Goal: Task Accomplishment & Management: Use online tool/utility

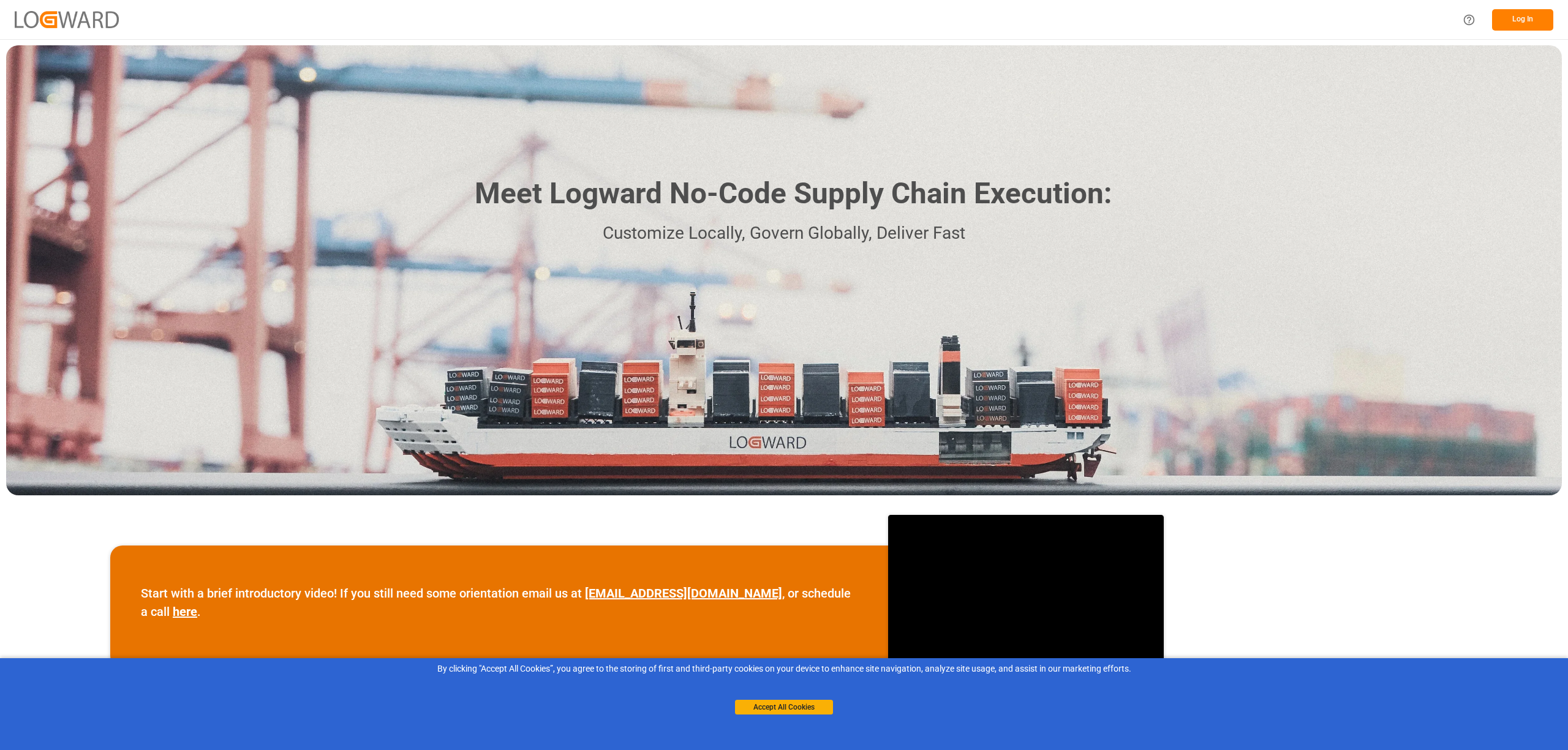
drag, startPoint x: 805, startPoint y: 706, endPoint x: 851, endPoint y: 654, distance: 69.4
click at [808, 706] on button "Accept All Cookies" at bounding box center [784, 708] width 98 height 15
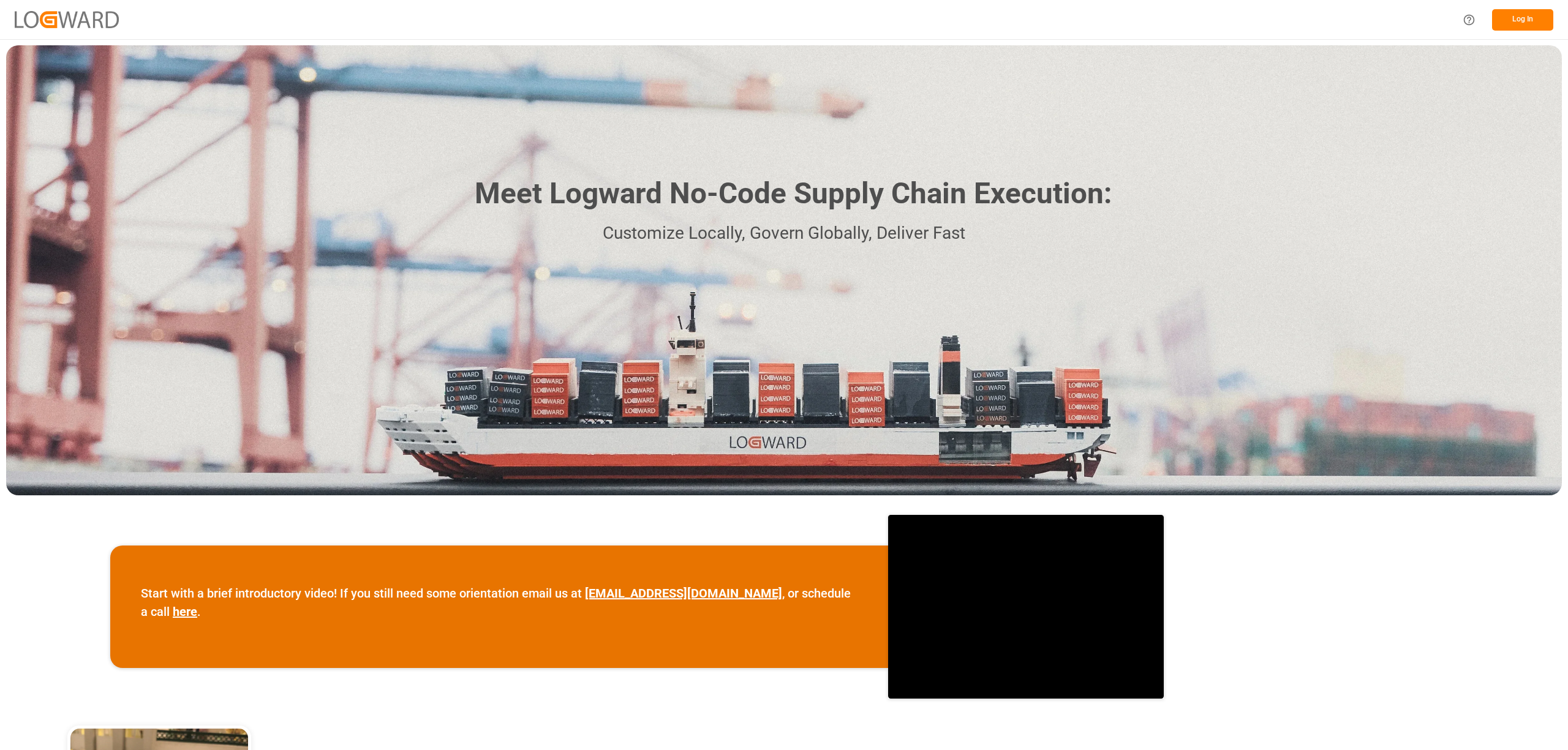
click at [1531, 18] on button "Log In" at bounding box center [1523, 19] width 61 height 21
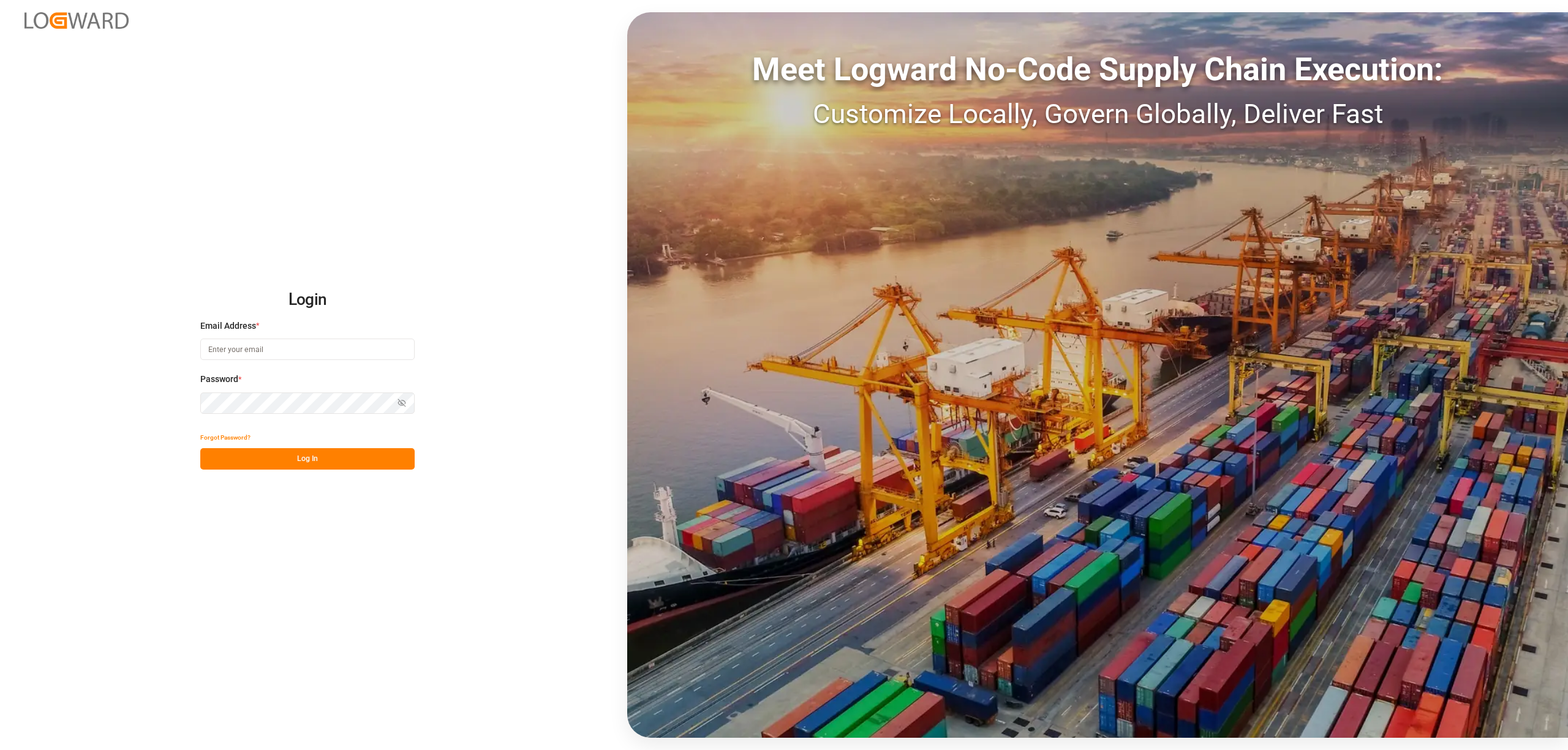
click at [280, 355] on input at bounding box center [308, 349] width 214 height 21
type input "[PERSON_NAME][EMAIL_ADDRESS][PERSON_NAME][DOMAIN_NAME]"
click at [313, 461] on button "Log In" at bounding box center [308, 458] width 214 height 21
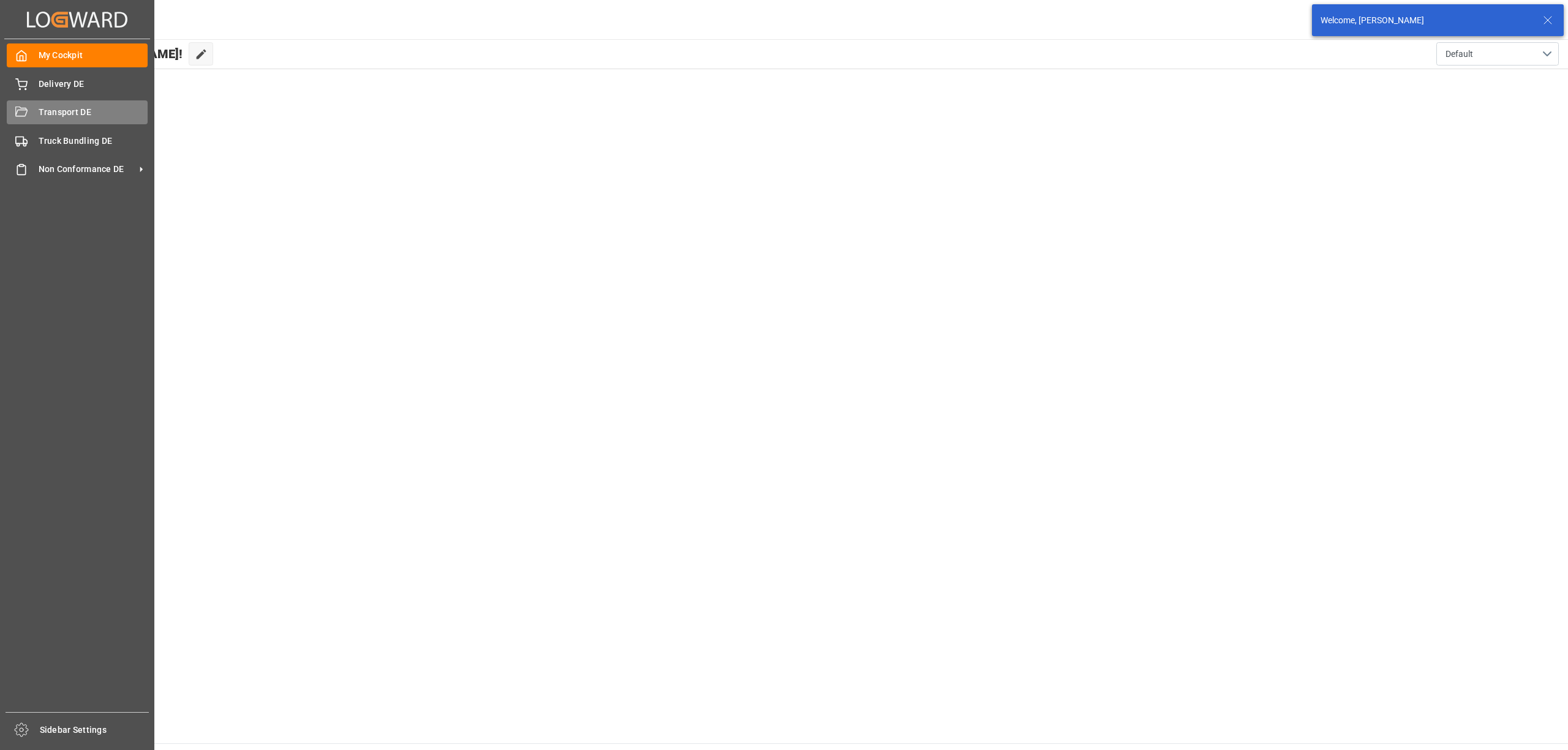
click at [28, 110] on div "Transport DE Transport DE" at bounding box center [77, 113] width 140 height 24
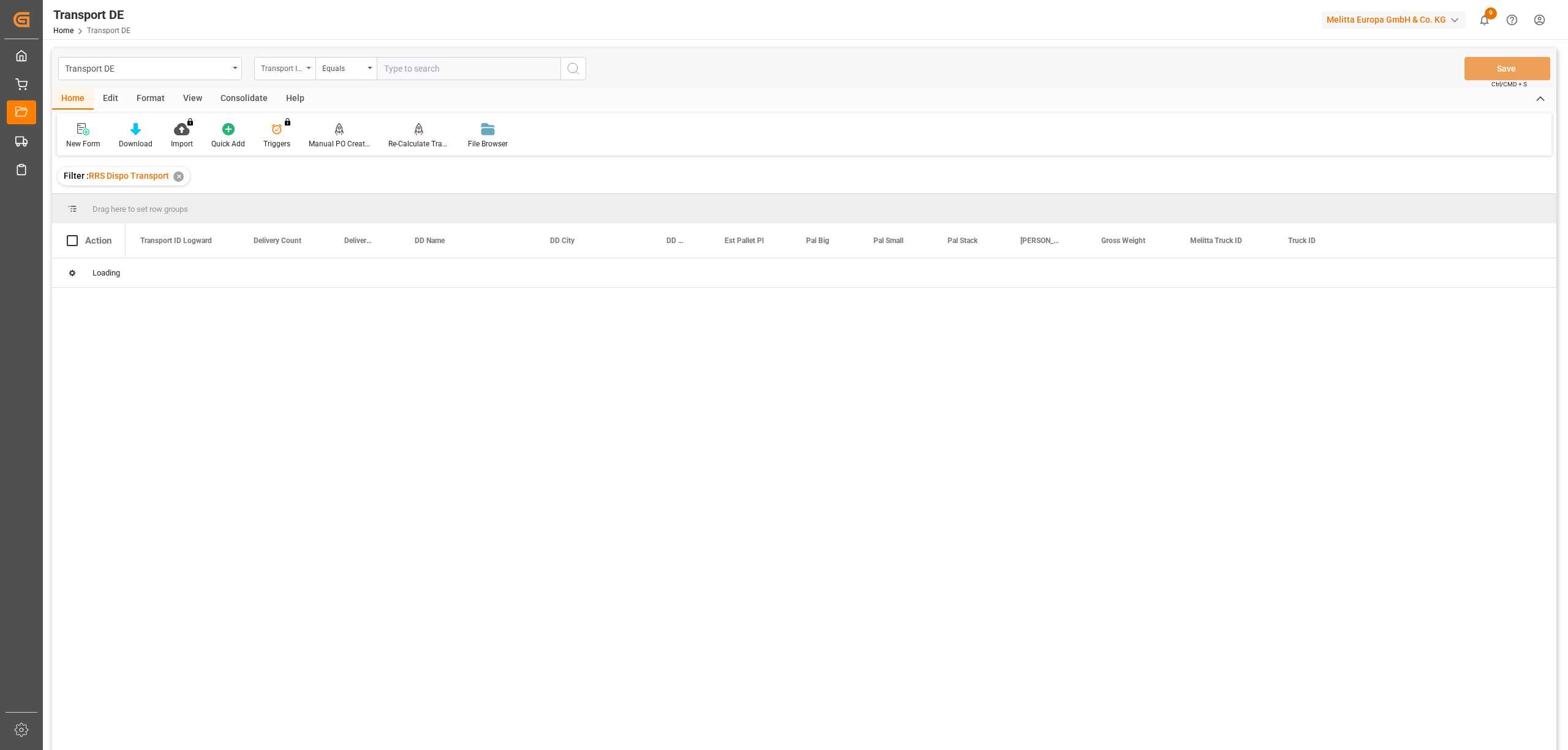
click at [277, 70] on div "Transport ID Logward" at bounding box center [281, 67] width 42 height 14
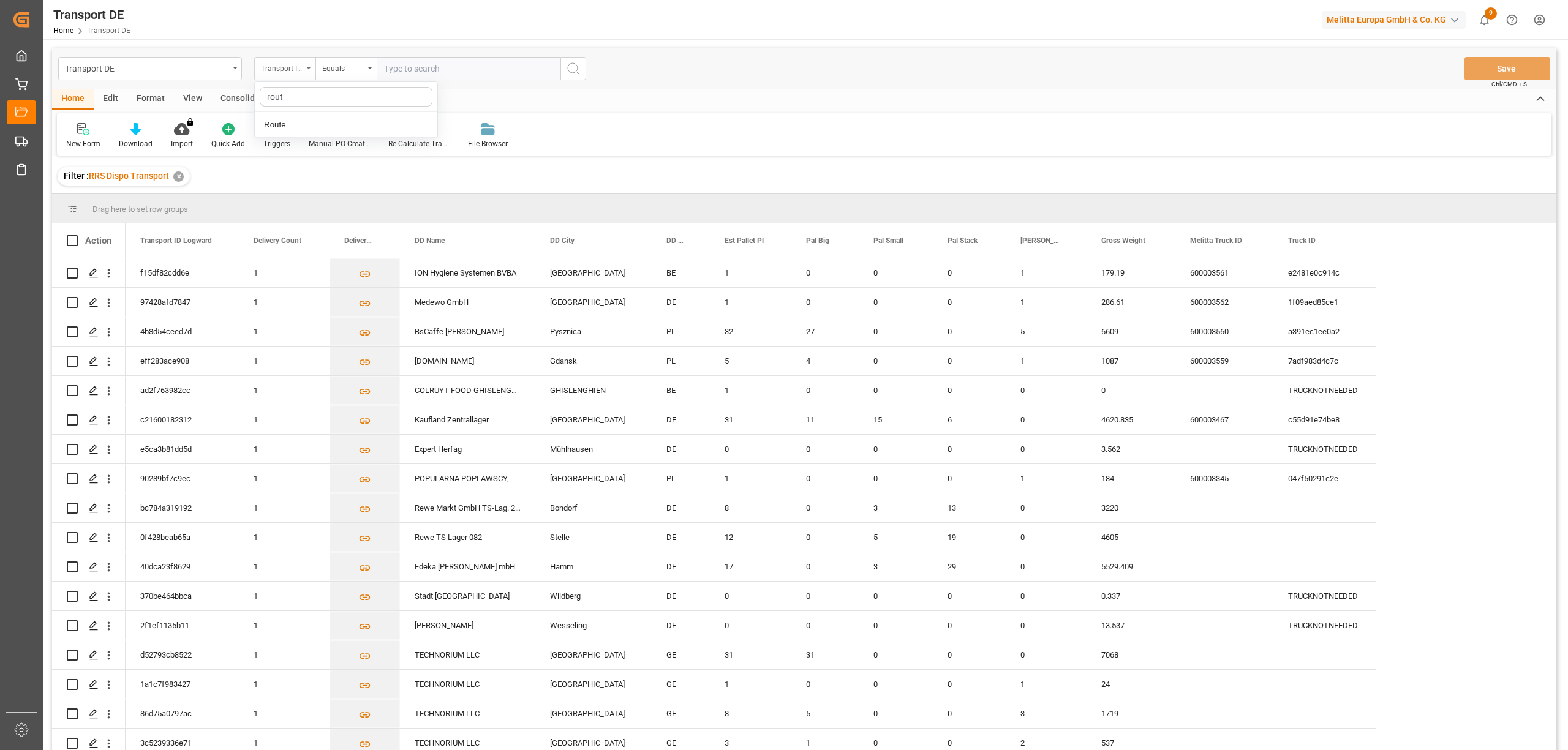
type input "route"
click at [277, 126] on div "Route" at bounding box center [346, 125] width 183 height 26
click at [326, 65] on div "Equals" at bounding box center [343, 67] width 42 height 14
click at [376, 201] on div "Starts with" at bounding box center [407, 202] width 183 height 26
type input "UZ"
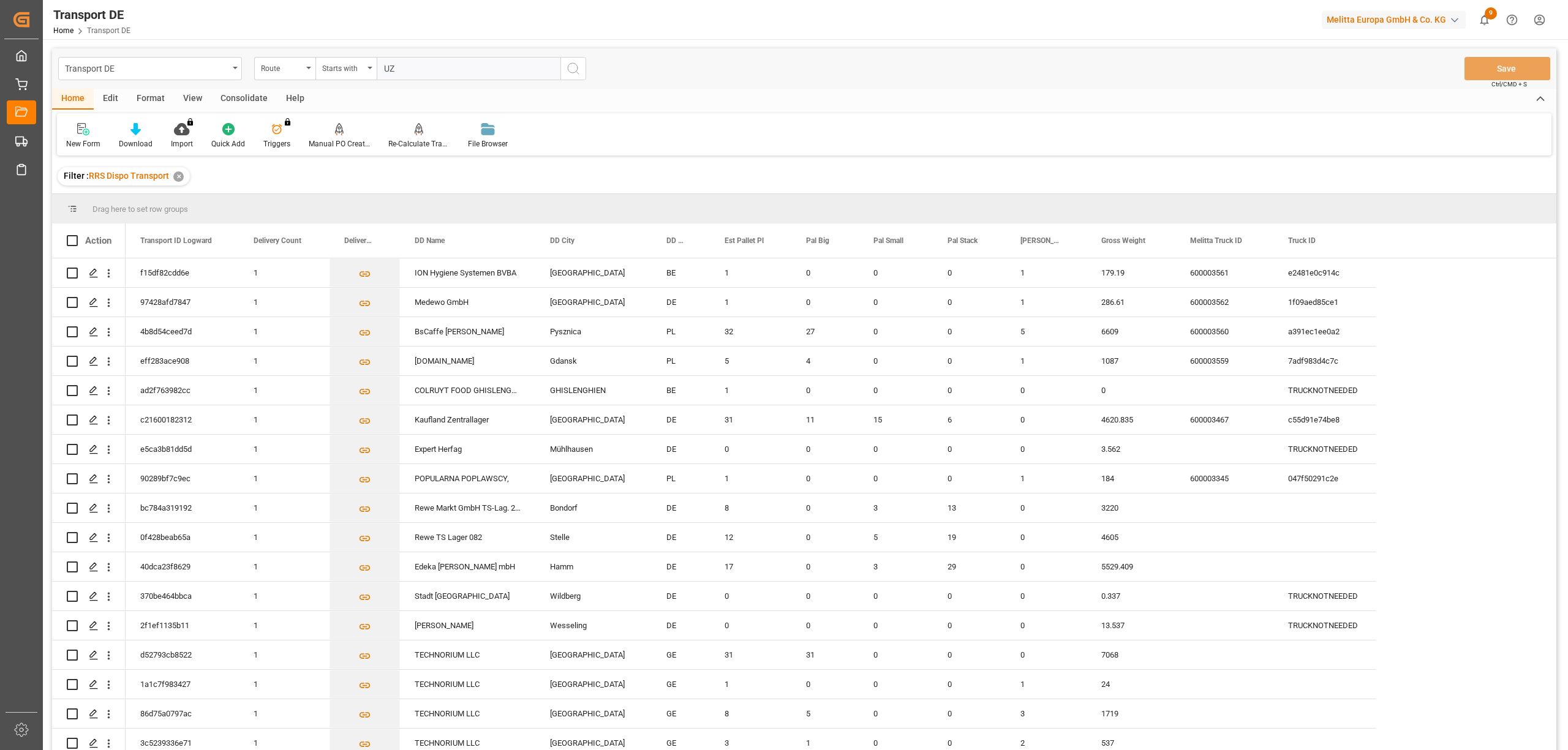
click at [571, 76] on button "search button" at bounding box center [574, 68] width 26 height 23
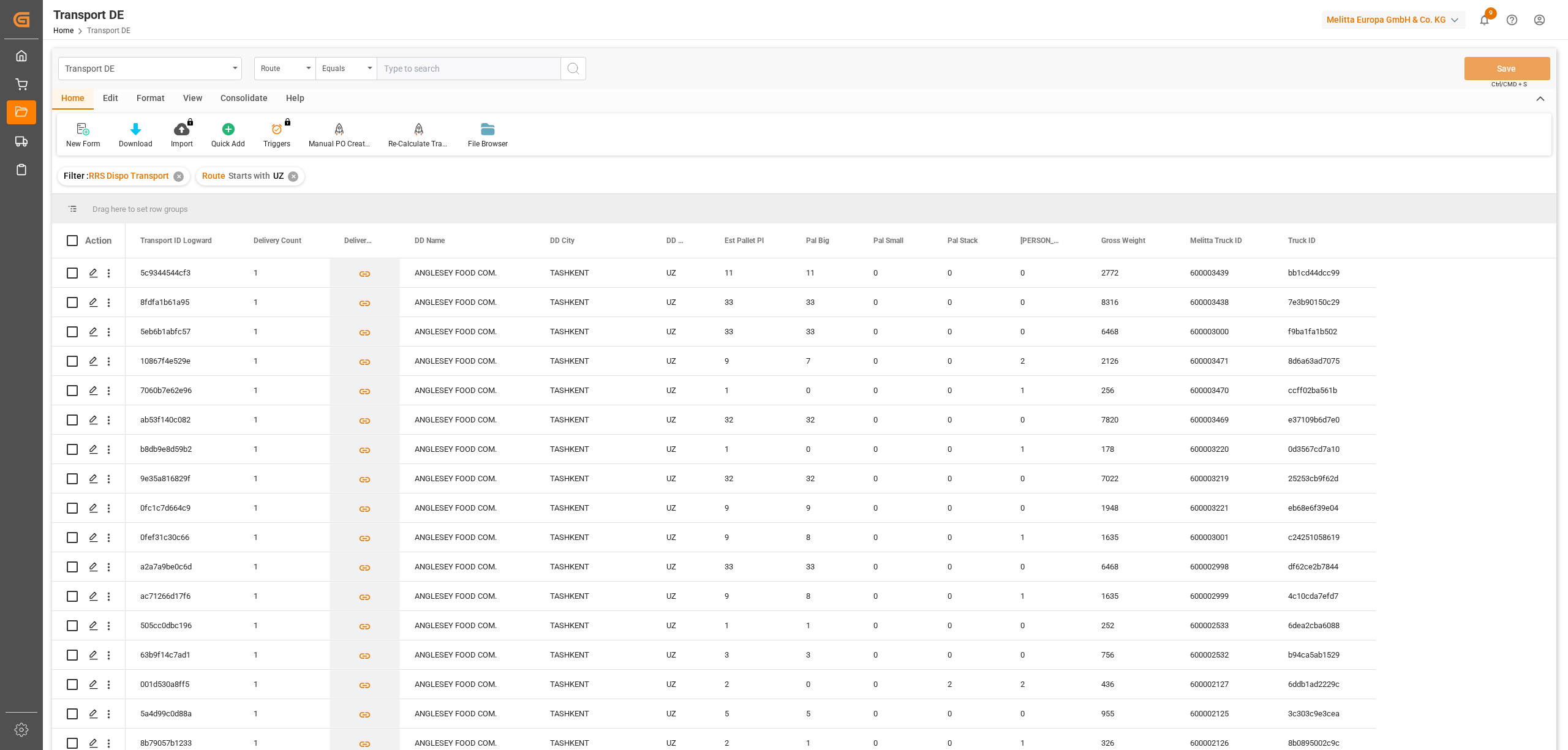
click at [248, 99] on div "Consolidate" at bounding box center [244, 99] width 66 height 21
click at [86, 131] on div at bounding box center [96, 129] width 60 height 13
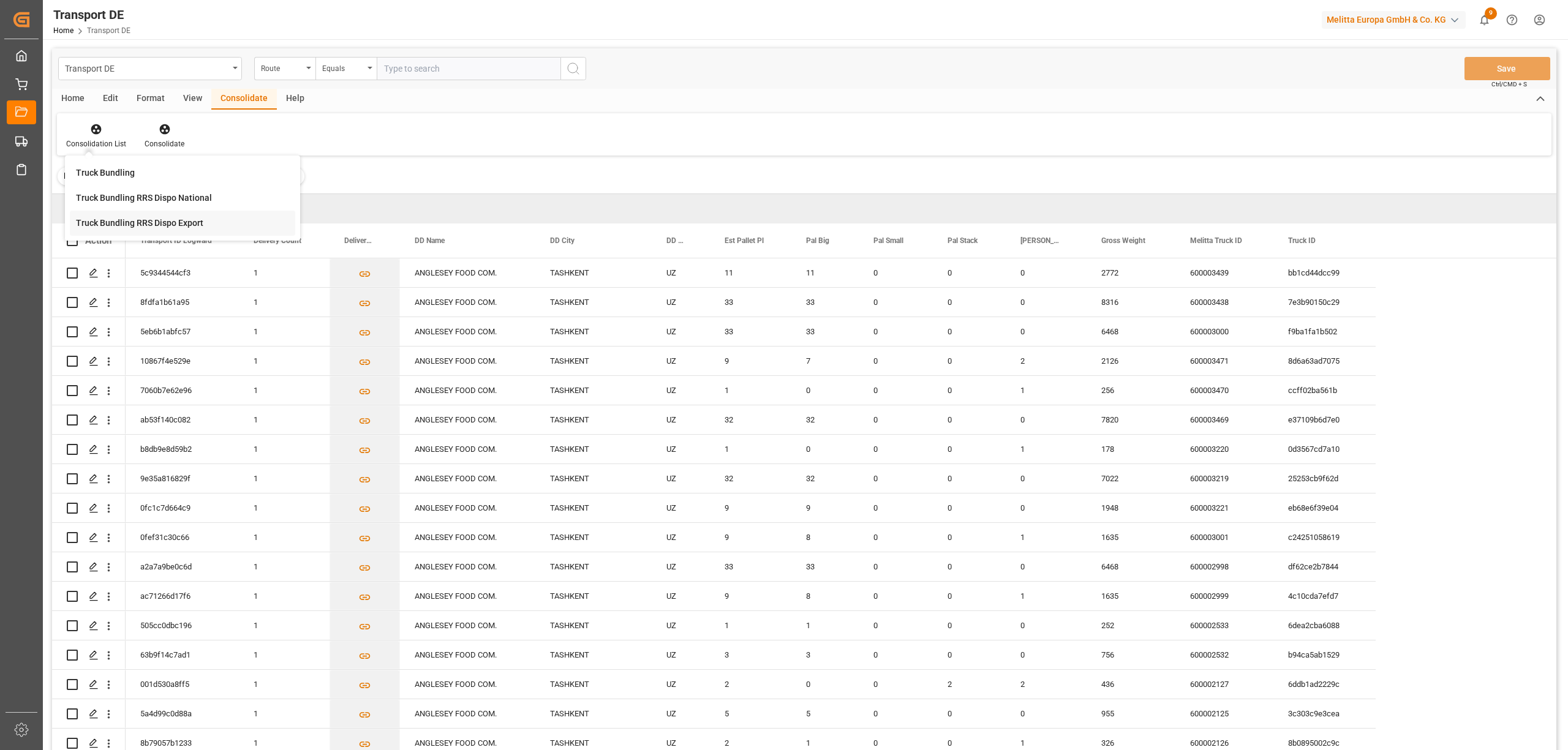
click at [118, 225] on div "Transport DE Route Equals Save Ctrl/CMD + S Home Edit Format View Consolidate H…" at bounding box center [804, 415] width 1504 height 734
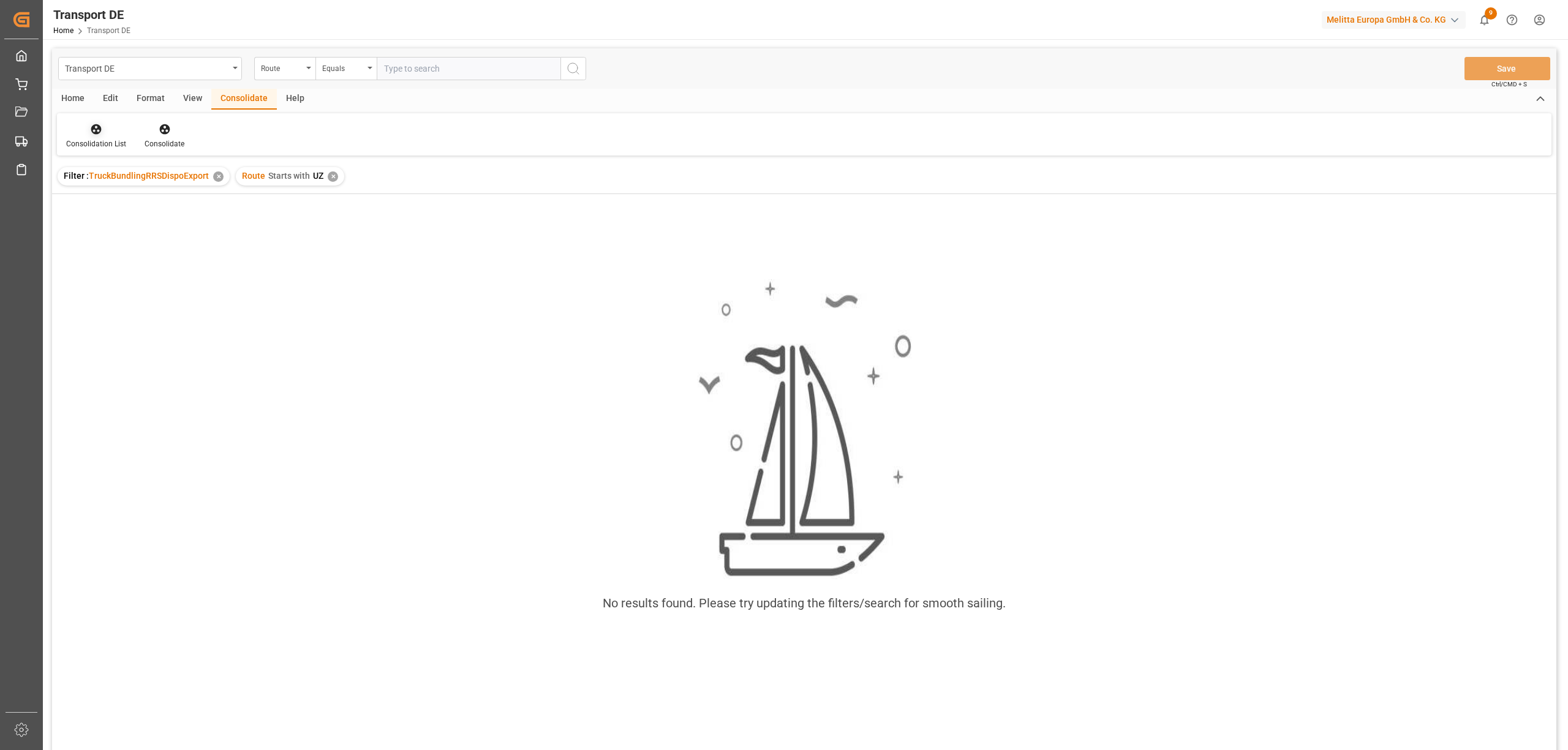
click at [93, 136] on div "Consolidation List" at bounding box center [96, 136] width 79 height 27
click at [112, 199] on div "Transport DE Route Equals Save Ctrl/CMD + S Home Edit Format View Consolidate H…" at bounding box center [804, 415] width 1504 height 734
click at [339, 175] on div "✕" at bounding box center [339, 176] width 10 height 10
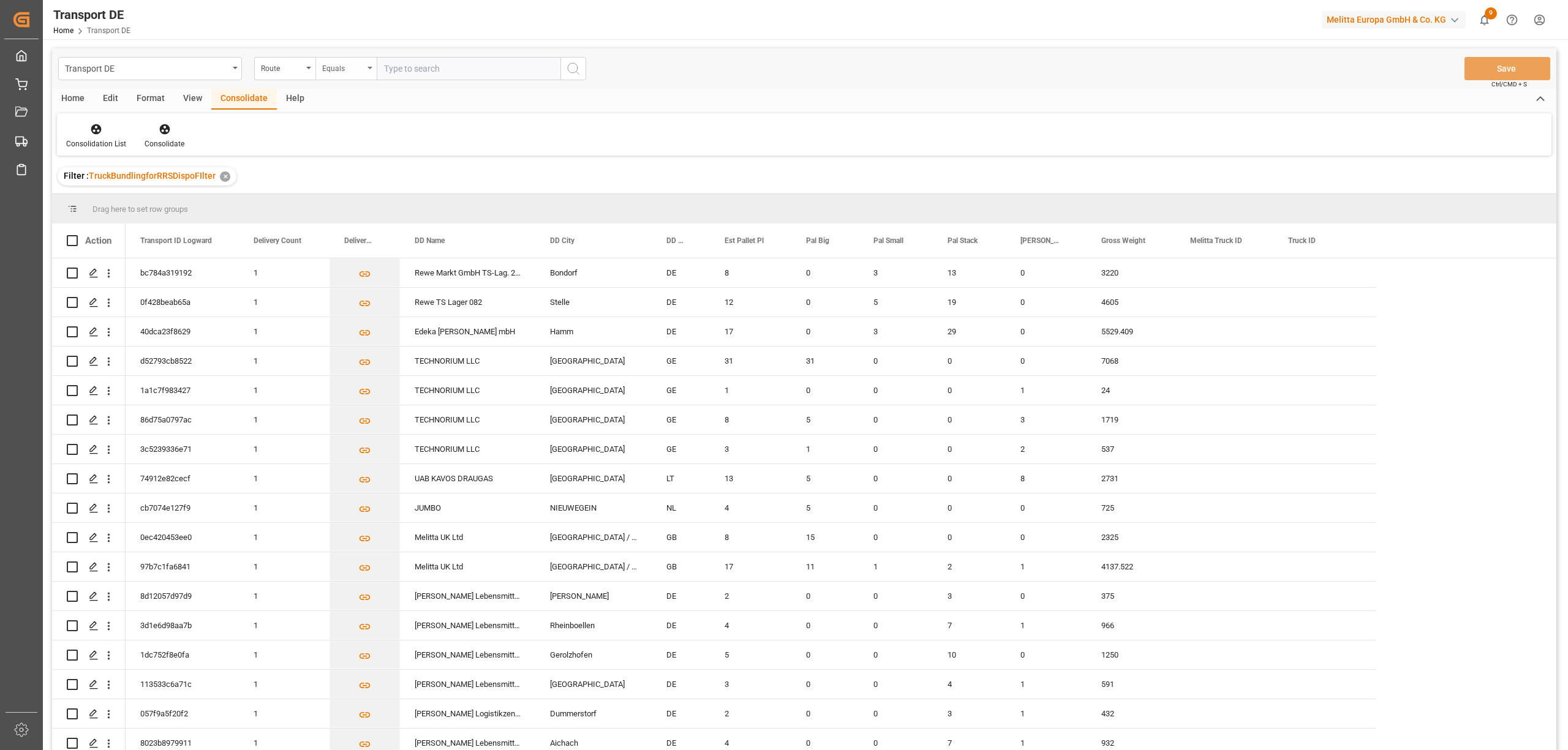
click at [337, 68] on div "Equals" at bounding box center [343, 67] width 42 height 14
click at [357, 200] on div "Starts with" at bounding box center [407, 202] width 183 height 26
type input "UZ"
click at [578, 70] on icon "search button" at bounding box center [574, 68] width 15 height 15
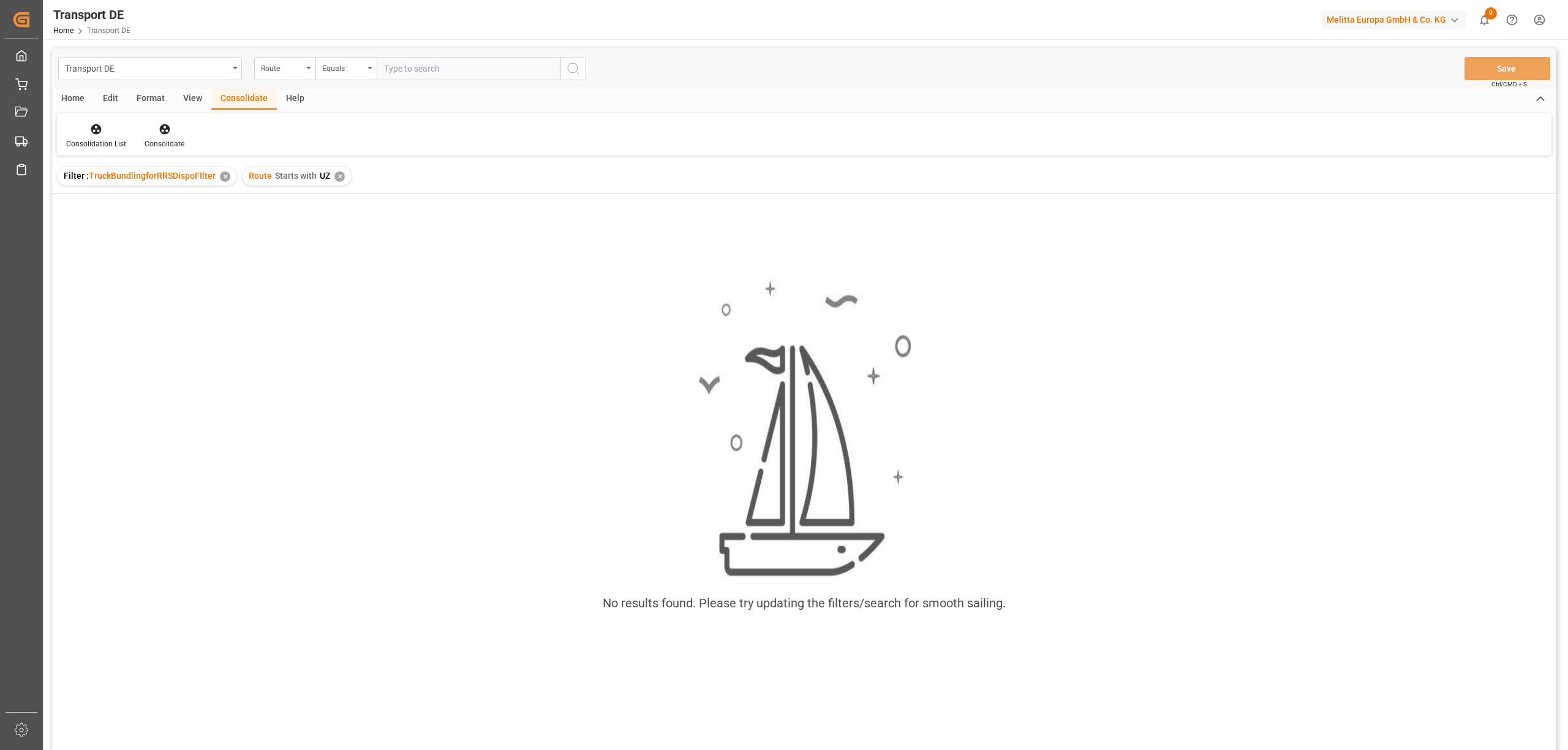
click at [337, 174] on div "✕" at bounding box center [339, 176] width 10 height 10
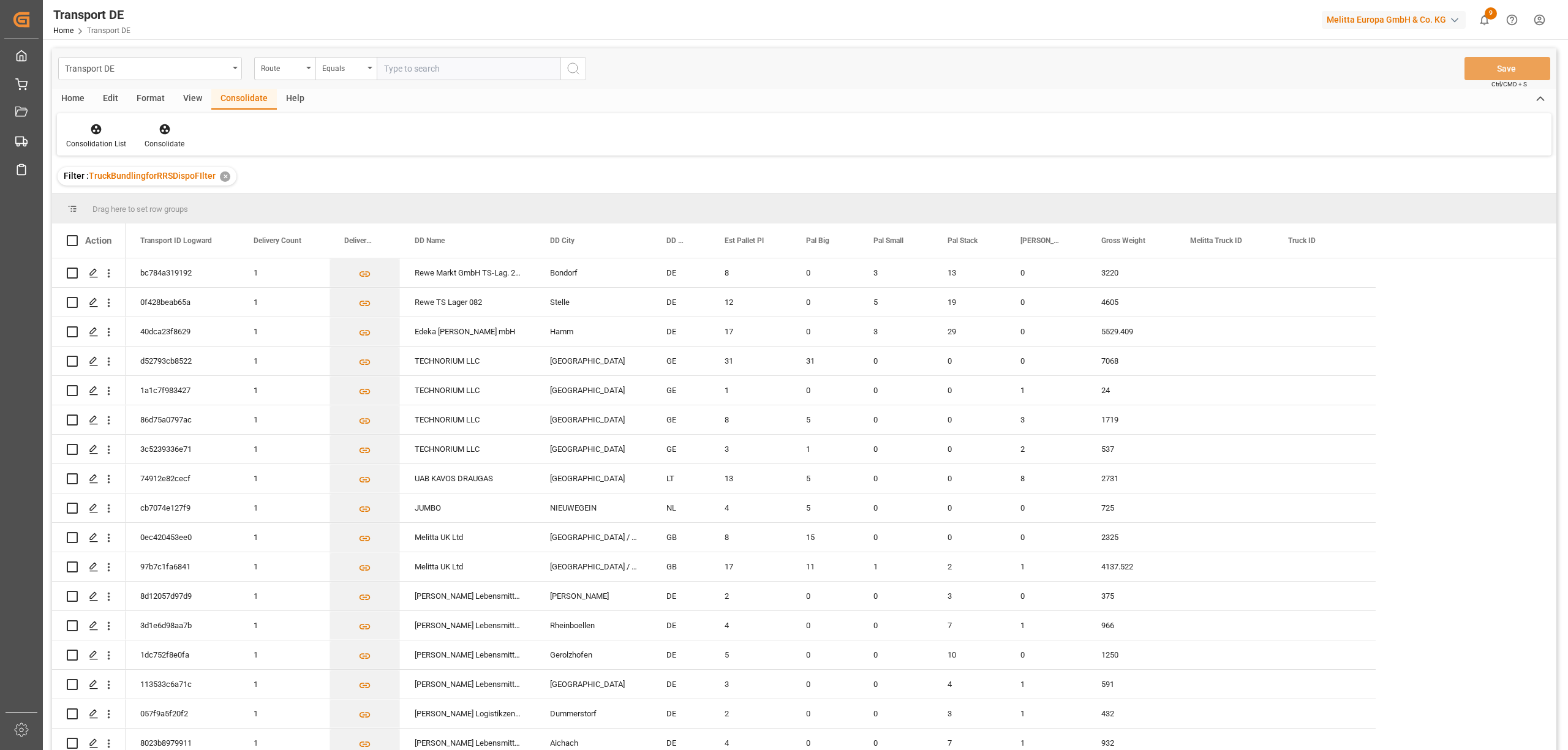
click at [400, 67] on input "text" at bounding box center [468, 68] width 184 height 23
type input "GE"
click at [341, 72] on div "Equals" at bounding box center [343, 67] width 42 height 14
click at [358, 206] on div "Starts with" at bounding box center [407, 202] width 183 height 26
type input "GE"
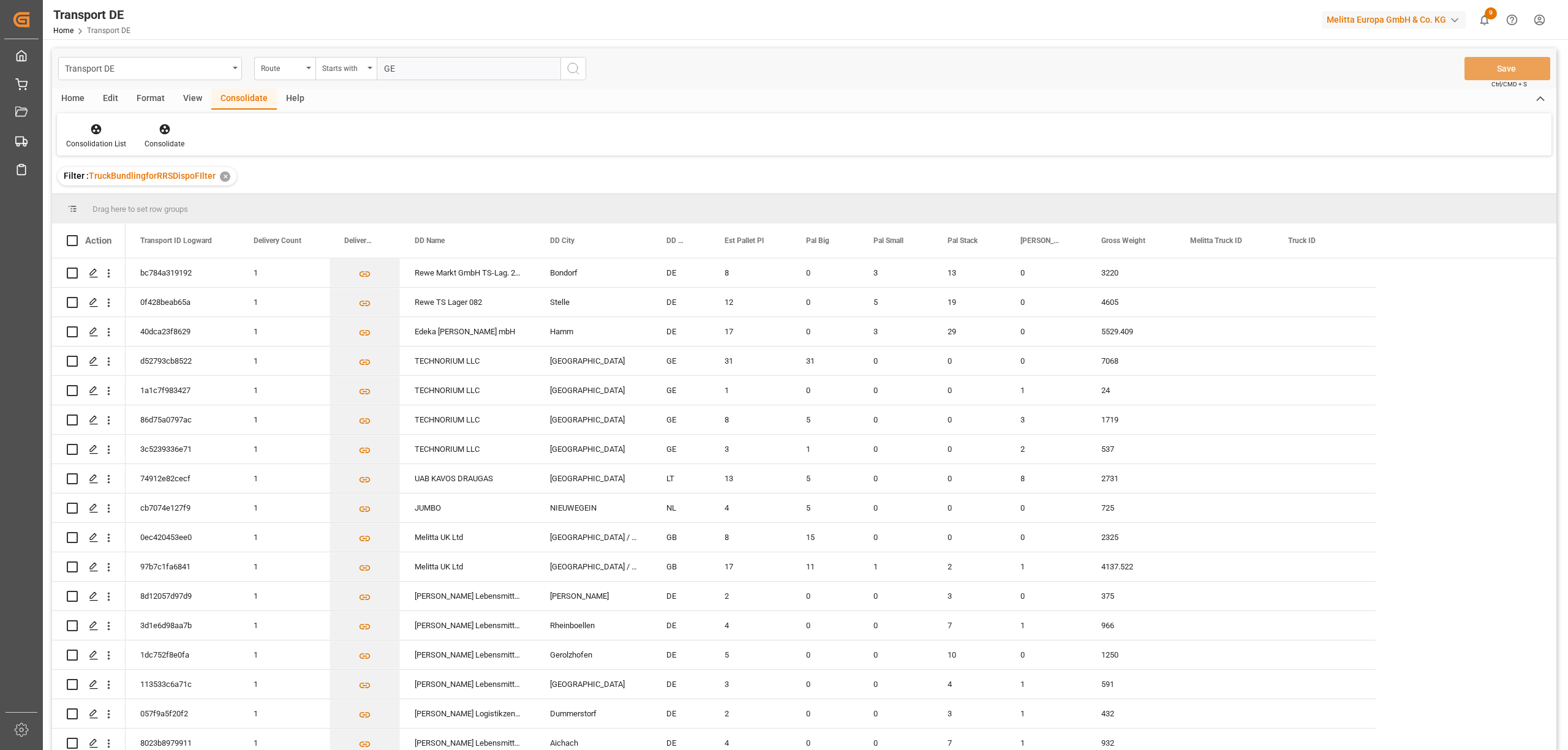
drag, startPoint x: 573, startPoint y: 69, endPoint x: 582, endPoint y: 97, distance: 29.4
click at [574, 69] on icon "search button" at bounding box center [574, 68] width 15 height 15
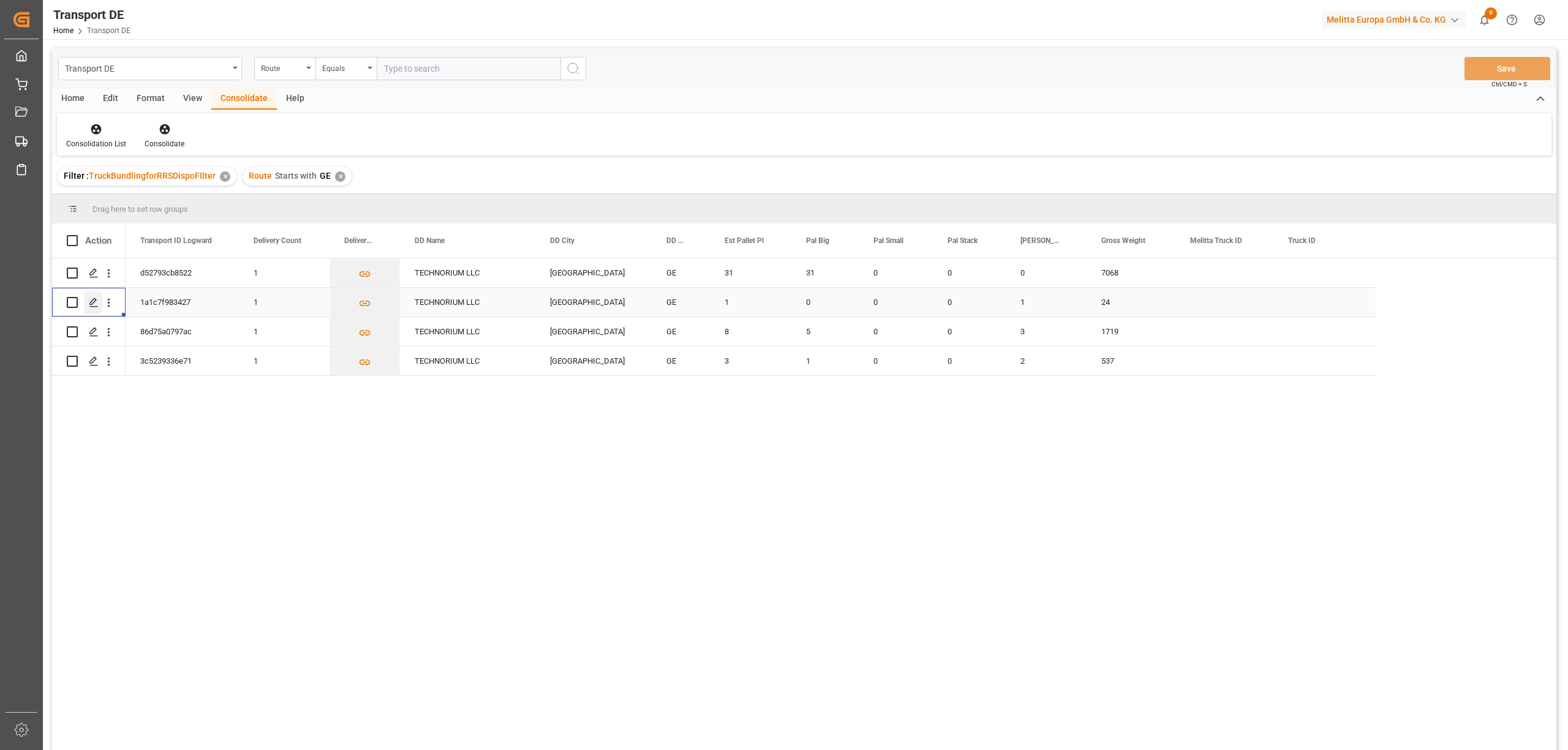
click at [94, 300] on icon "Press SPACE to select this row." at bounding box center [93, 302] width 10 height 10
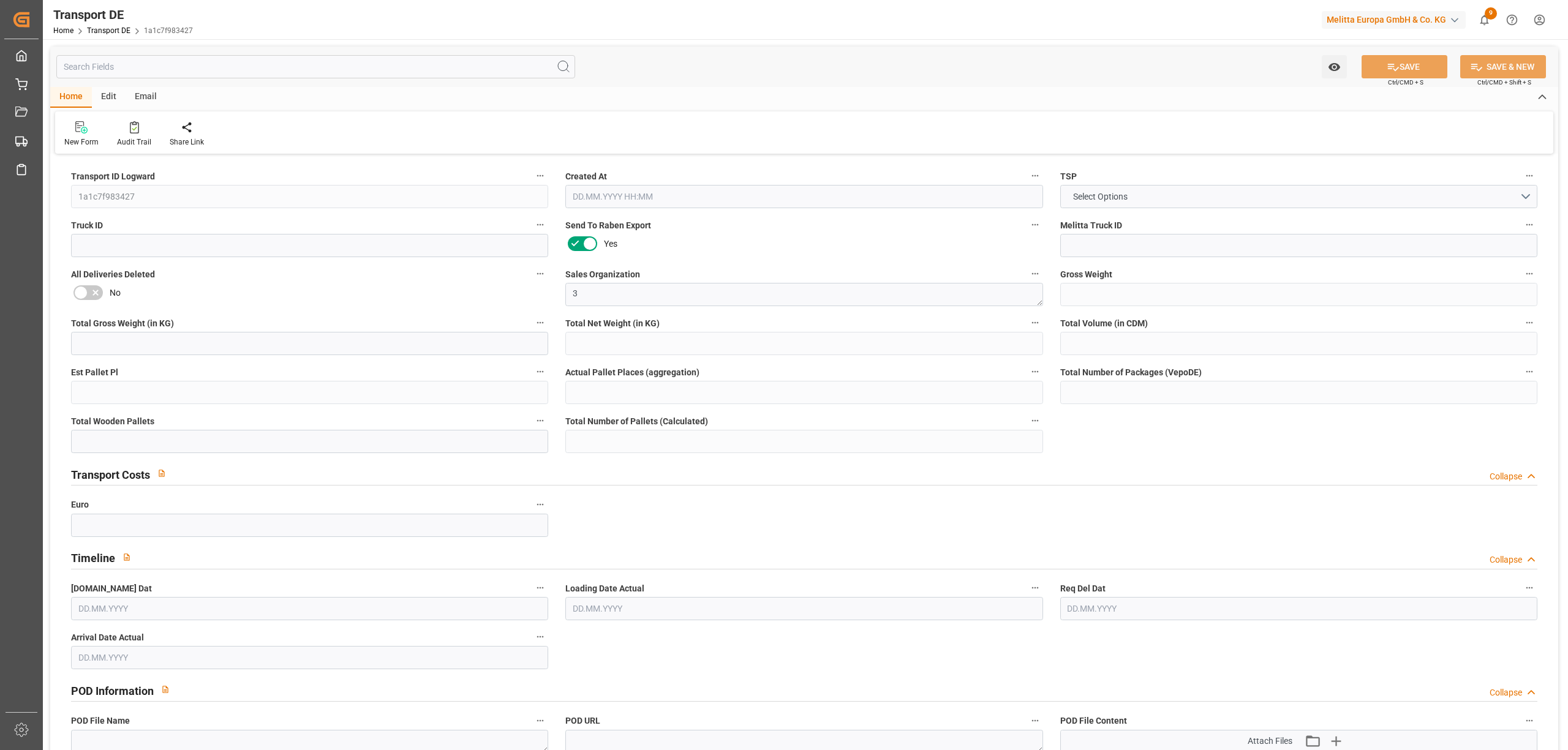
type input "24"
type input "0.384"
type input "0.2"
type input "141.64"
type input "1"
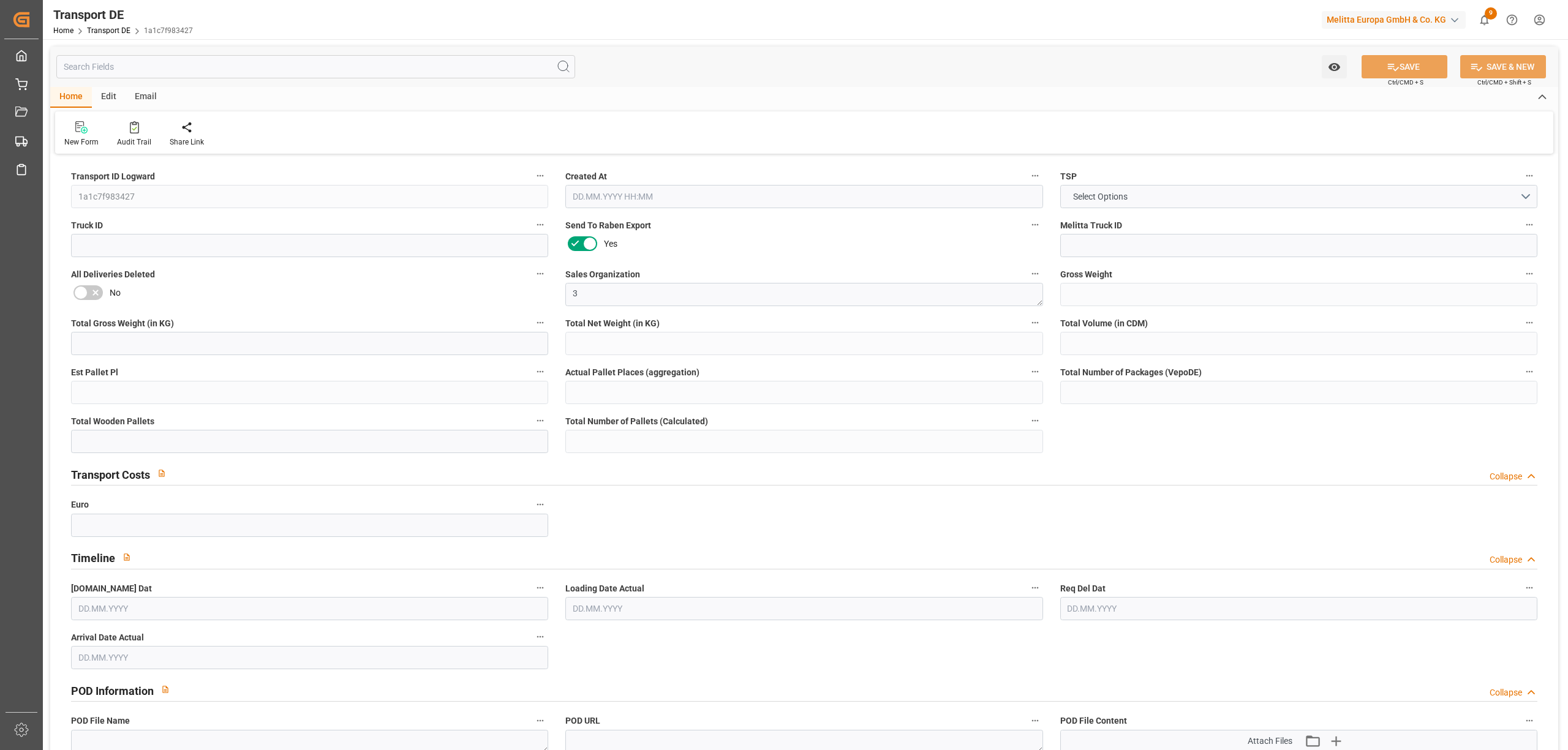
type input "0"
type input "1"
type input "0"
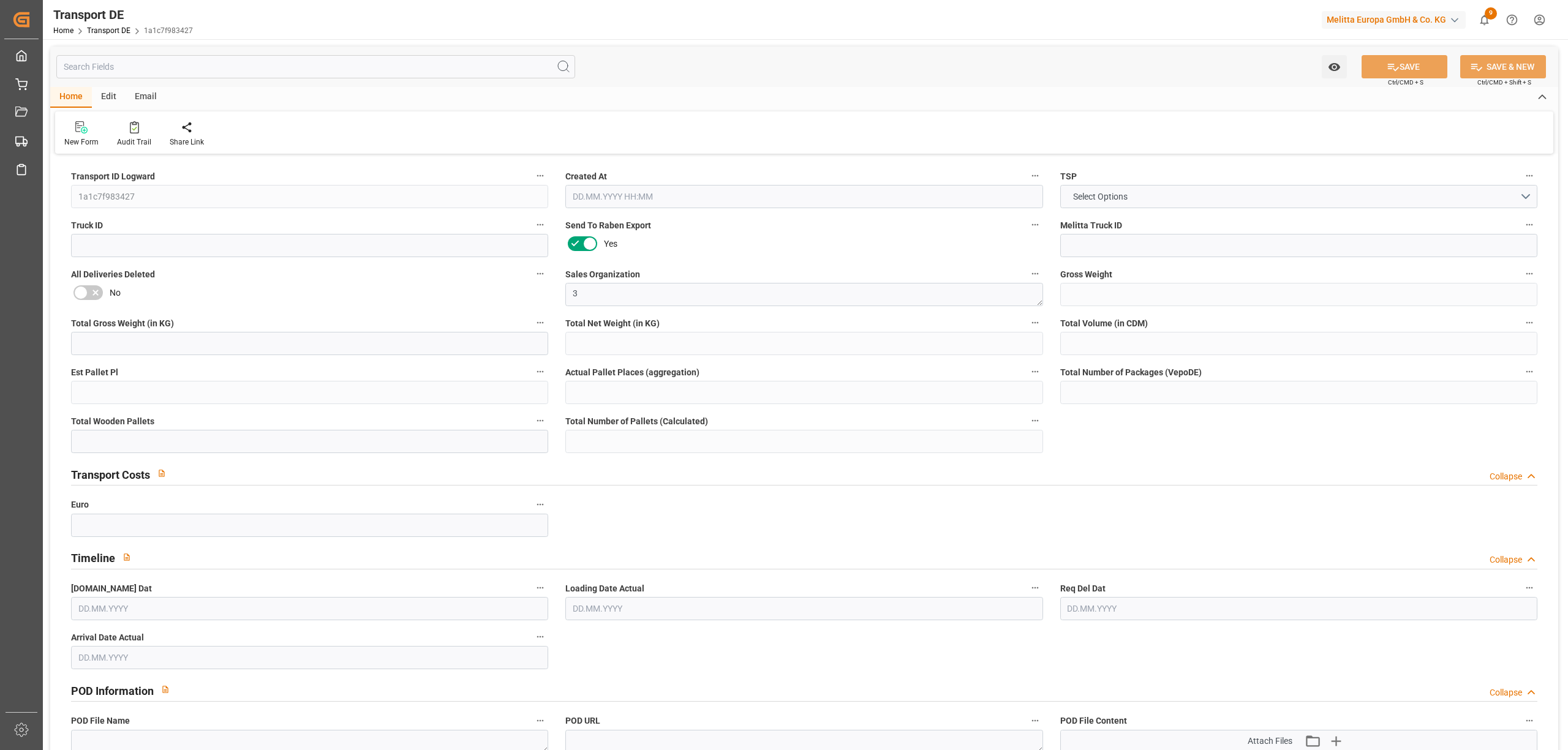
type input "1"
type input "0"
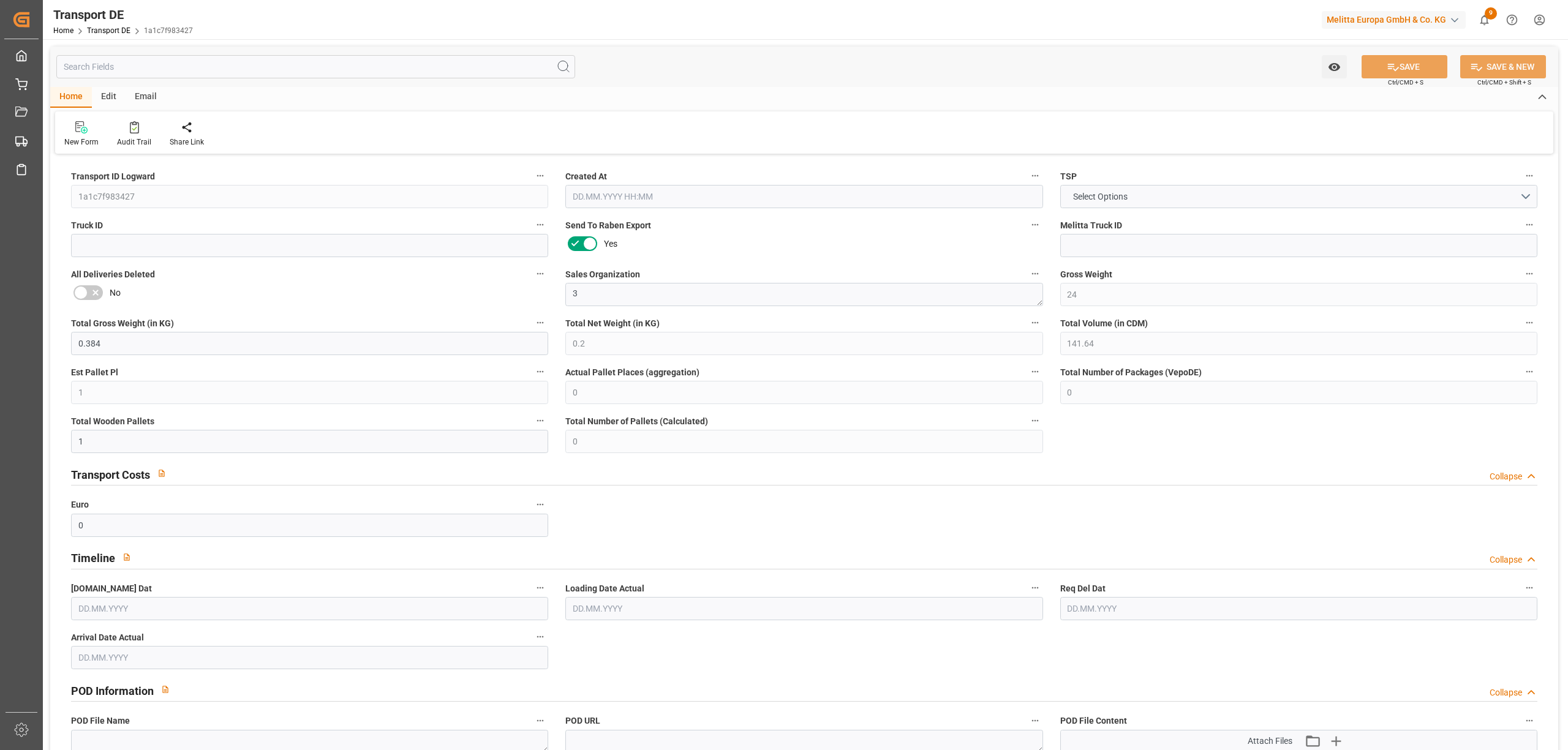
type input "0"
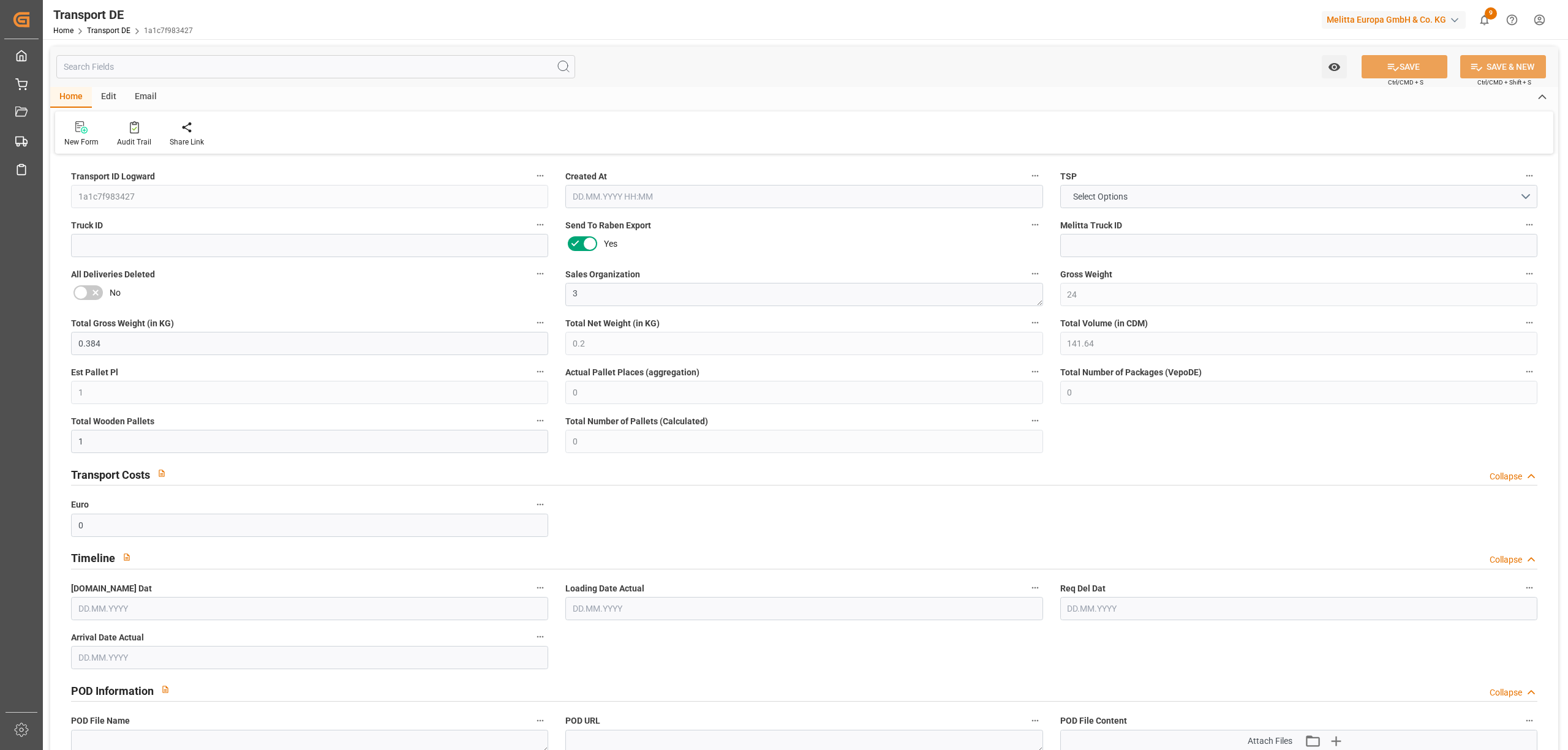
type input "0"
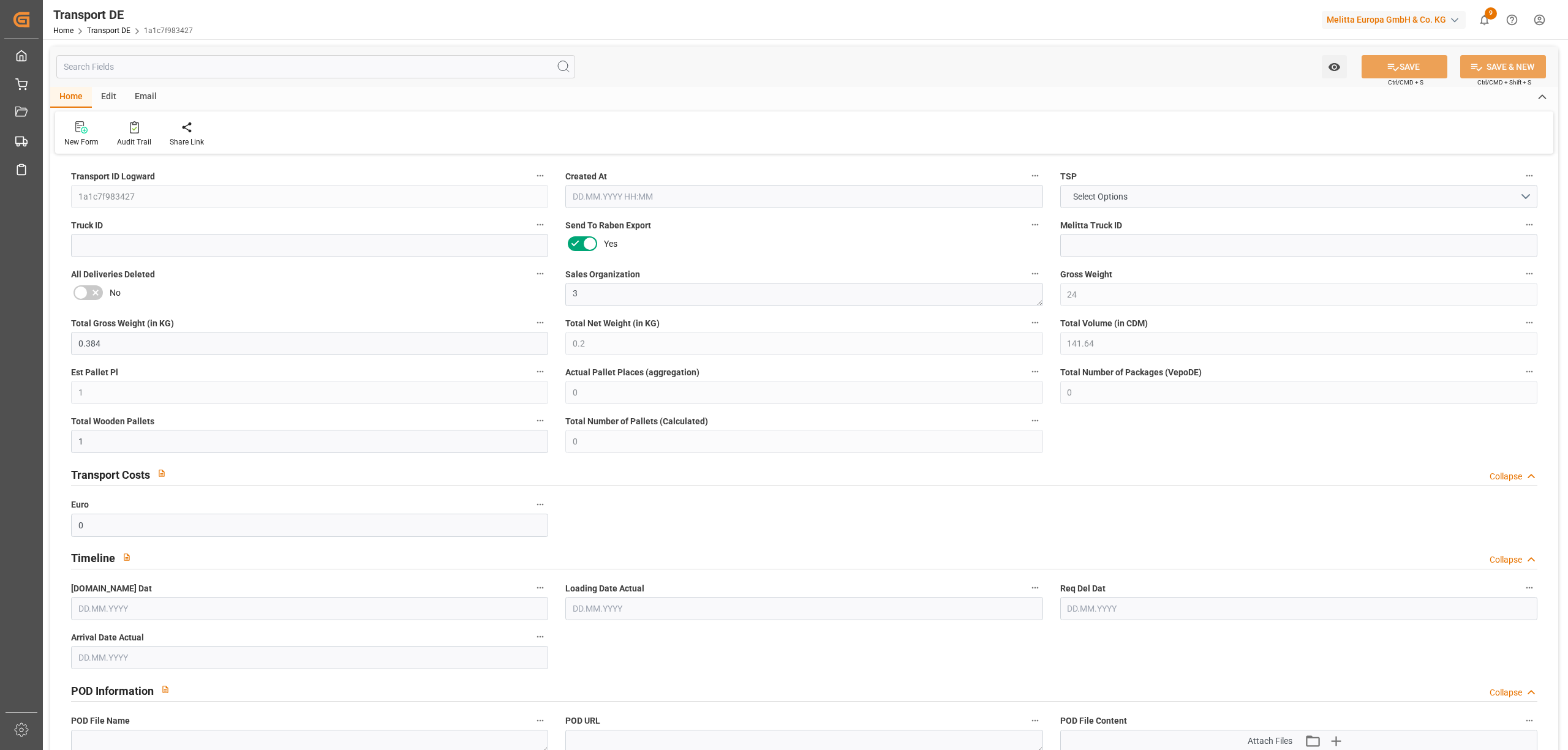
type input "0"
type input "1"
type input "0"
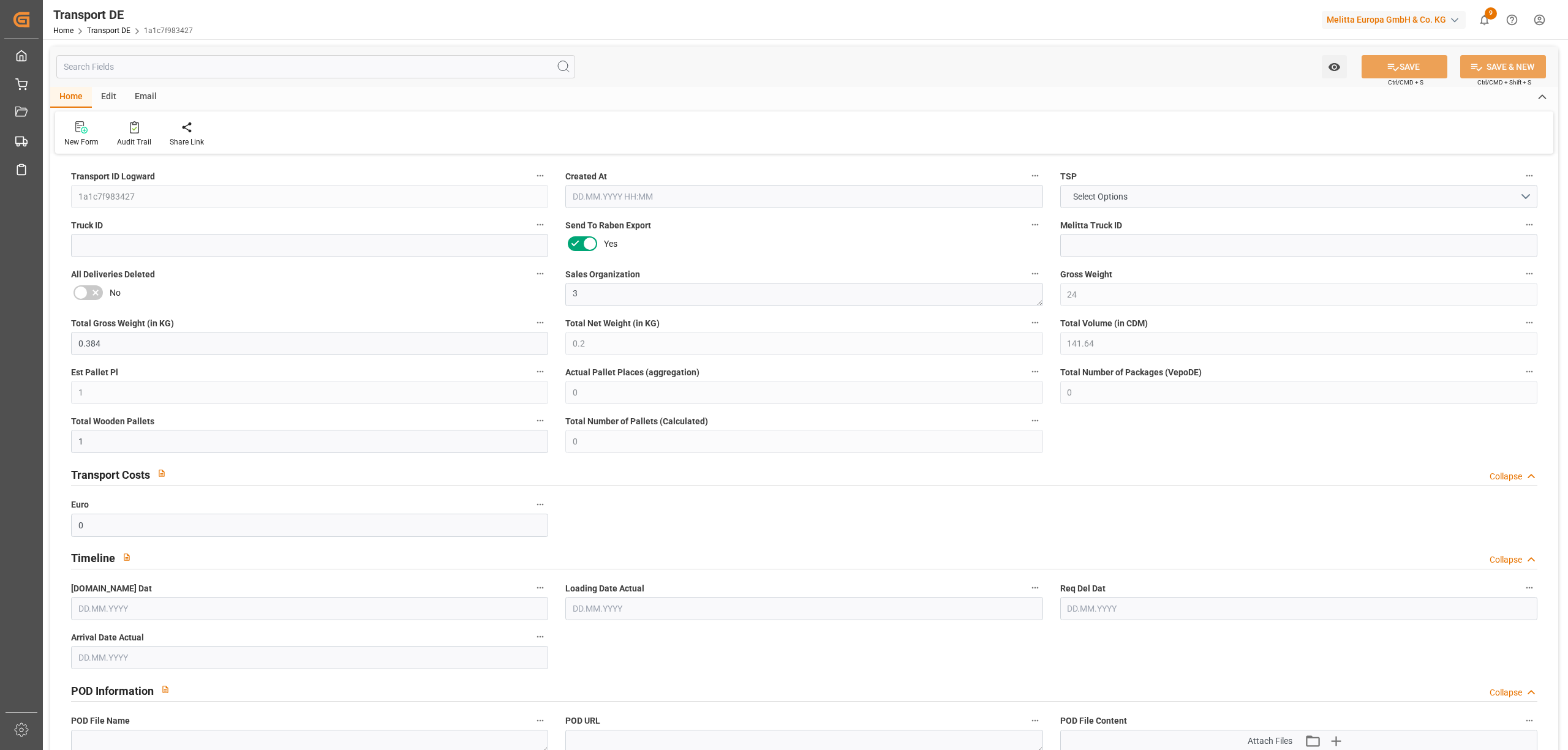
type input "0"
type input "39.586"
type input "0"
type input "[DATE] 08:48"
type input "[DATE]"
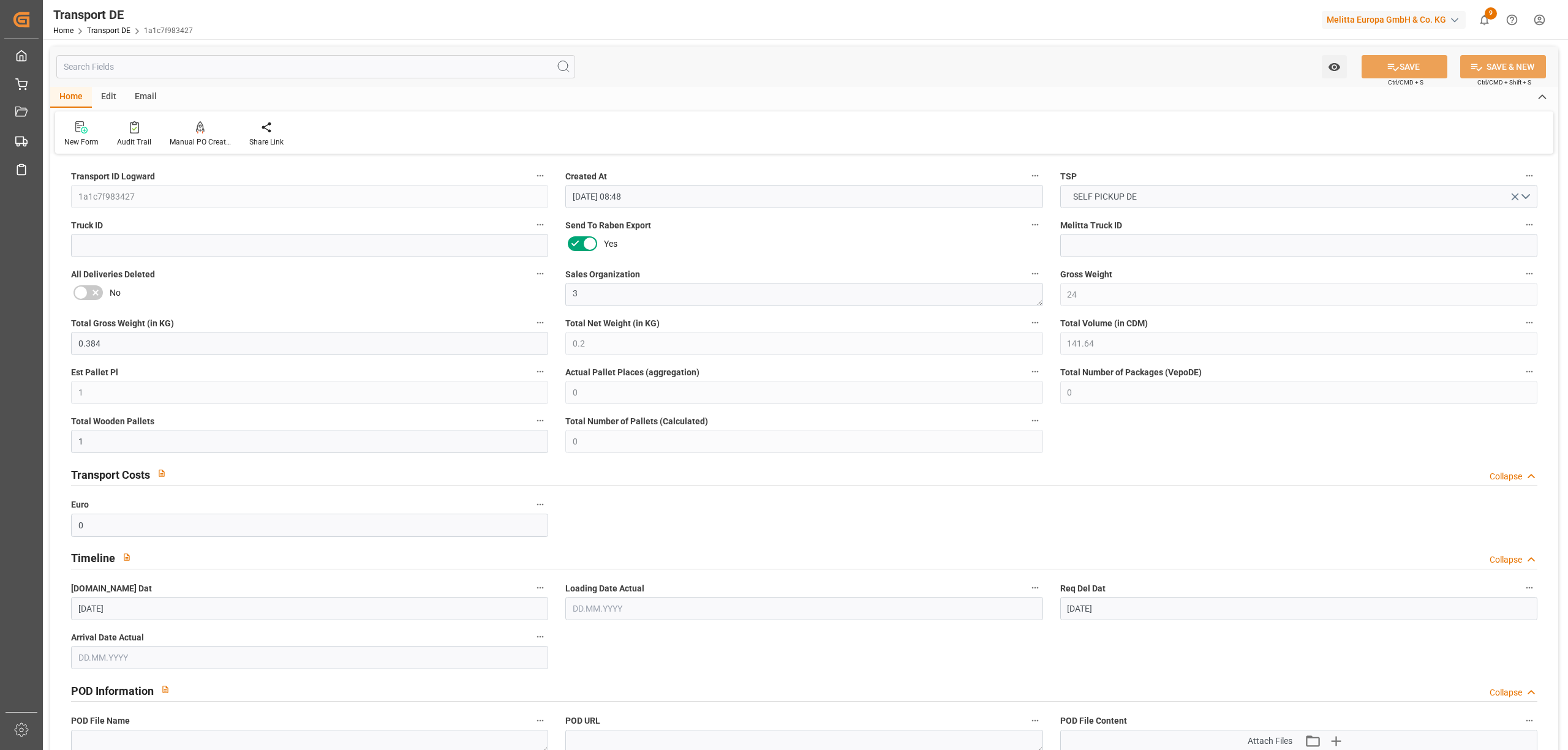
type input "[DATE]"
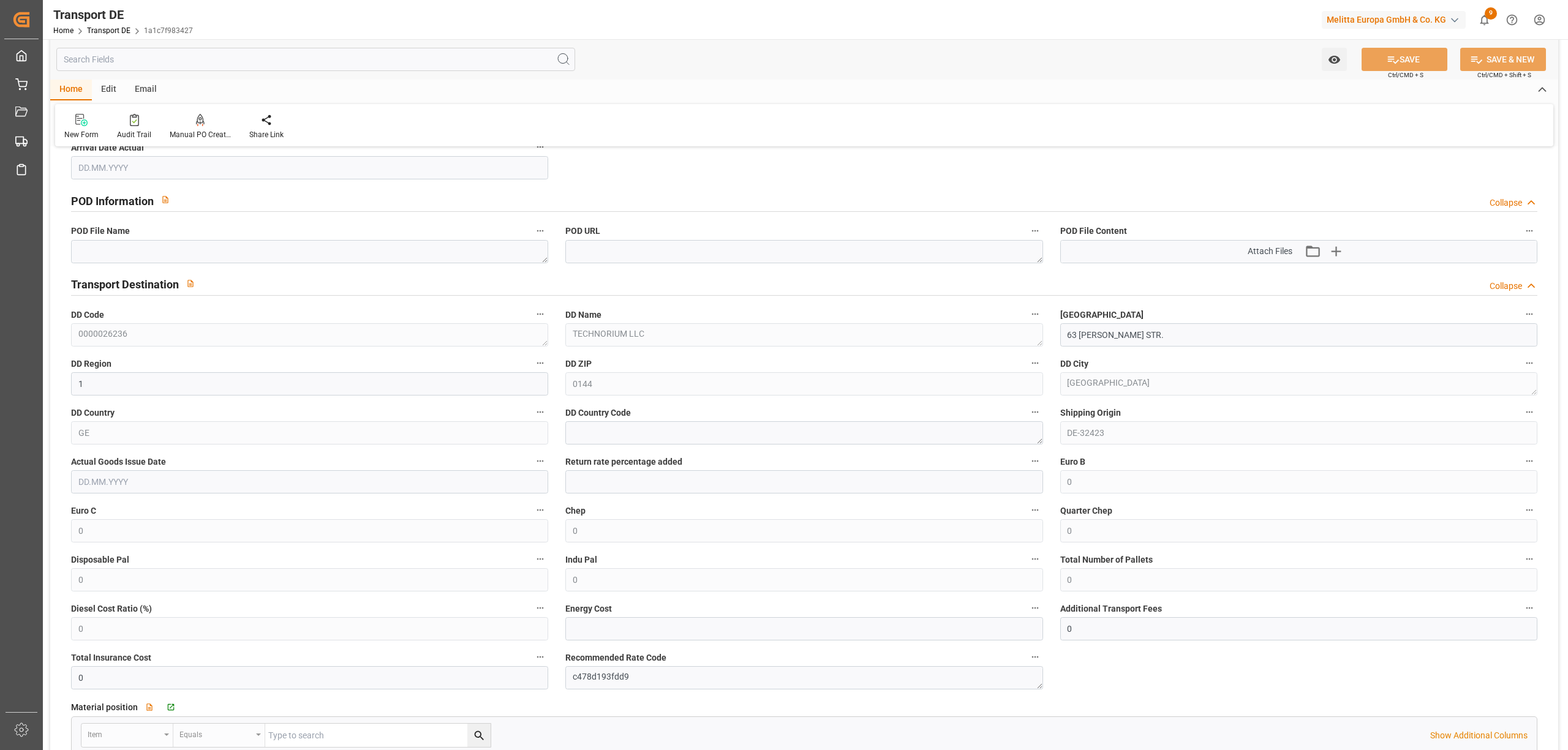
scroll to position [734, 0]
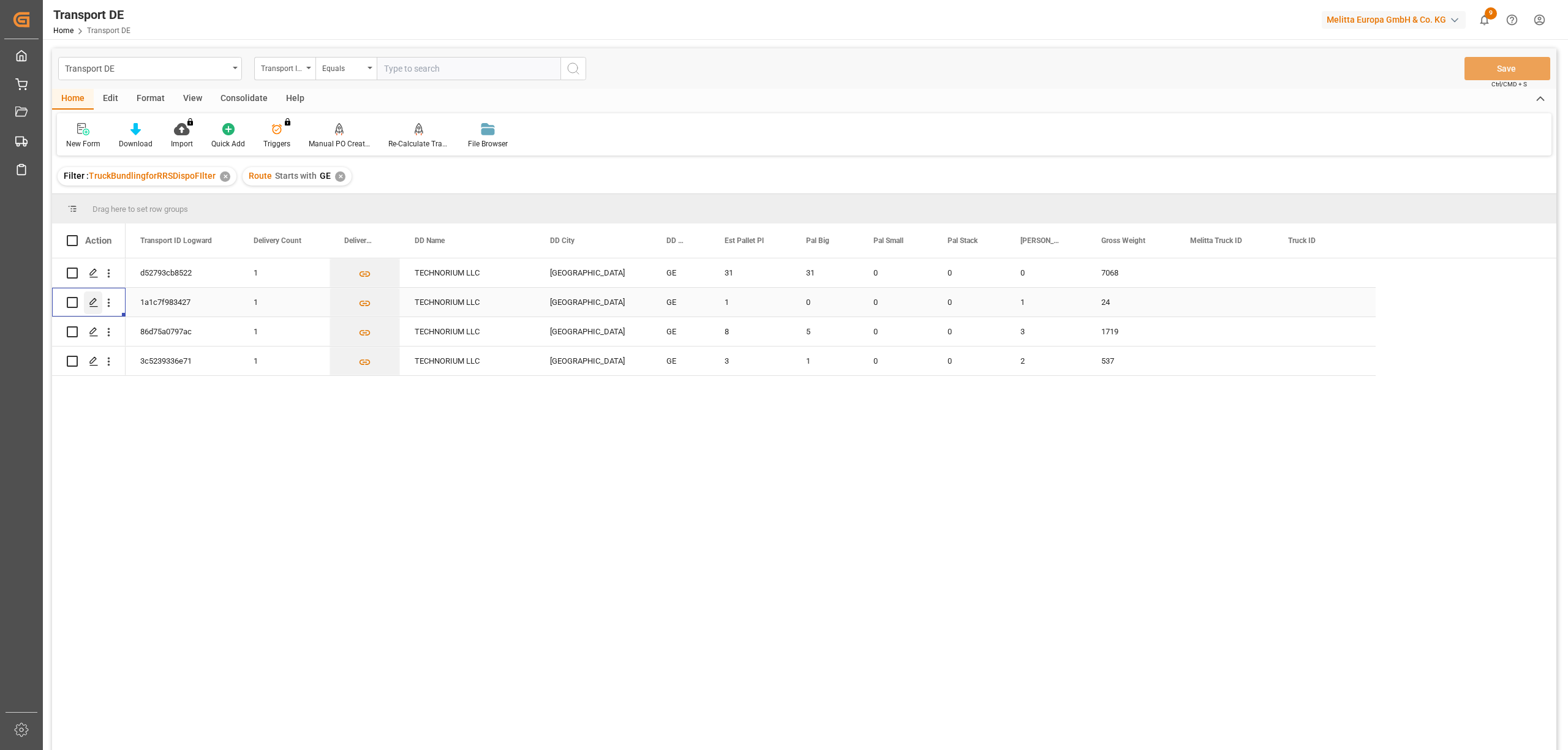
click at [90, 300] on icon "Press SPACE to select this row." at bounding box center [93, 302] width 10 height 10
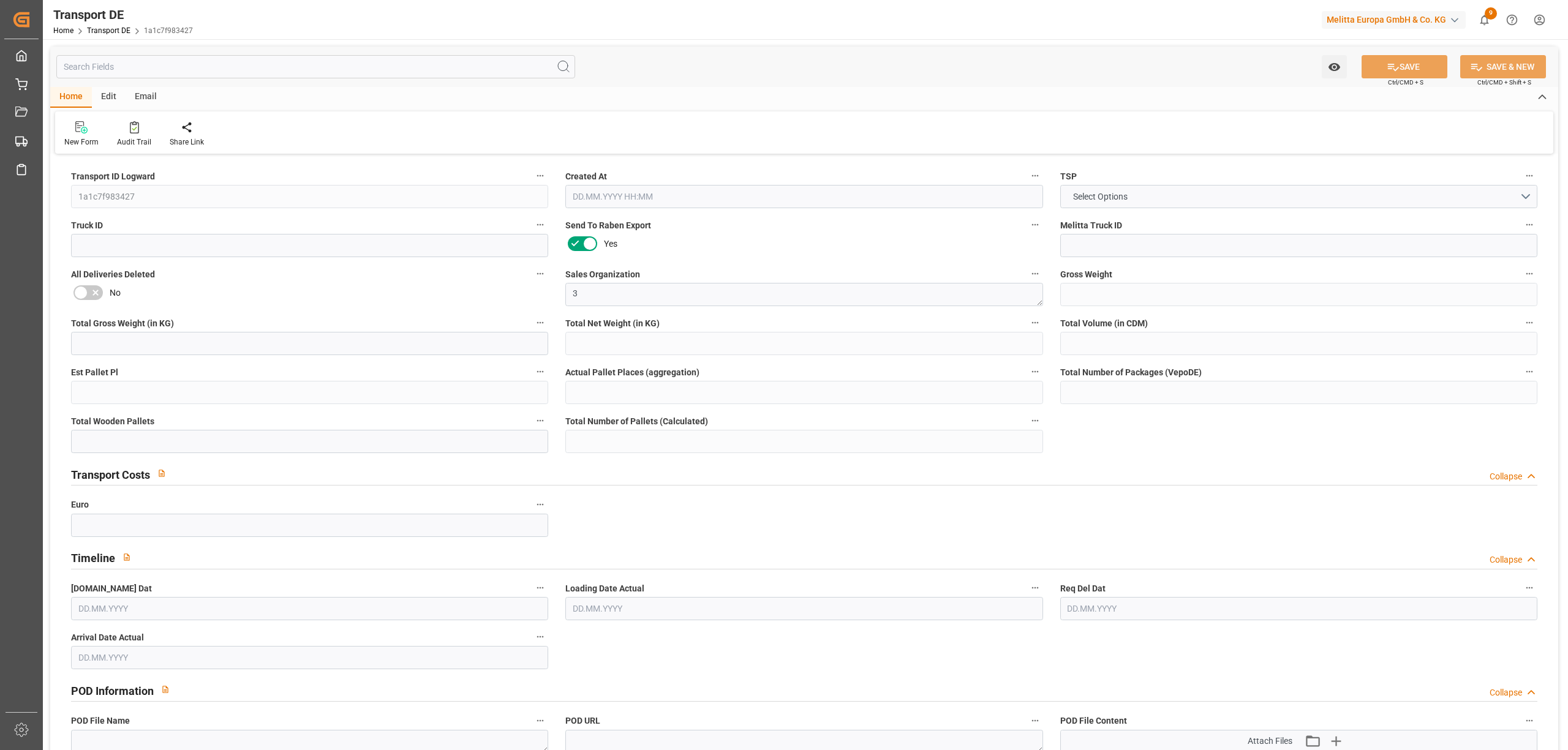
type input "24"
type input "0.384"
type input "0.2"
type input "141.64"
type input "1"
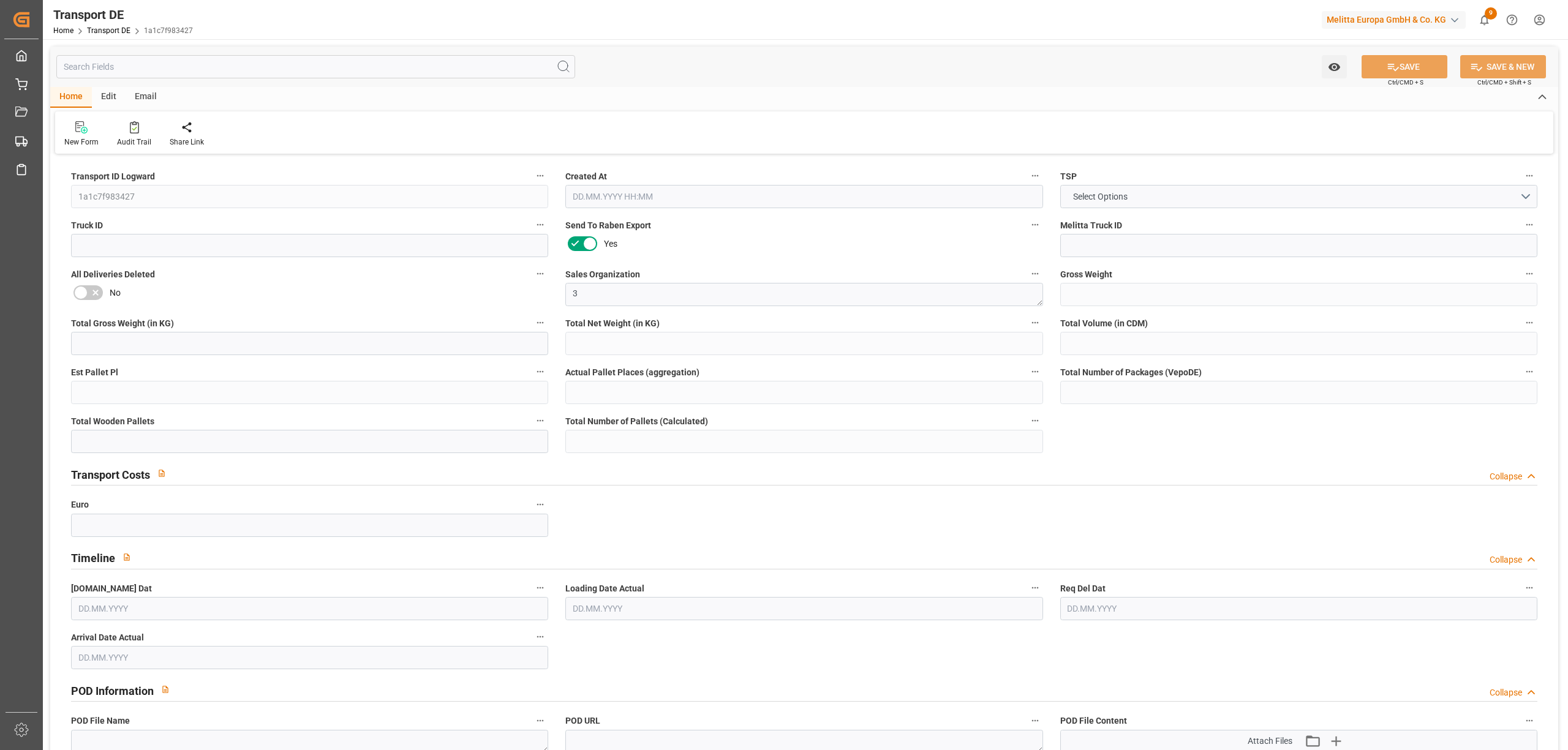
type input "0"
type input "1"
type input "0"
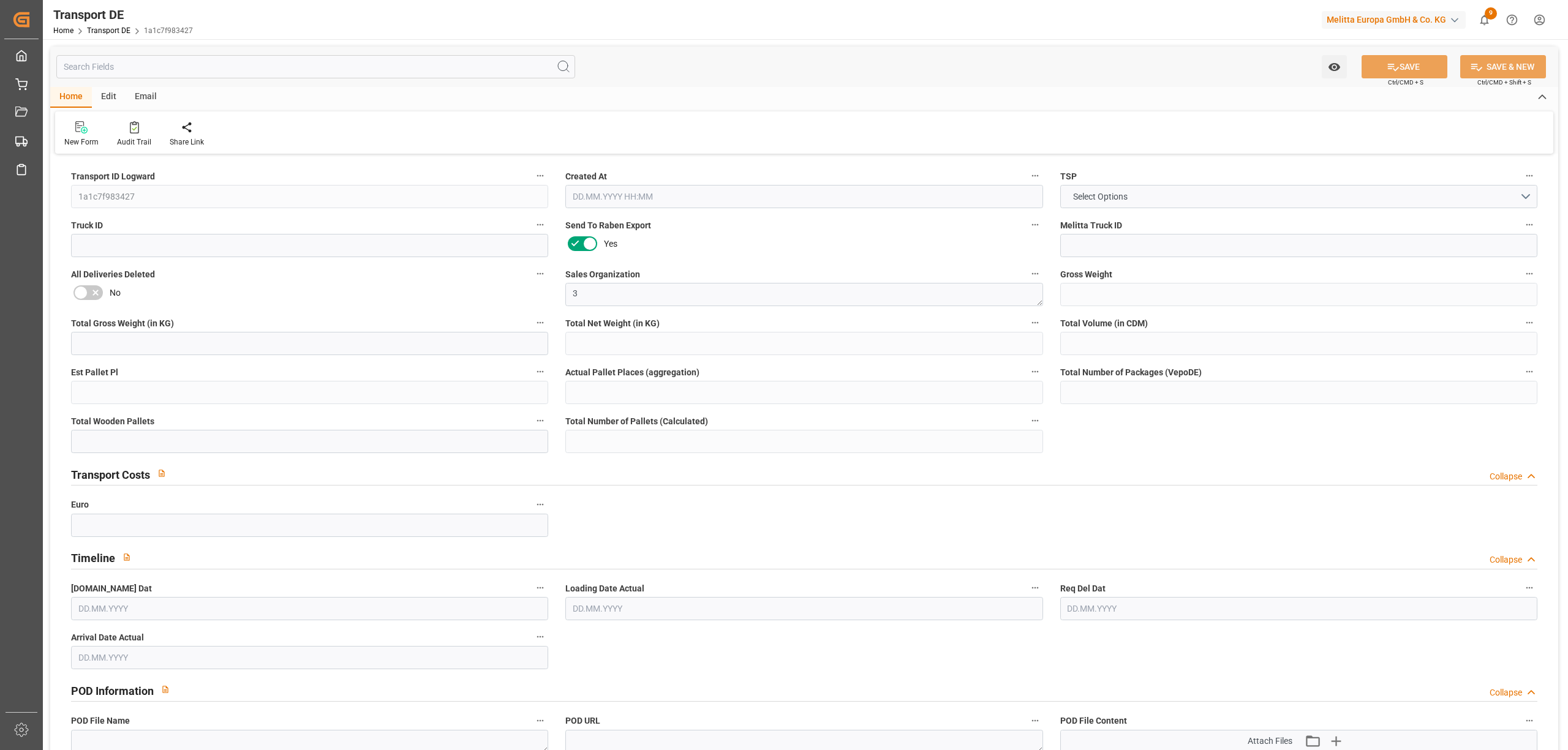
type input "1"
type input "0"
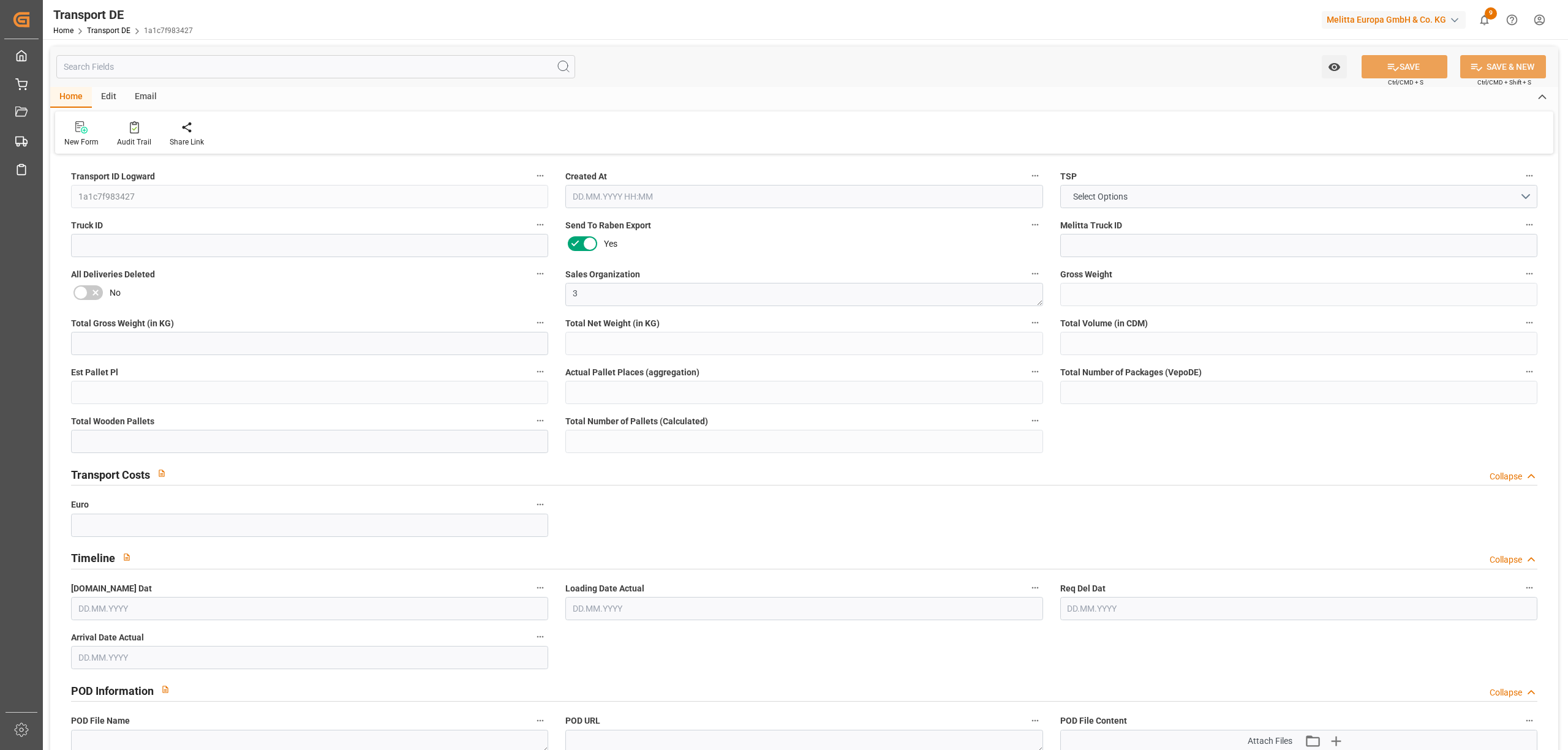
type input "0"
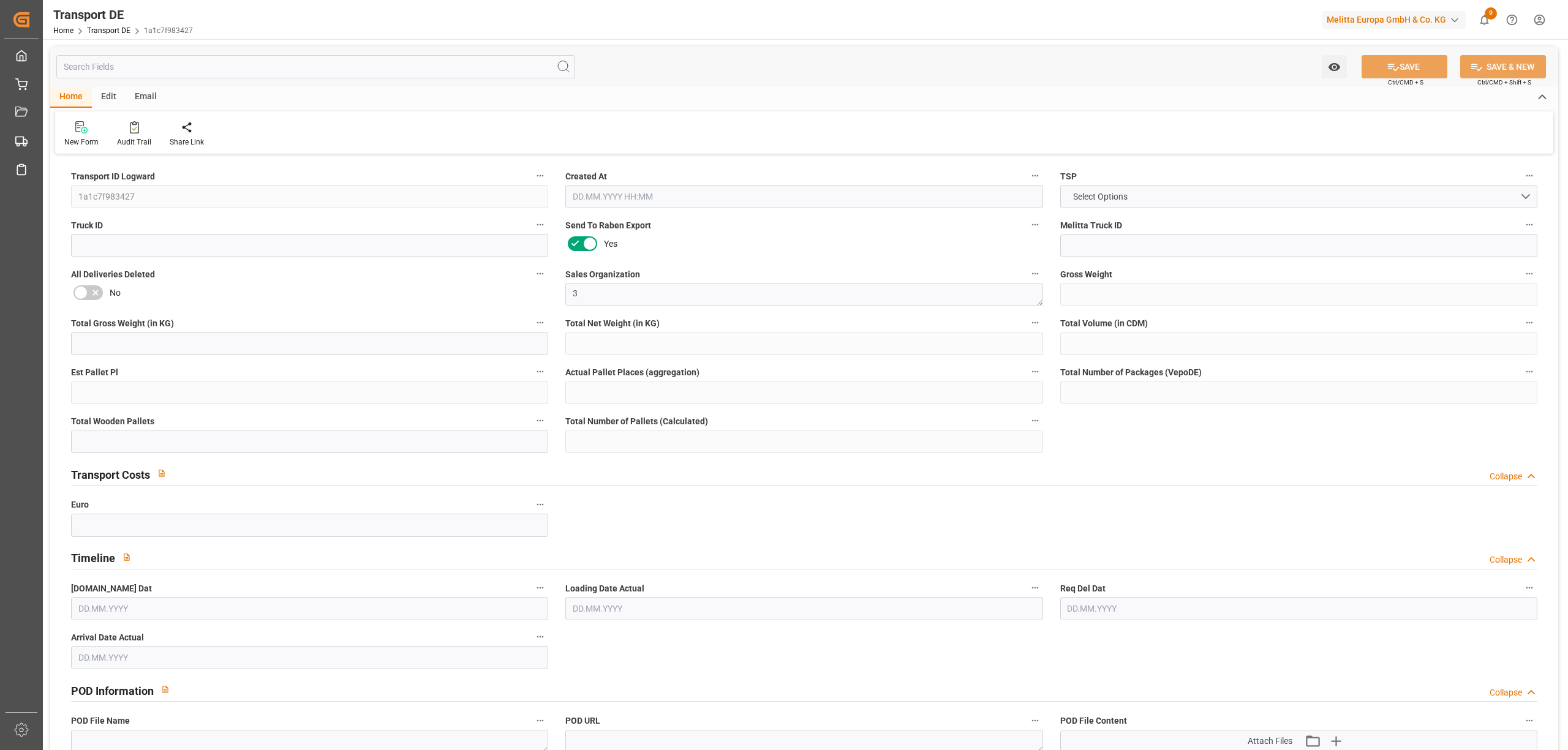
type input "0"
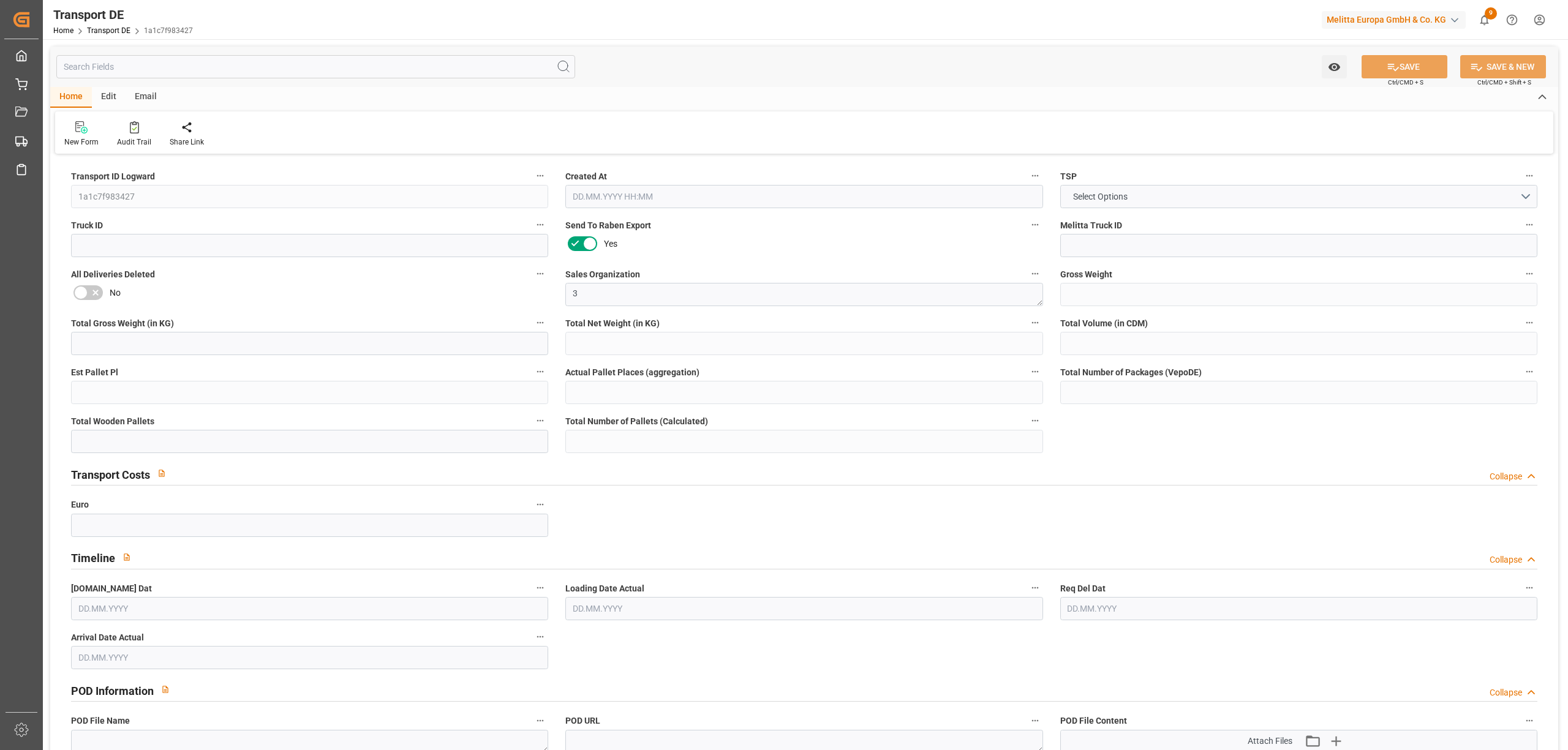
type input "0"
type input "1"
type input "0"
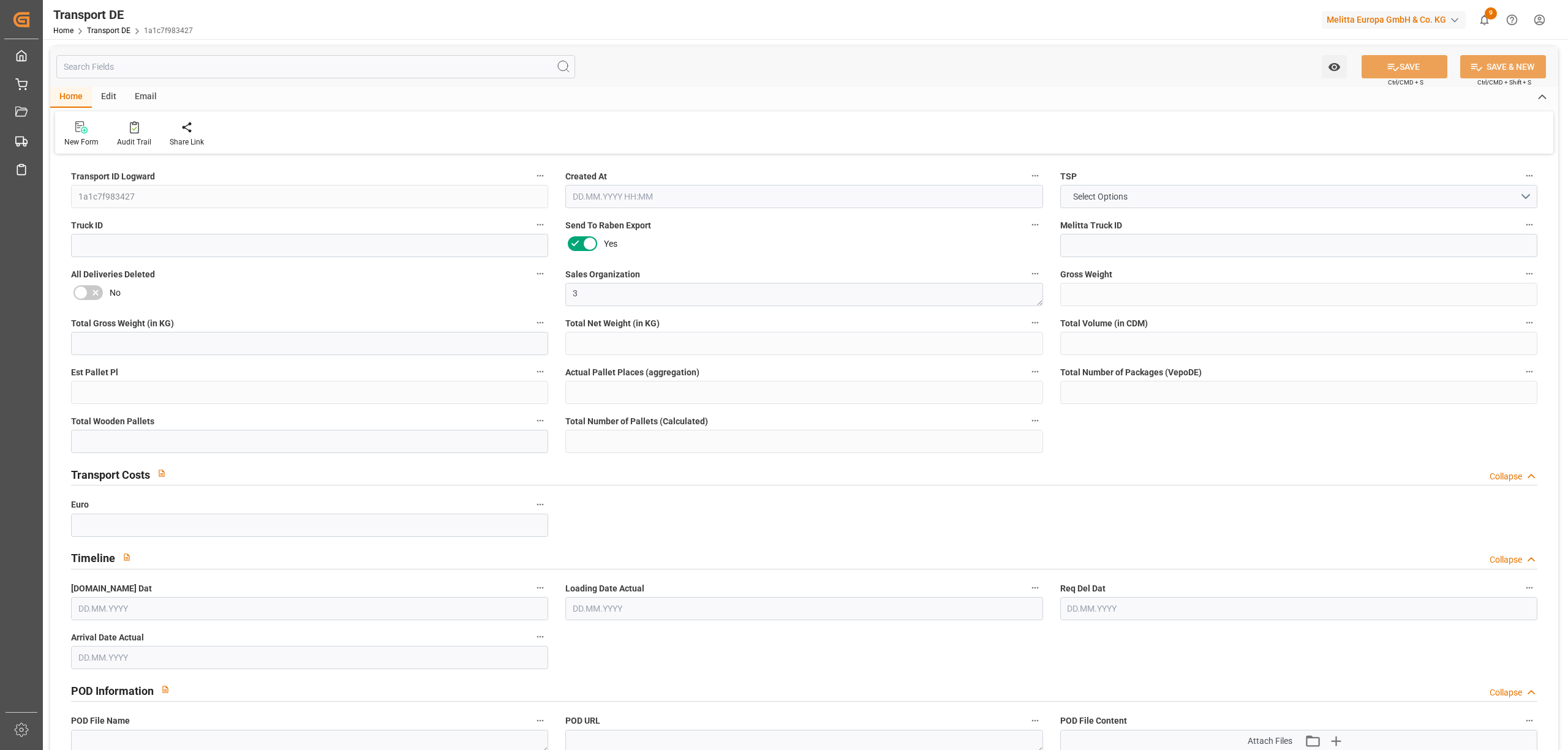
type input "0"
type input "39.586"
type input "0"
type input "[DATE] 08:48"
type input "[DATE]"
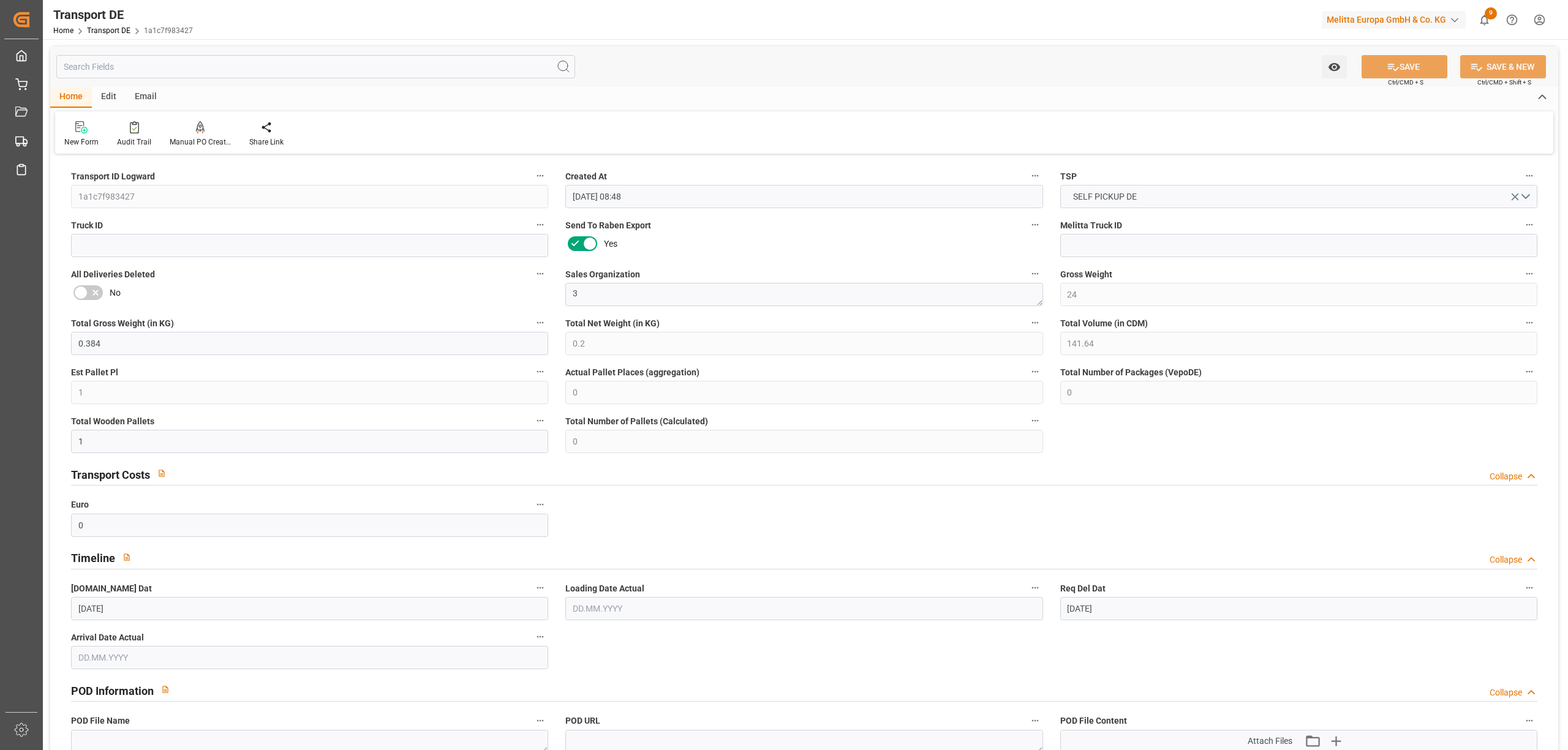
type input "[DATE]"
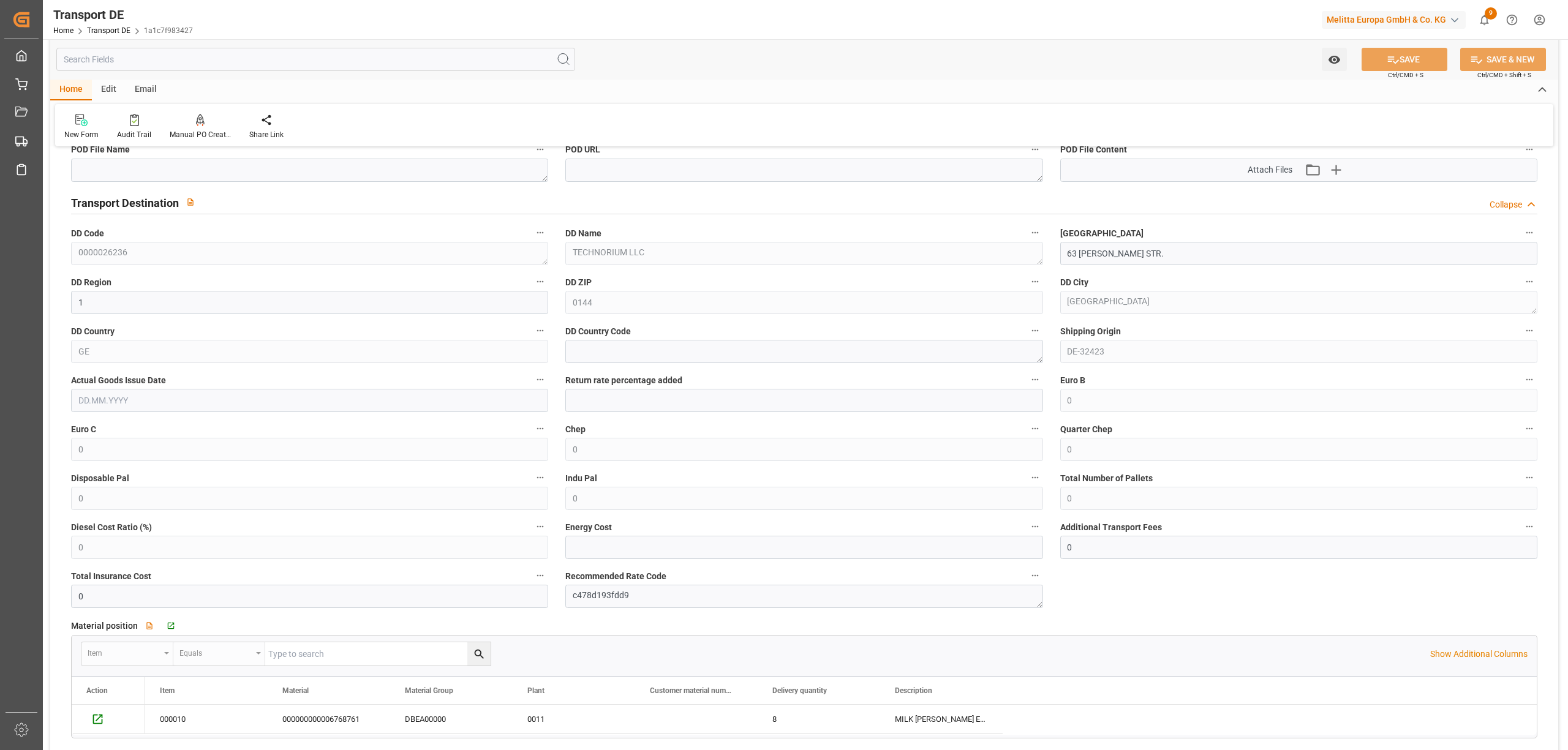
scroll to position [653, 0]
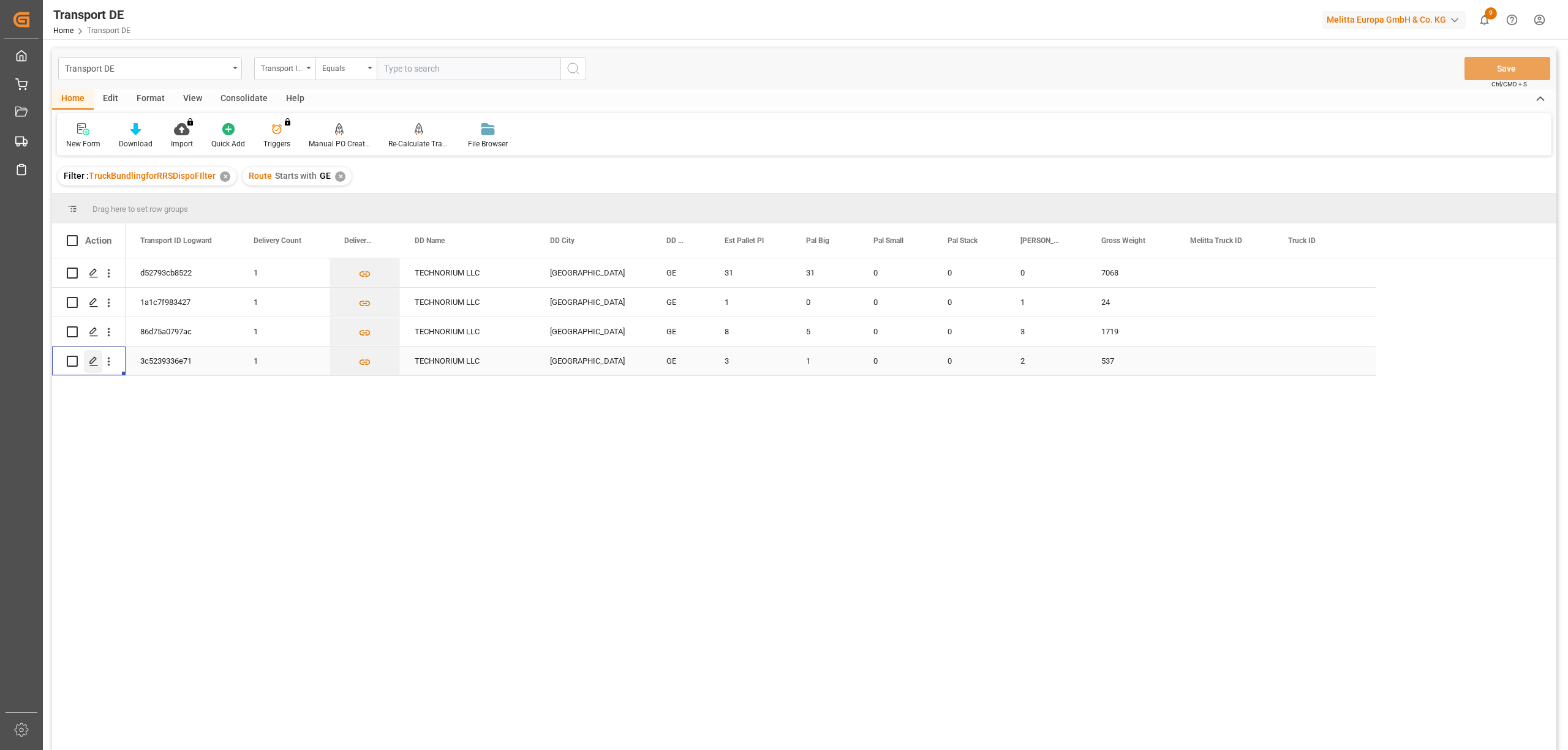
click at [96, 362] on icon "Press SPACE to select this row." at bounding box center [93, 361] width 10 height 10
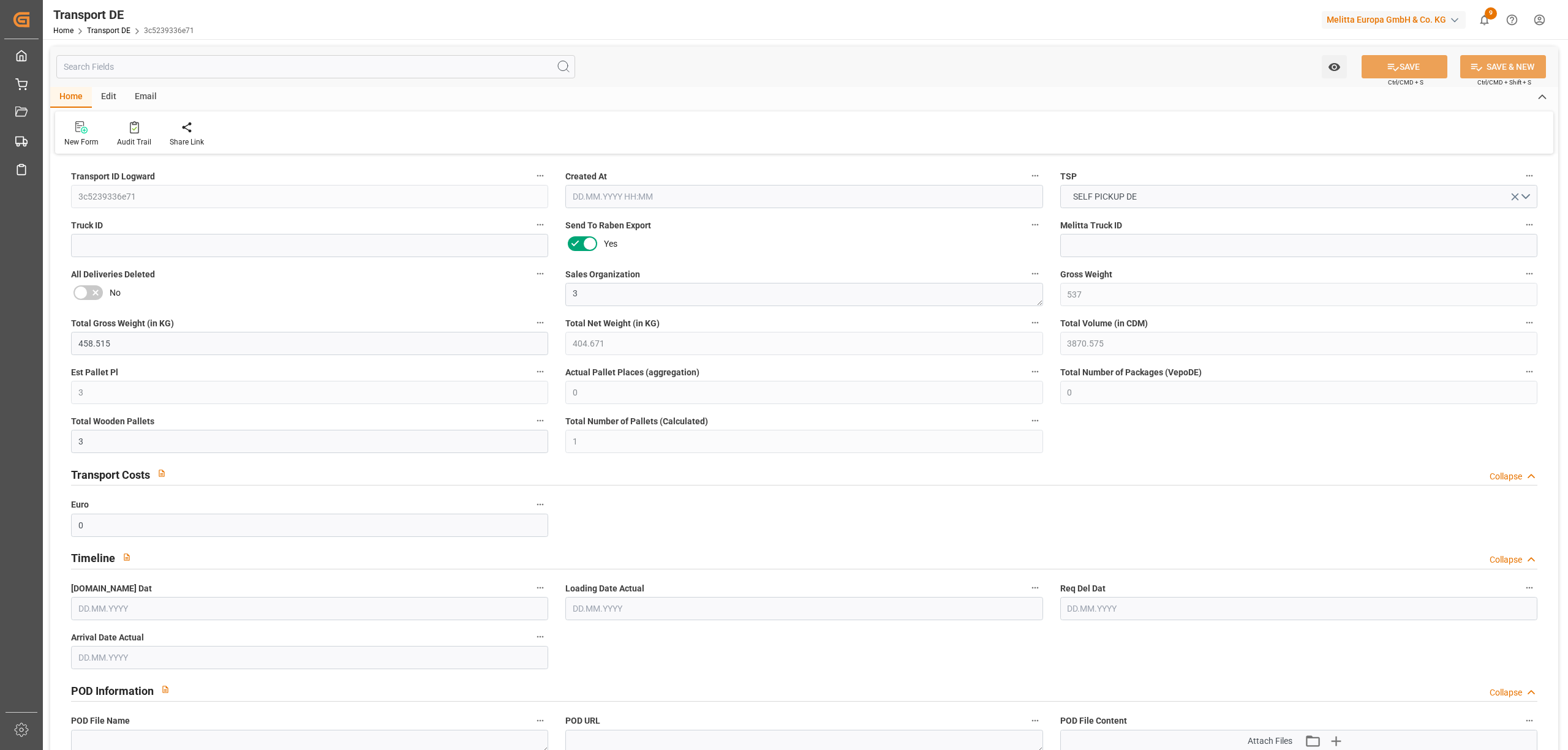
type input "537"
type input "458.515"
type input "404.671"
type input "3870.575"
type input "3"
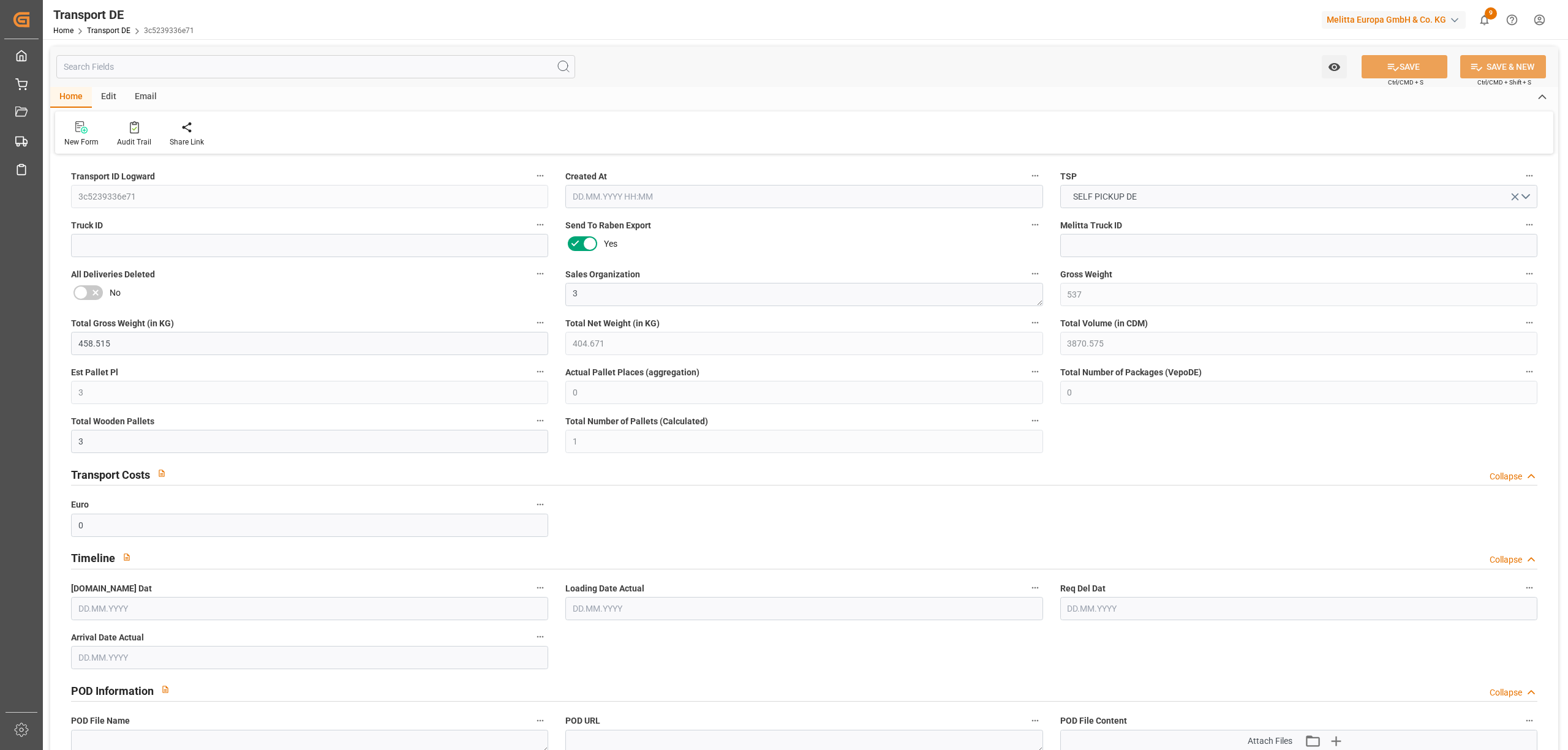
type input "0"
type input "3"
type input "1"
type input "0"
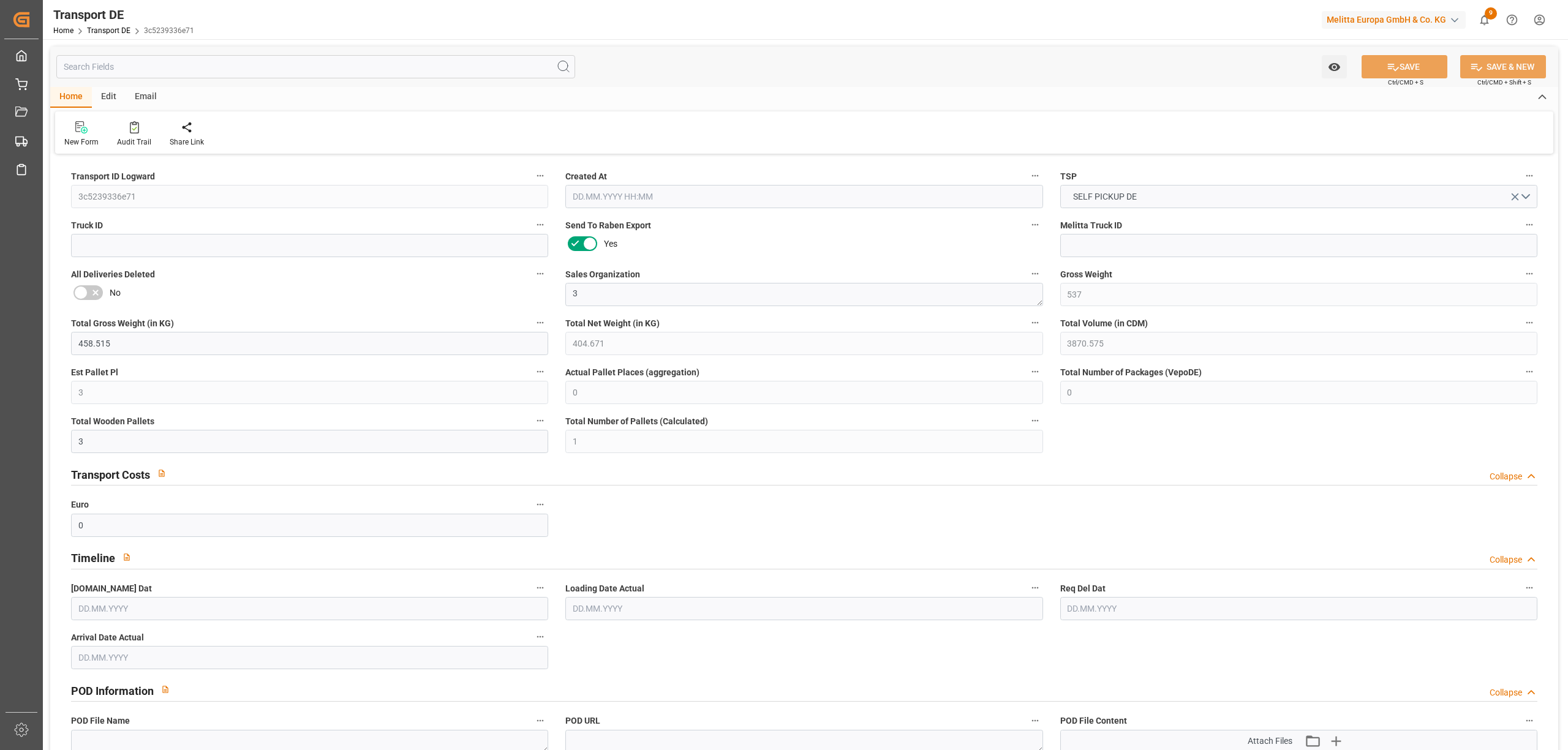
type input "1"
type input "0"
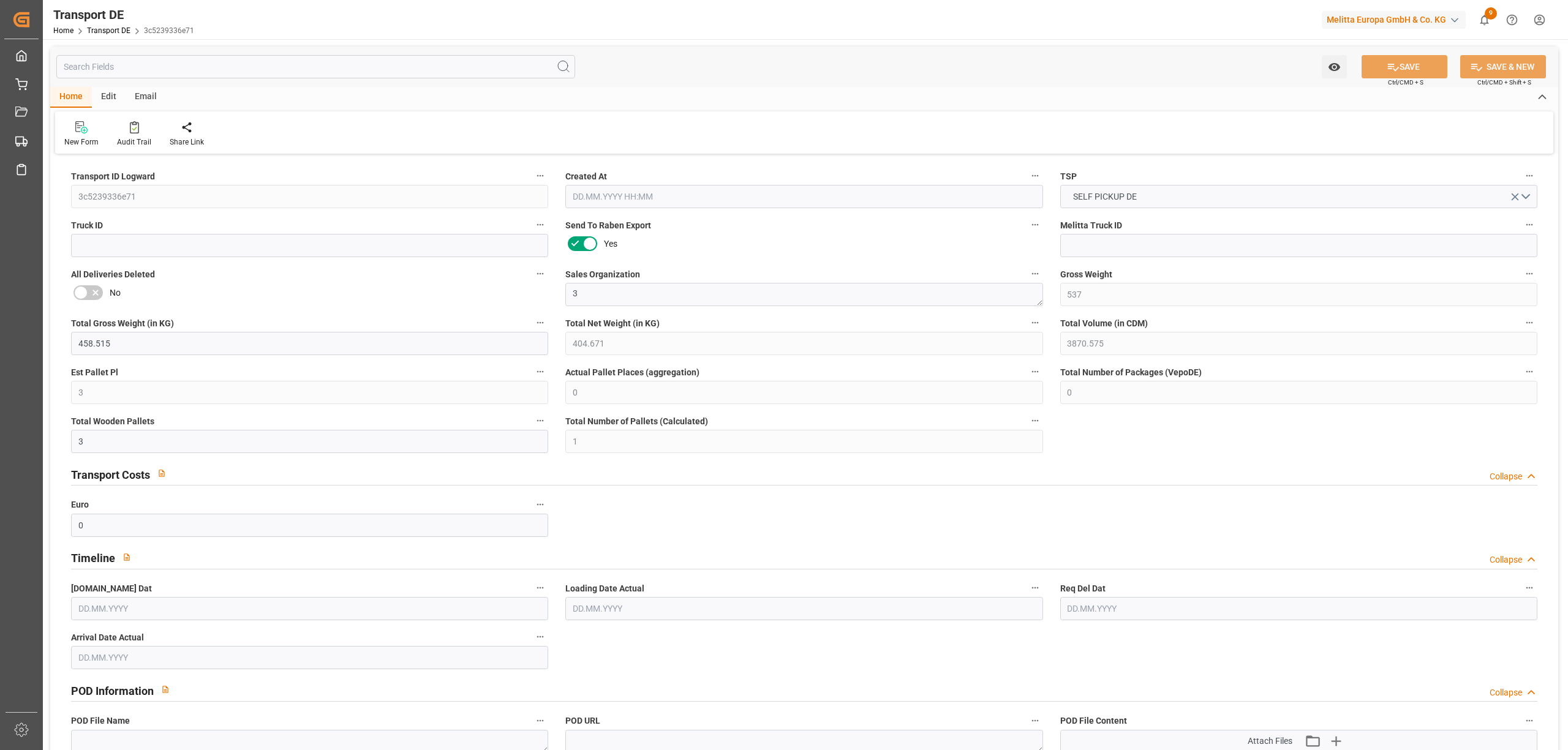
type input "0"
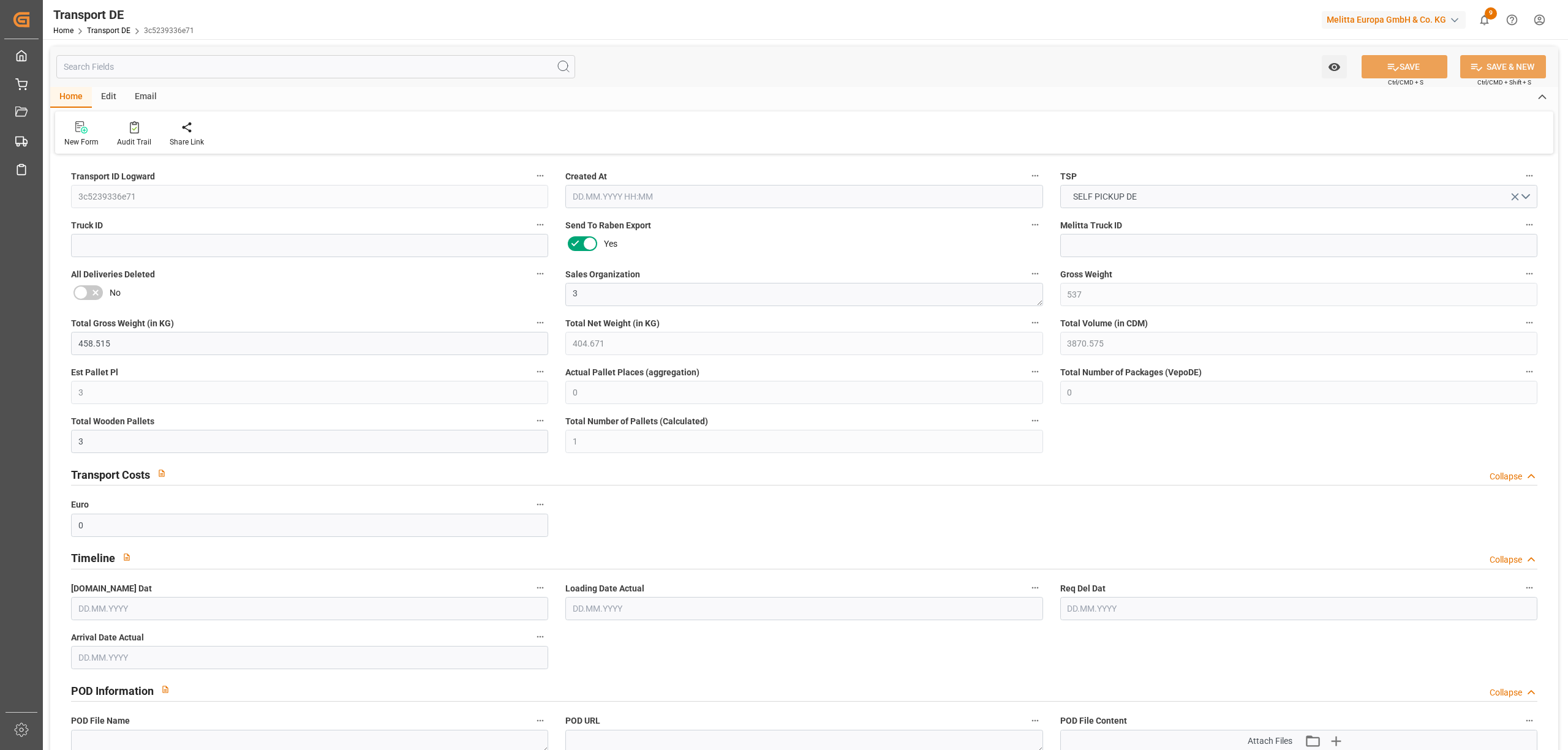
type input "0"
type input "1"
type input "0"
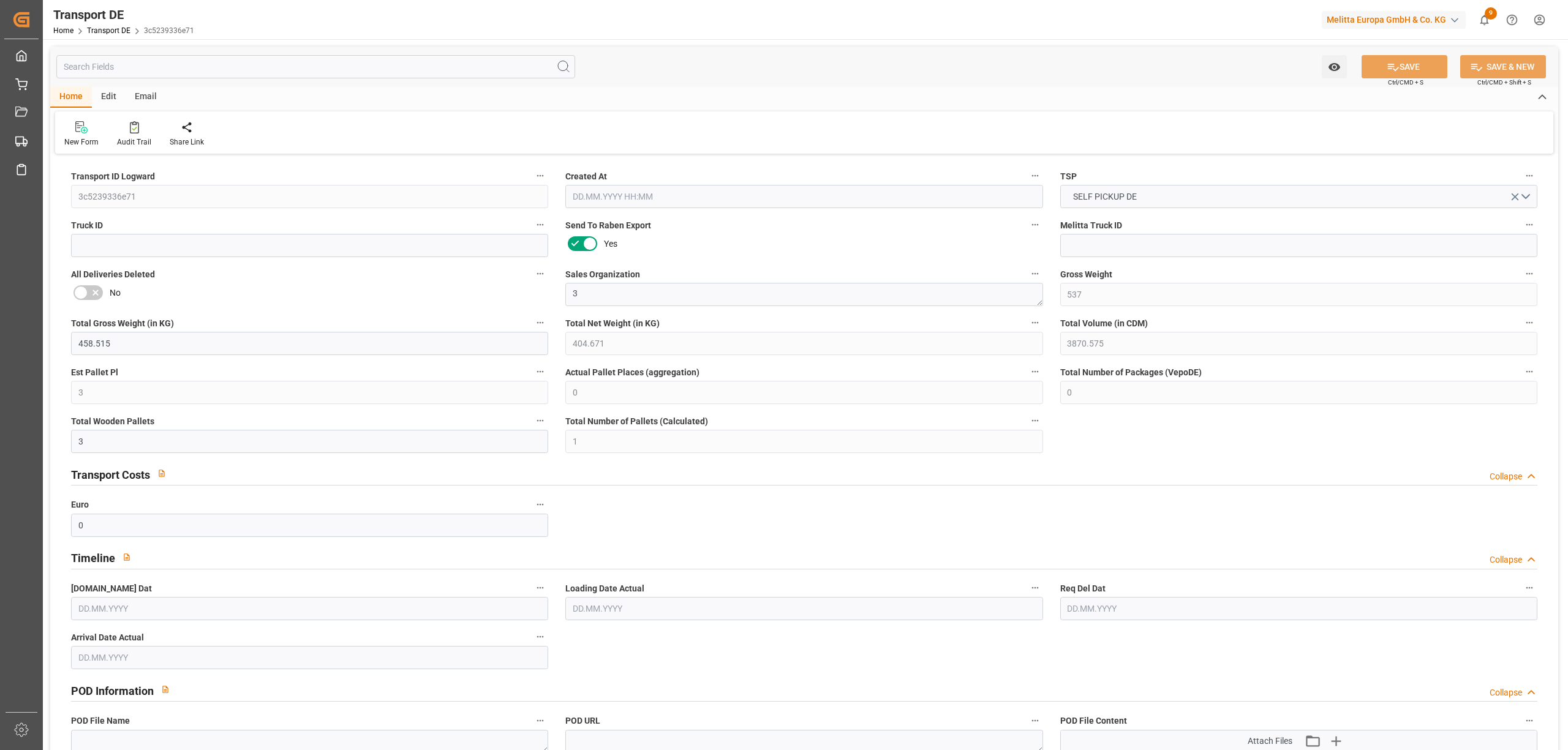
type input "0"
type input "1"
type input "2"
type input "0"
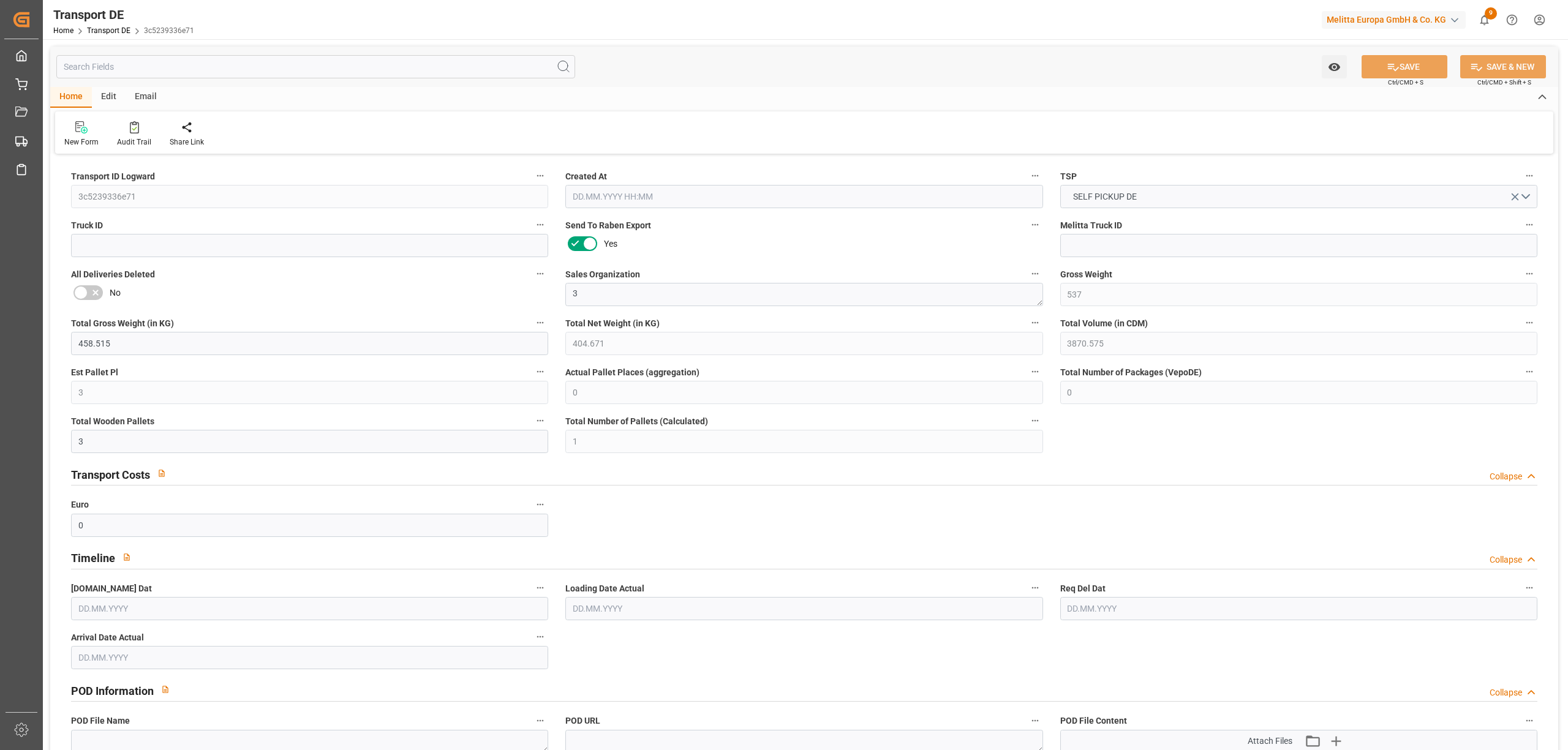
type input "36"
type input "62.907"
type input "0"
type input "[DATE] 08:48"
type input "[DATE]"
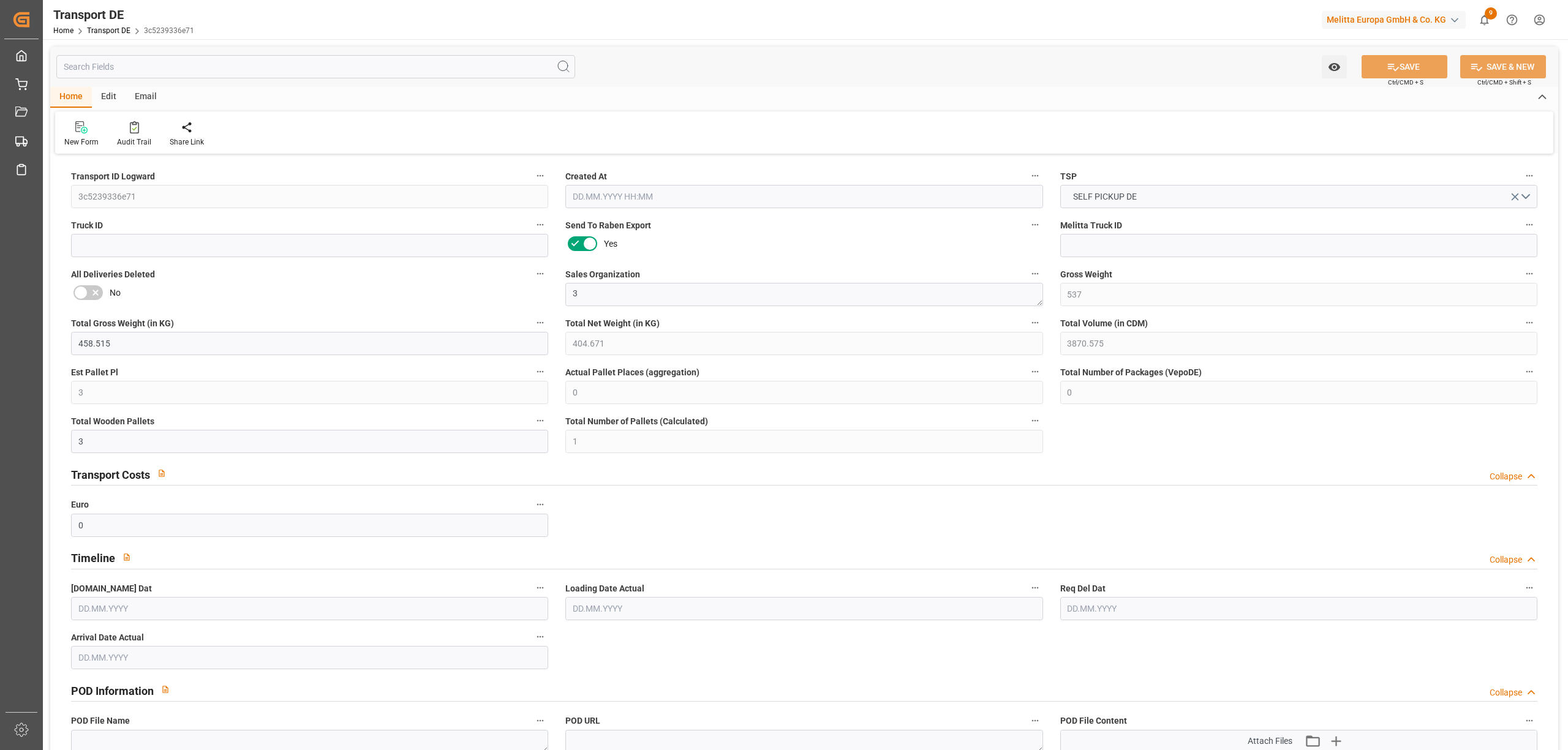
type input "[DATE]"
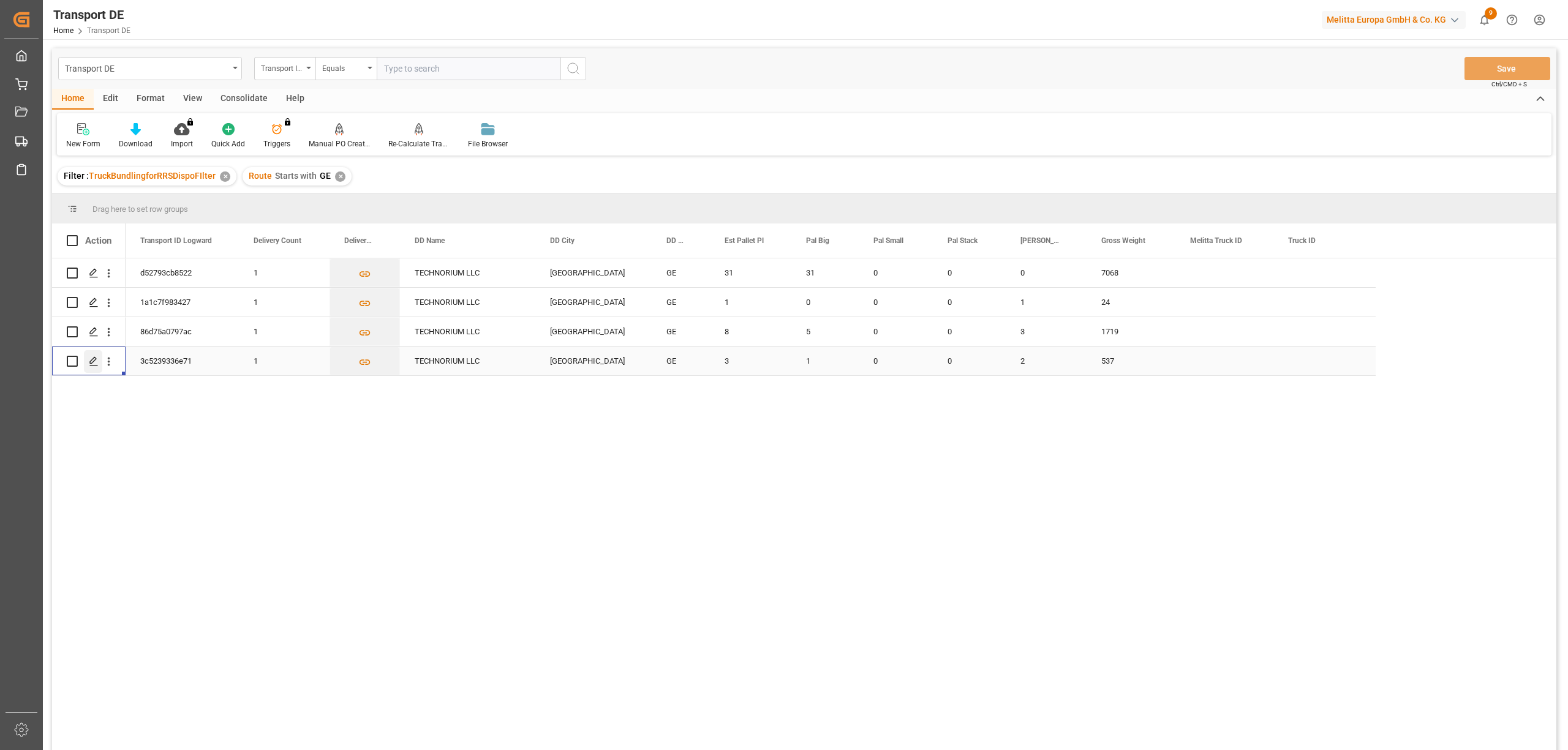
click at [91, 363] on polygon "Press SPACE to select this row." at bounding box center [92, 360] width 6 height 6
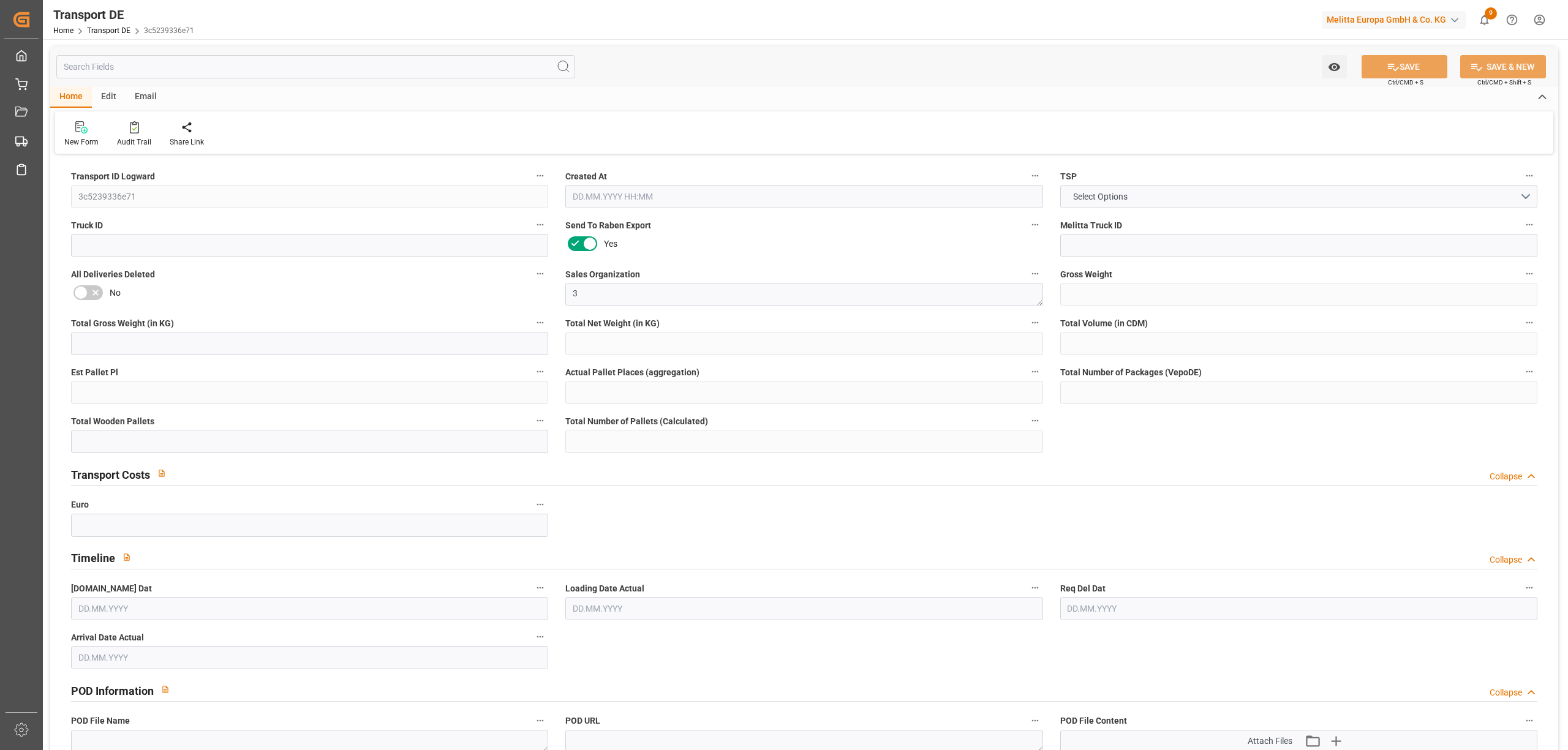
type input "537"
type input "458.515"
type input "404.671"
type input "3870.575"
type input "3"
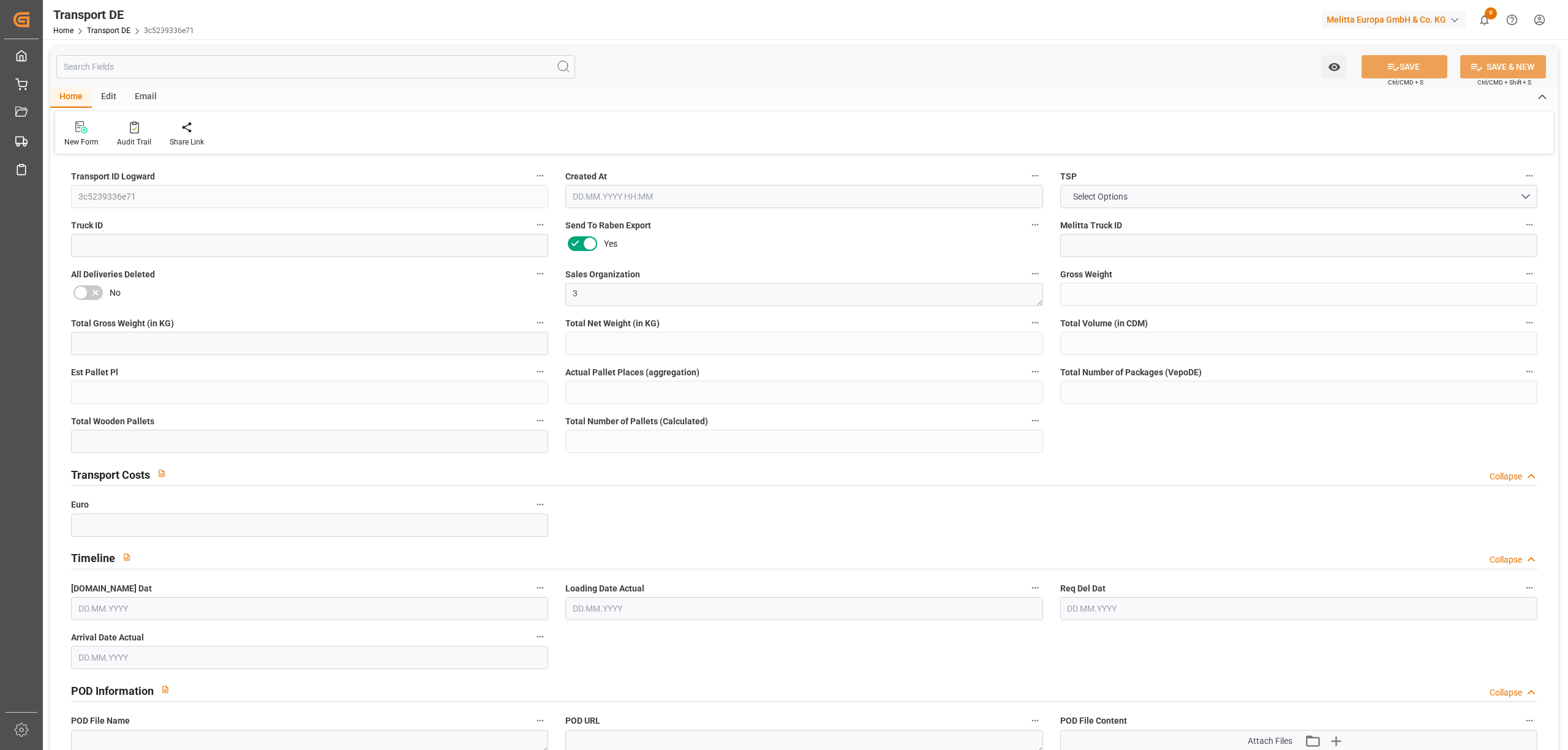
type input "0"
type input "3"
type input "1"
type input "0"
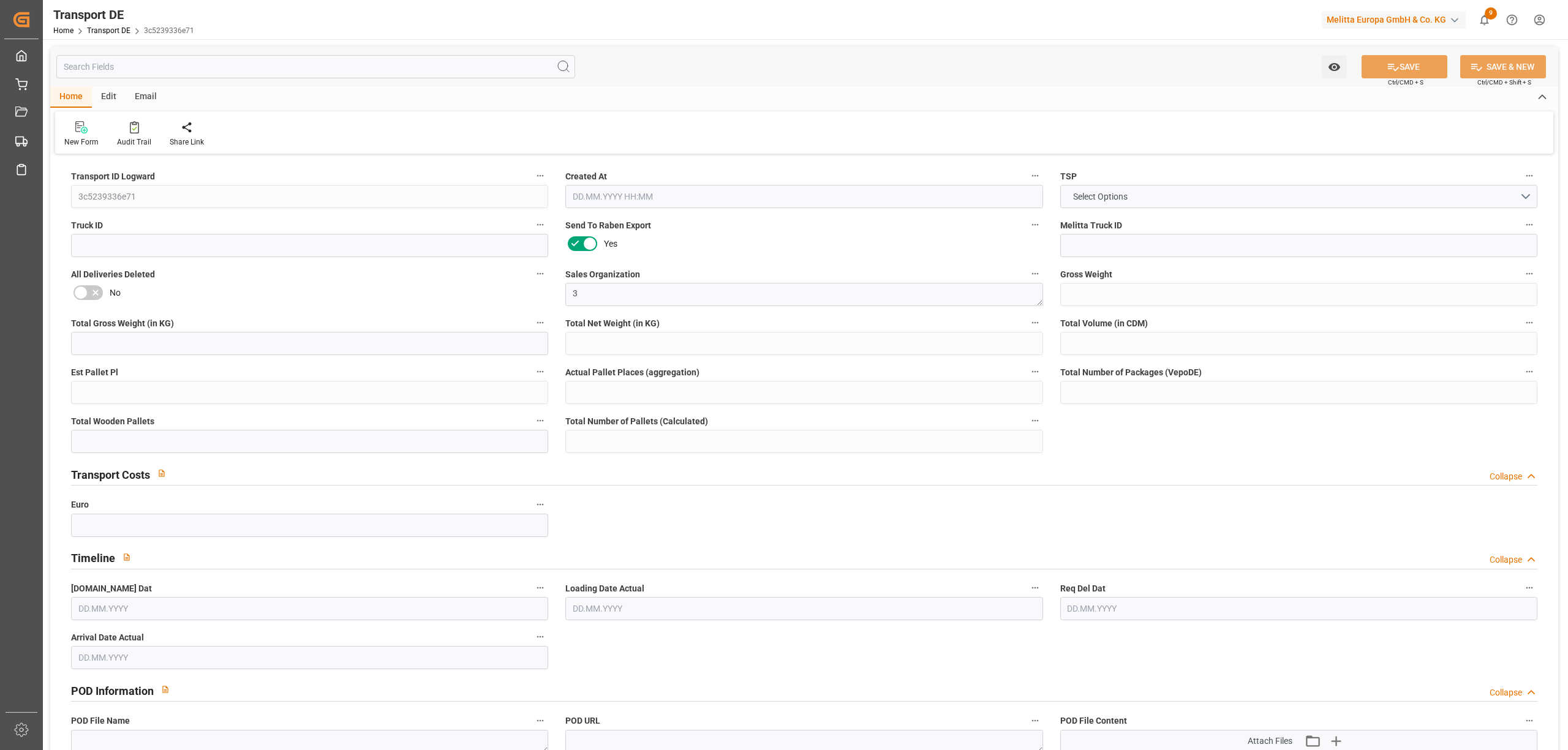
type input "1"
type input "0"
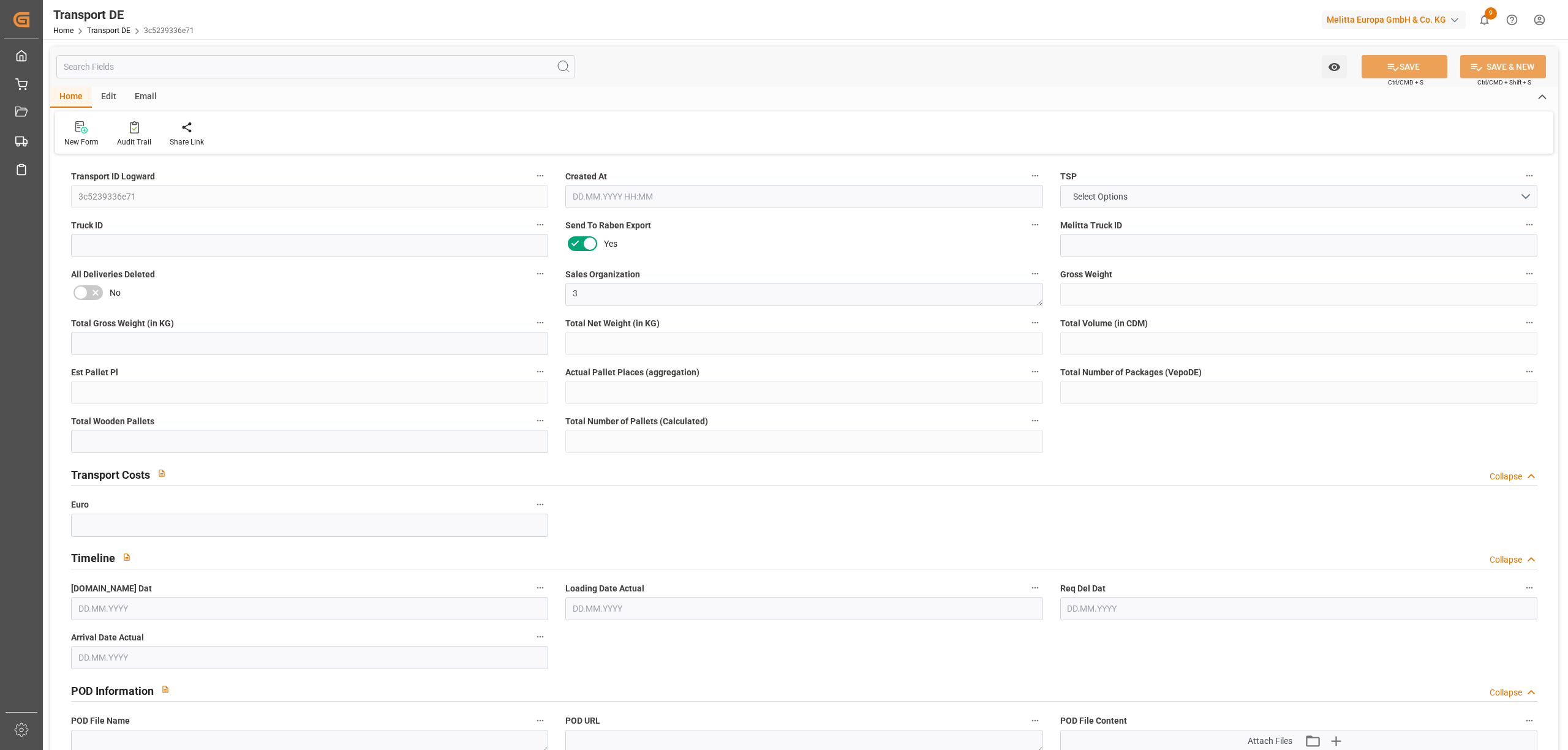
type input "0"
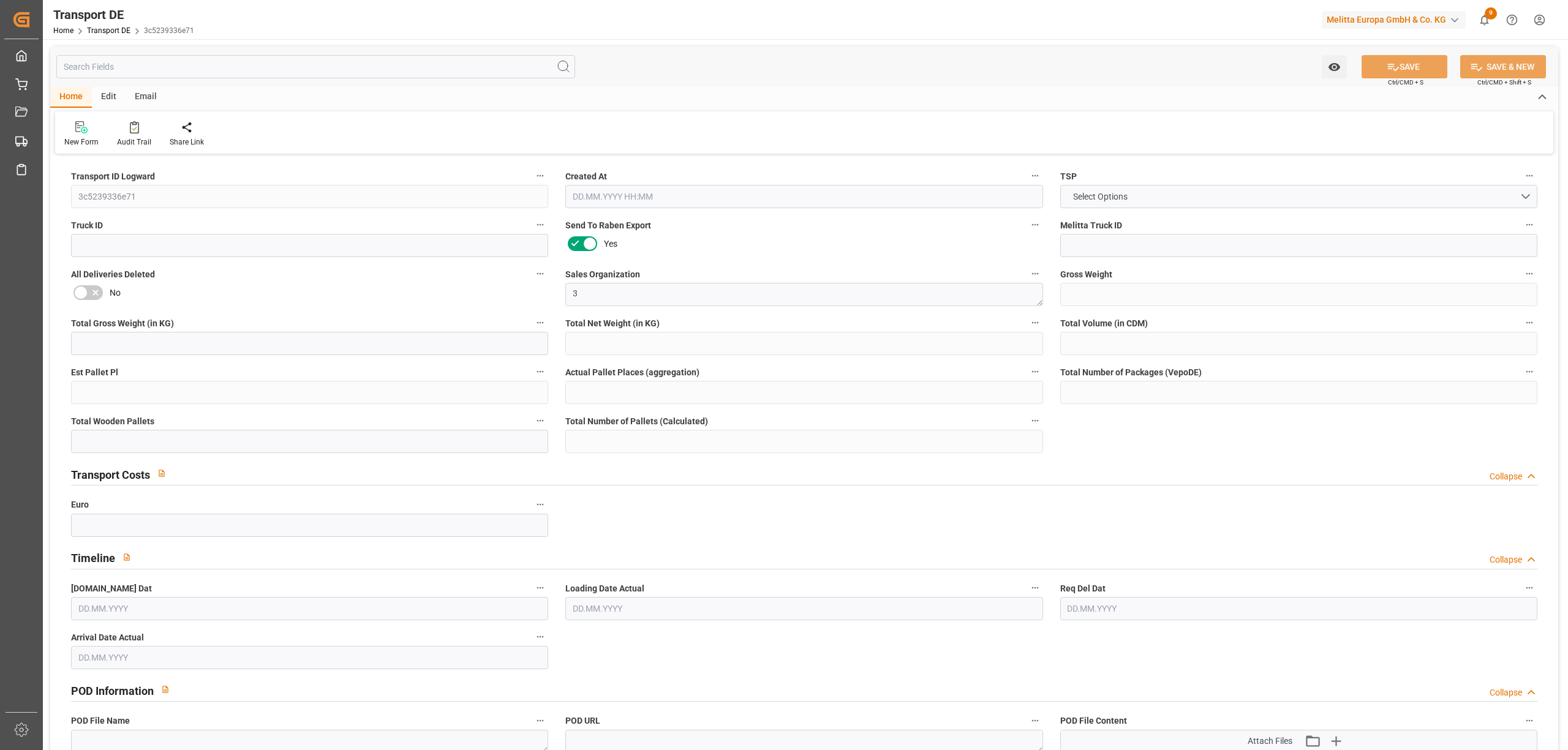
type input "0"
type input "1"
type input "0"
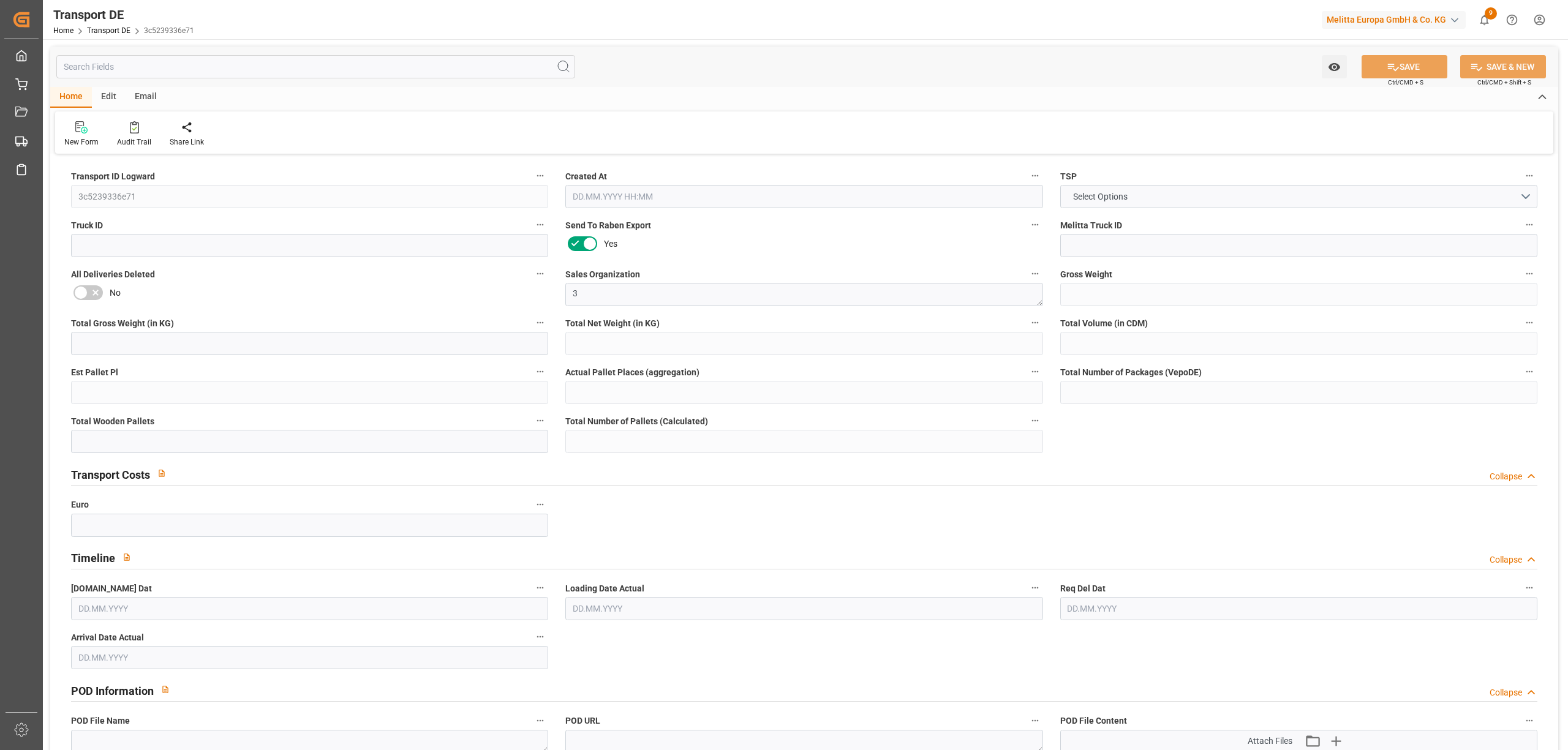
type input "0"
type input "1"
type input "2"
type input "0"
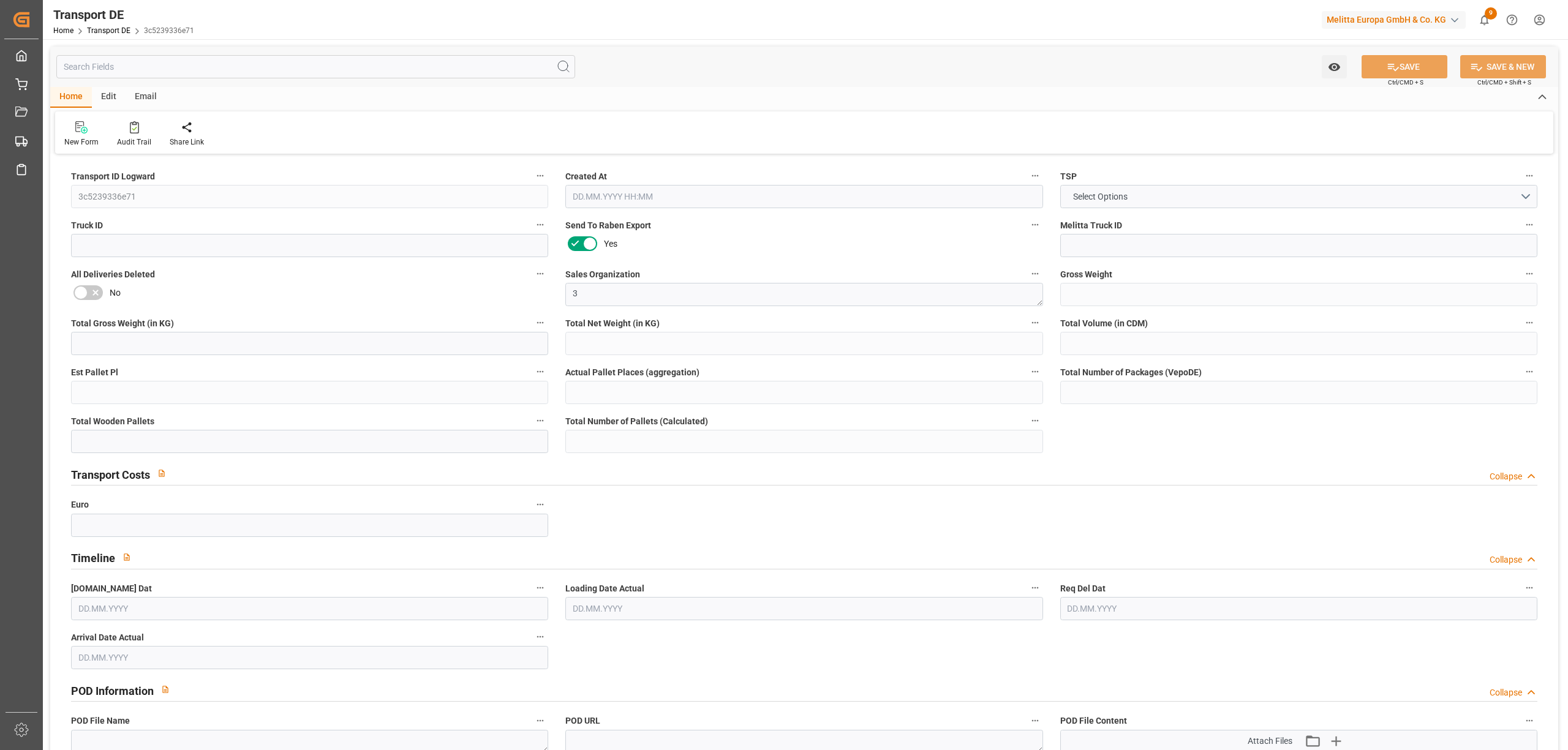
type input "36"
type input "62.907"
type input "0"
type input "[DATE] 08:48"
type input "[DATE]"
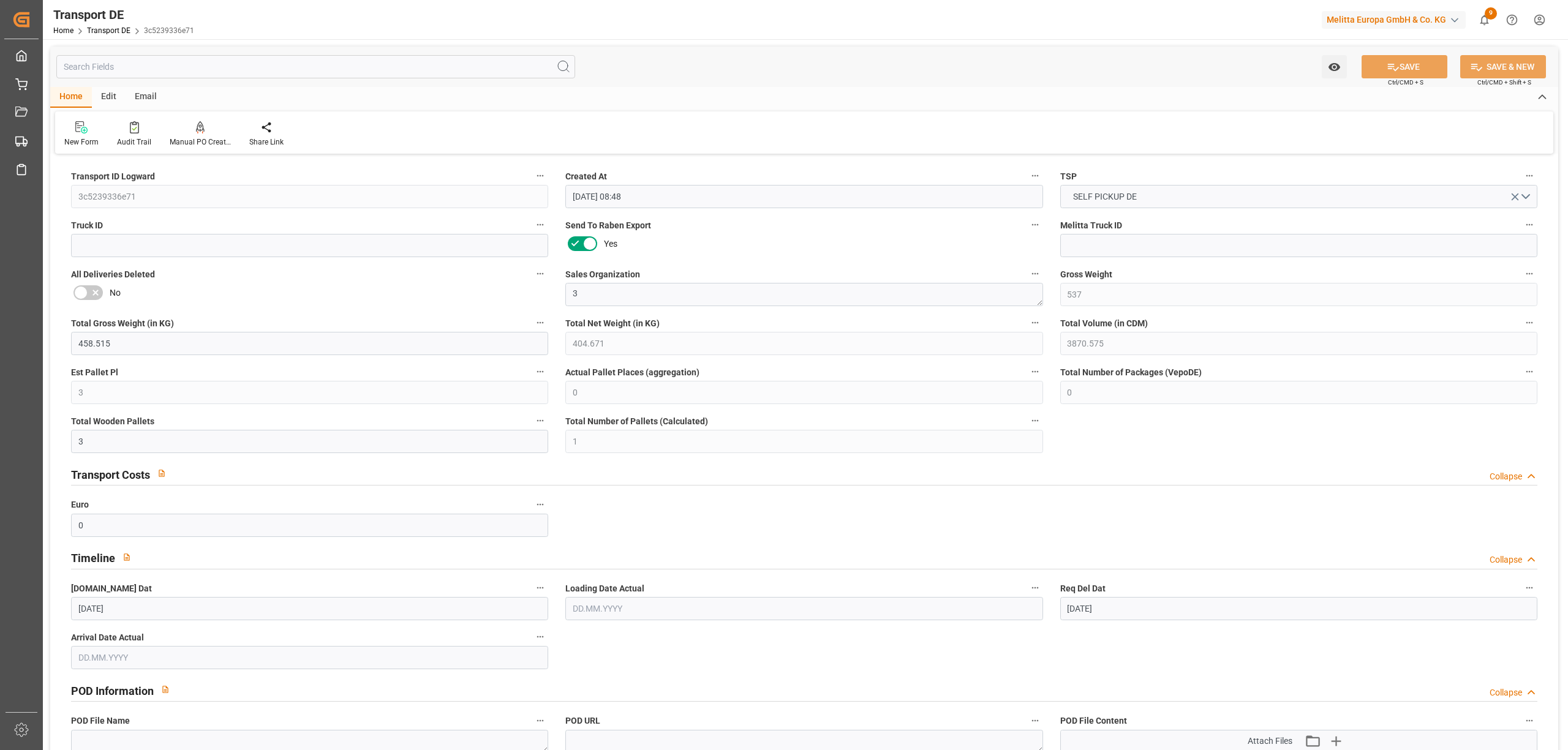
type input "[DATE]"
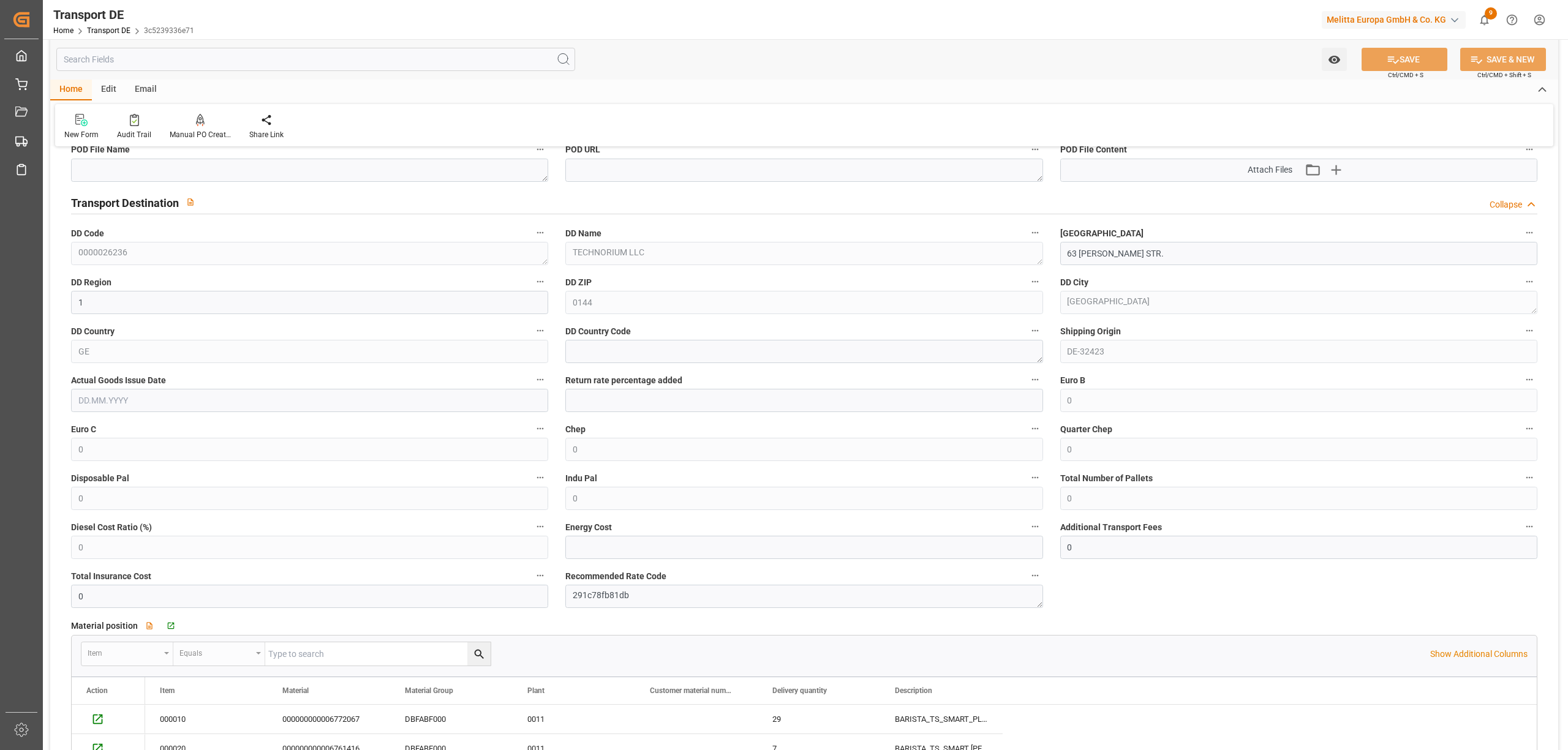
scroll to position [817, 0]
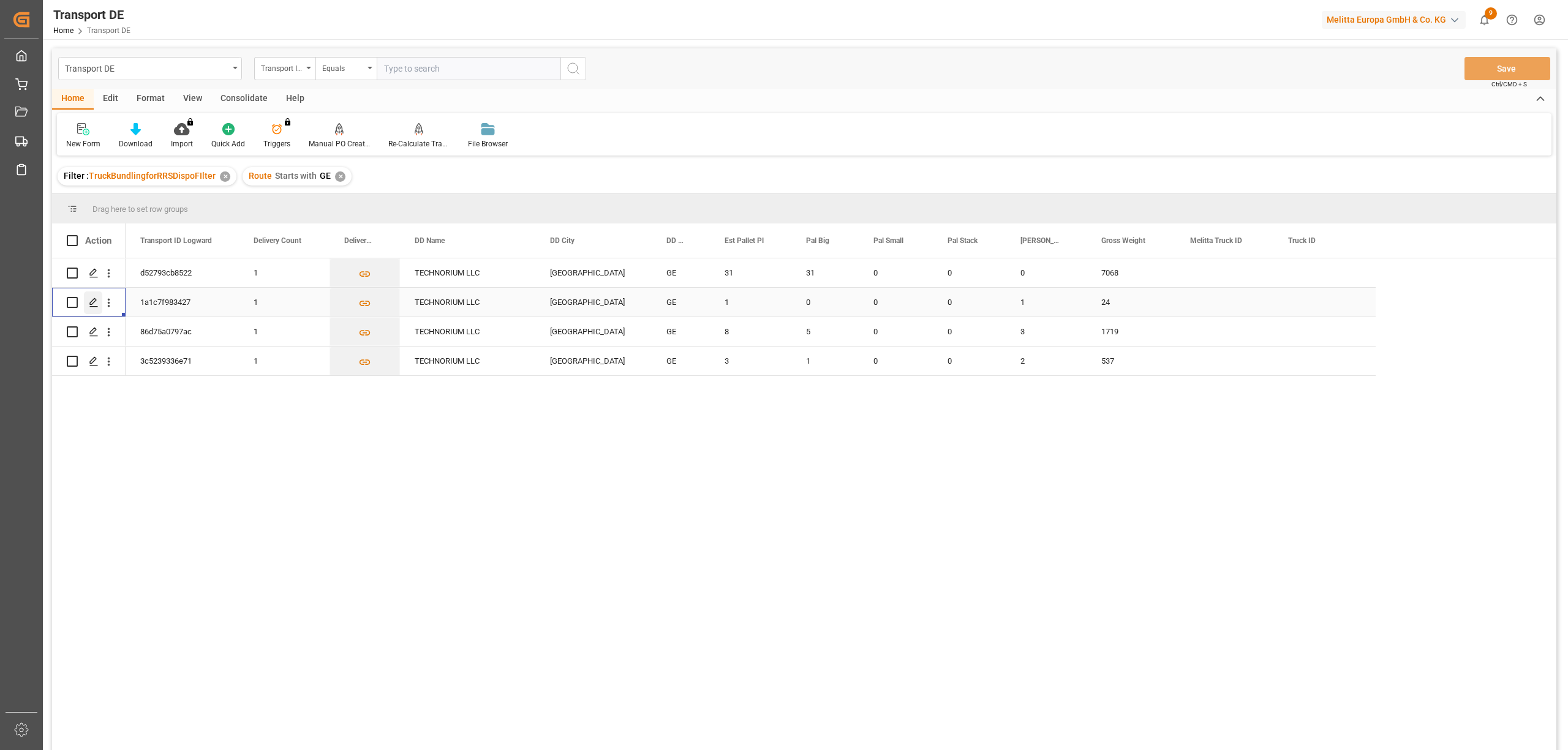
click at [91, 301] on polygon "Press SPACE to select this row." at bounding box center [92, 302] width 6 height 6
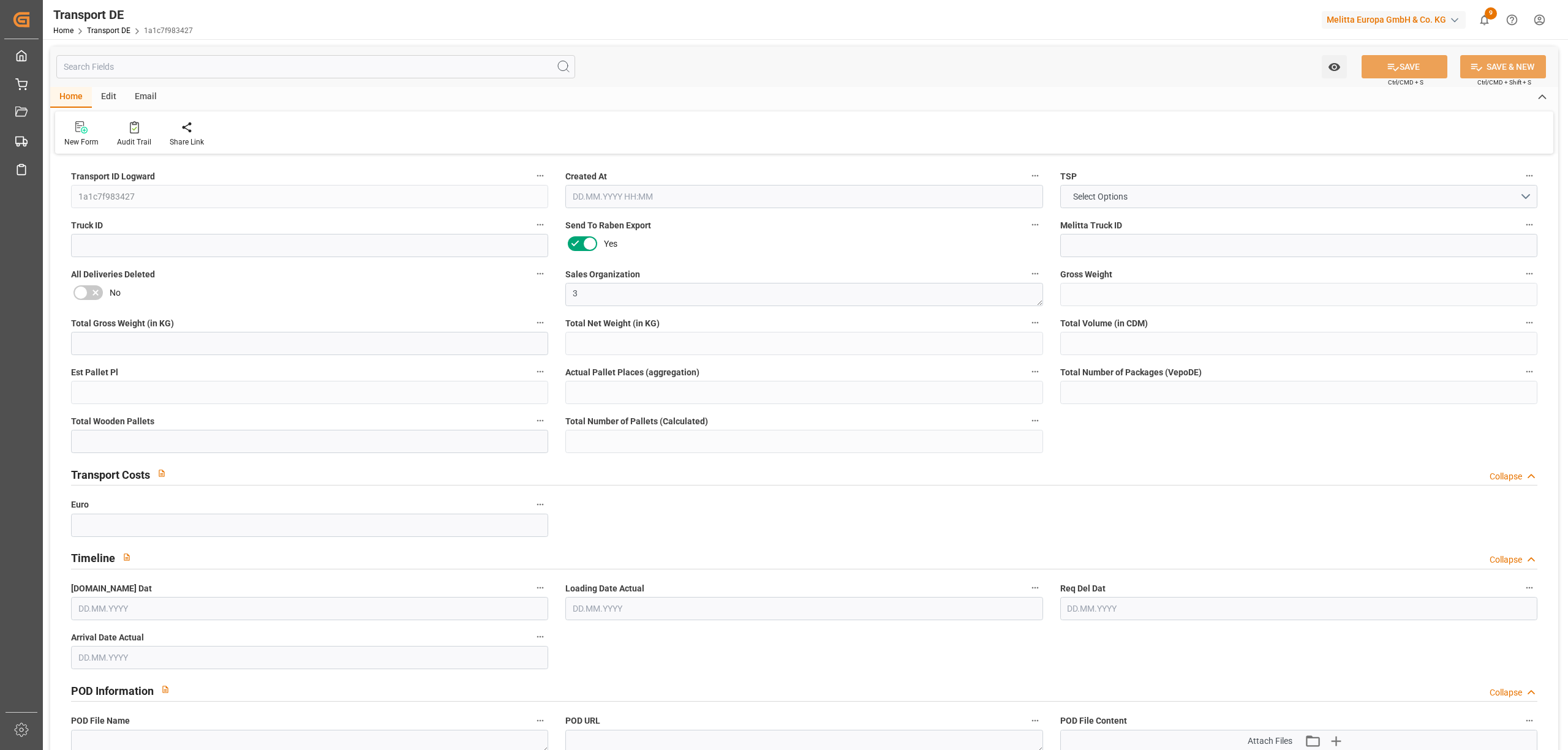
type input "24"
type input "0.384"
type input "0.2"
type input "141.64"
type input "1"
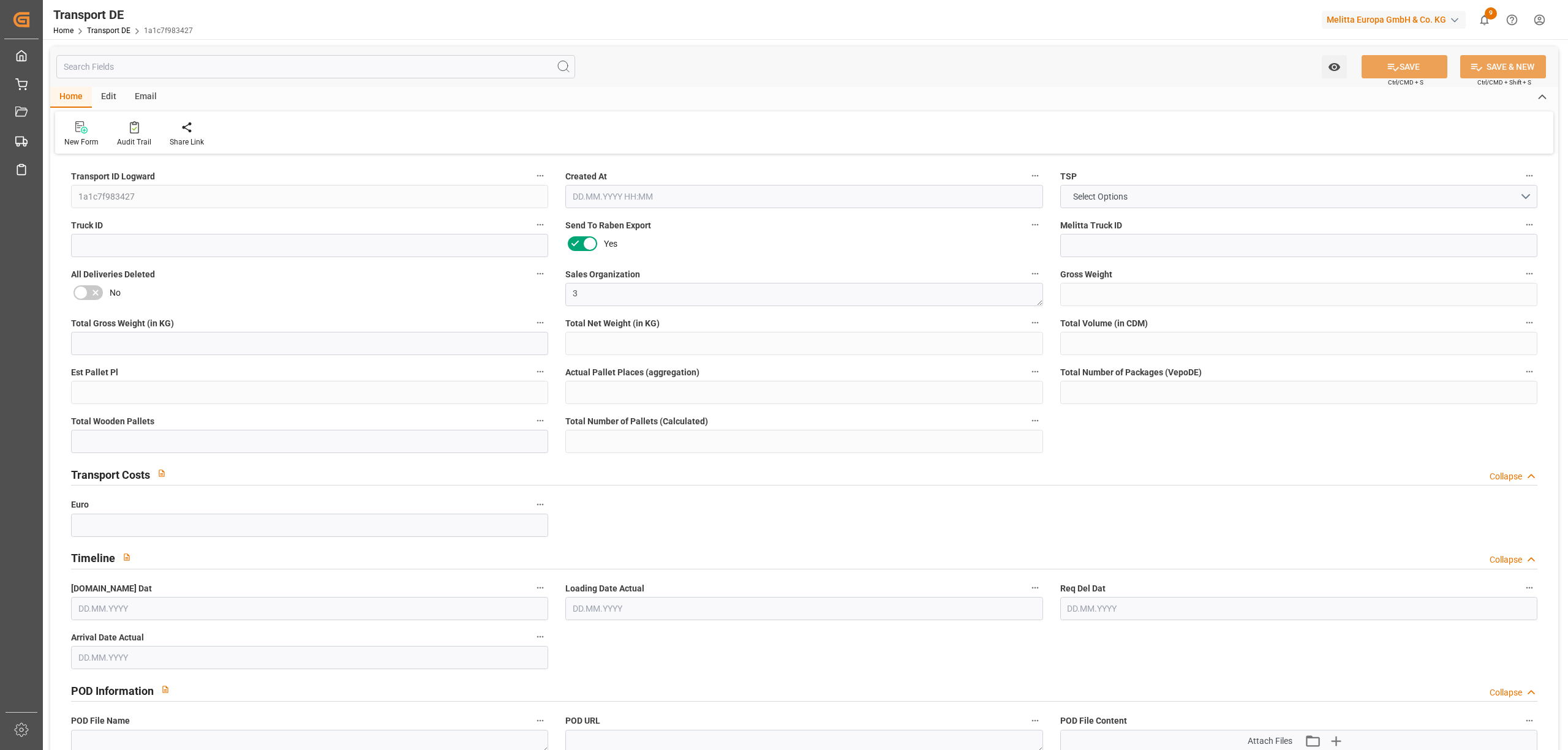
type input "0"
type input "1"
type input "0"
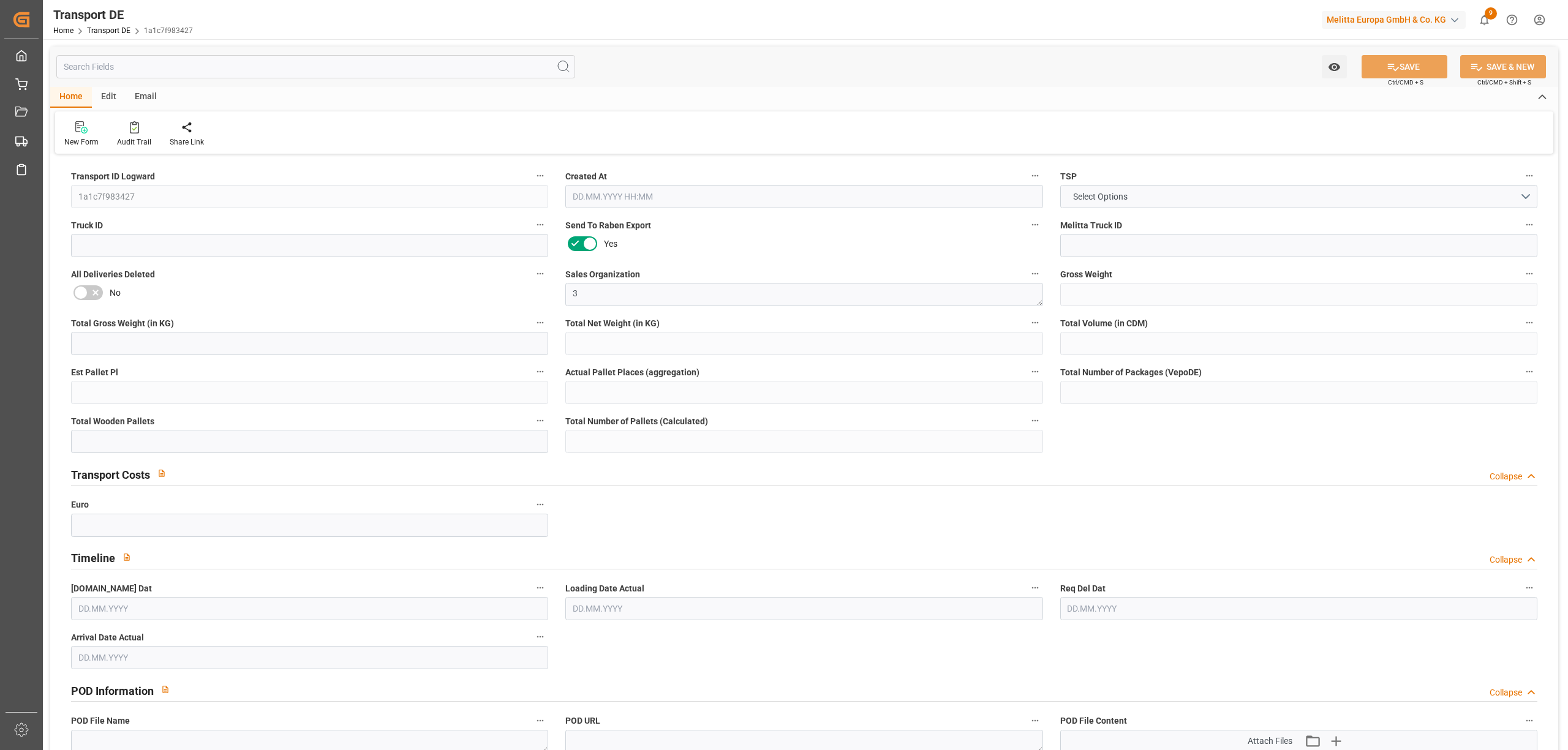
type input "1"
type input "0"
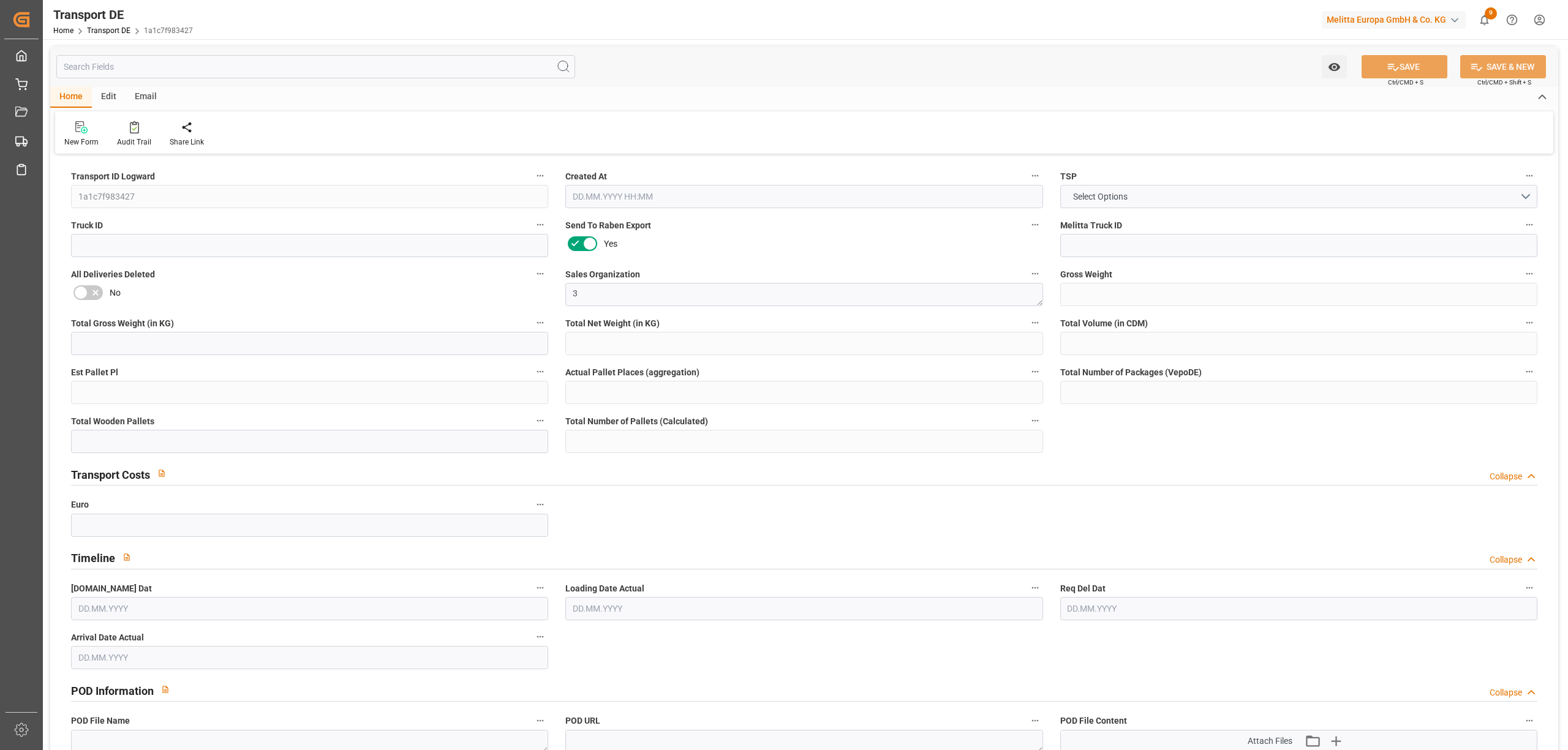
type input "0"
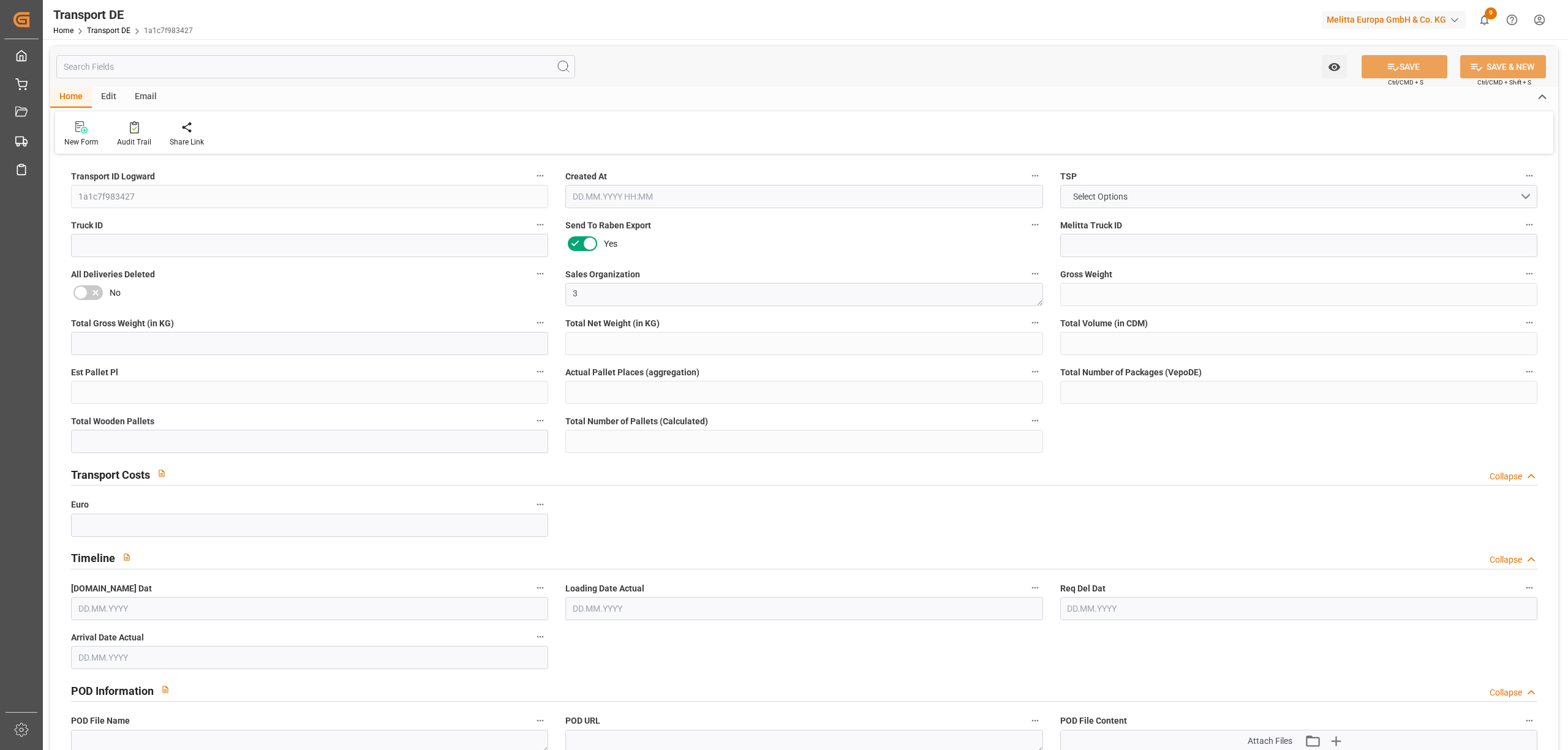
type input "0"
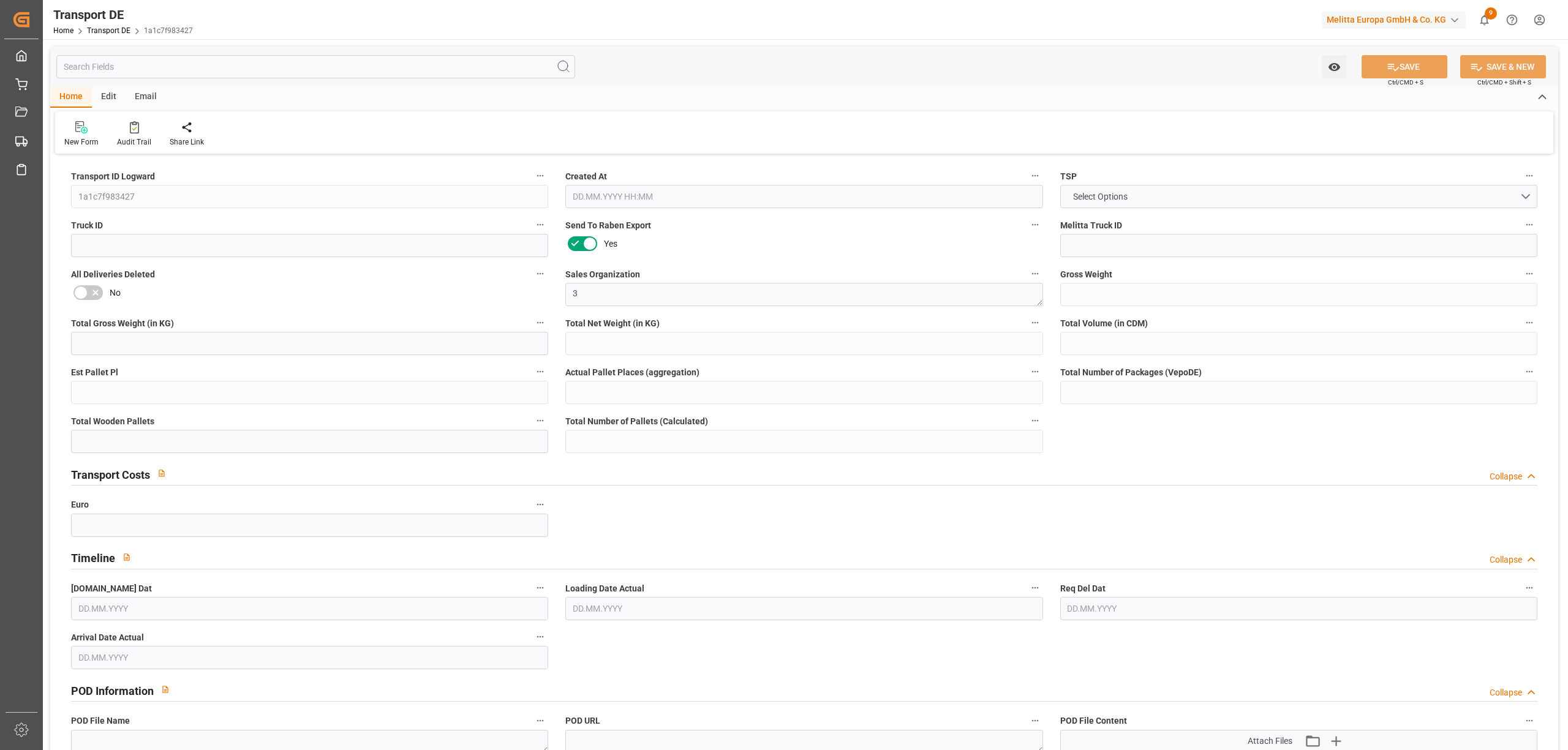
type input "0"
type input "1"
type input "0"
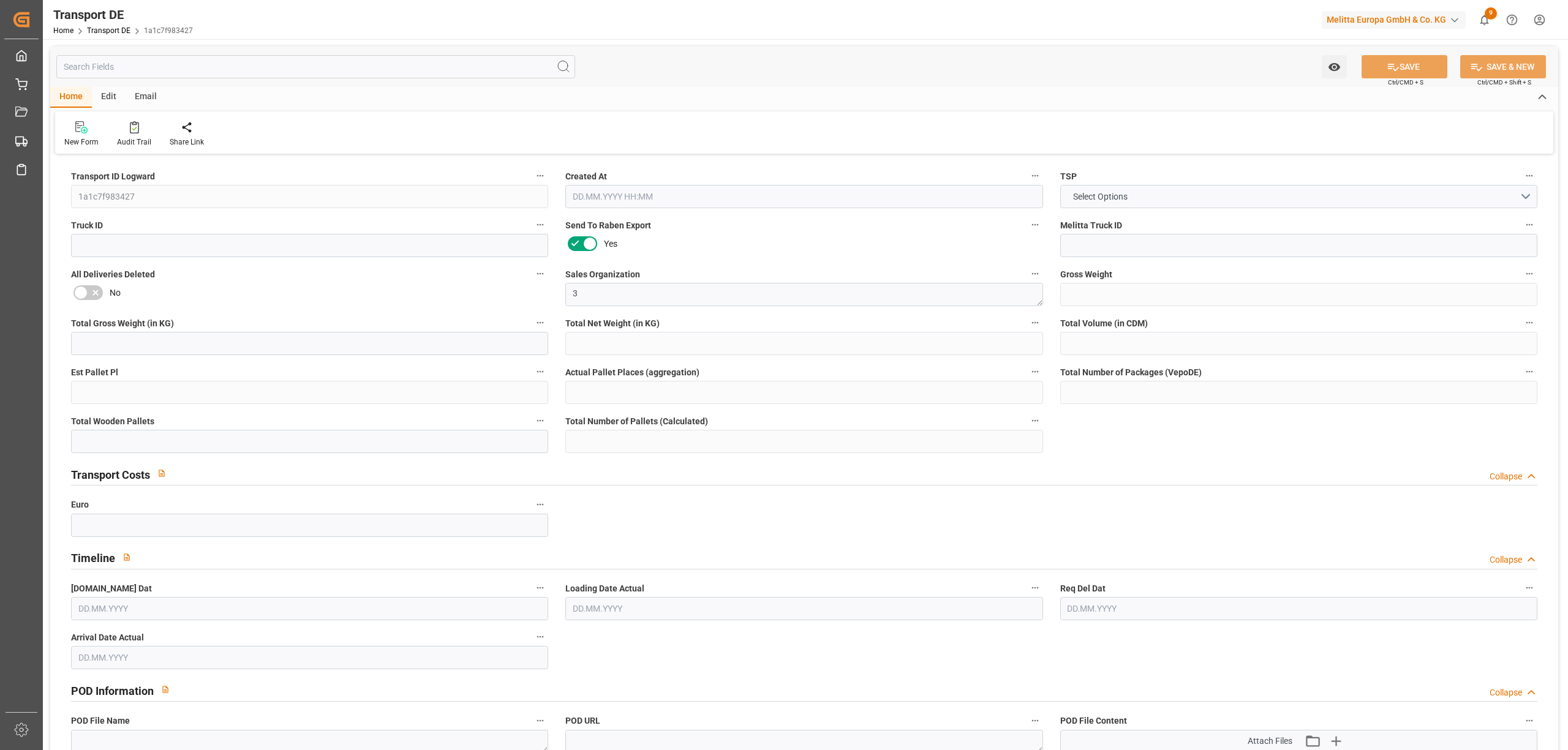
type input "0"
type input "39.586"
type input "0"
type input "[DATE] 08:48"
type input "[DATE]"
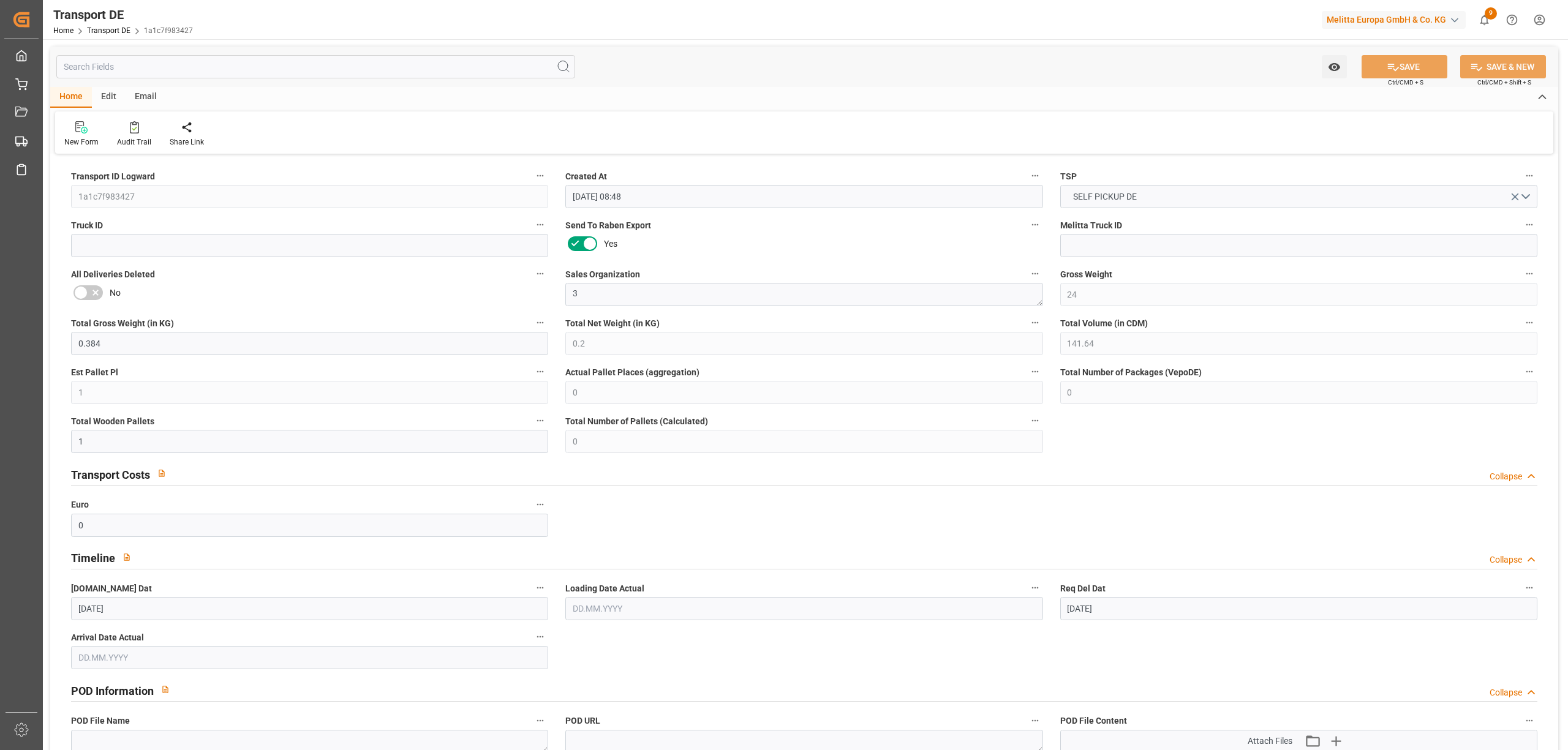
type input "[DATE]"
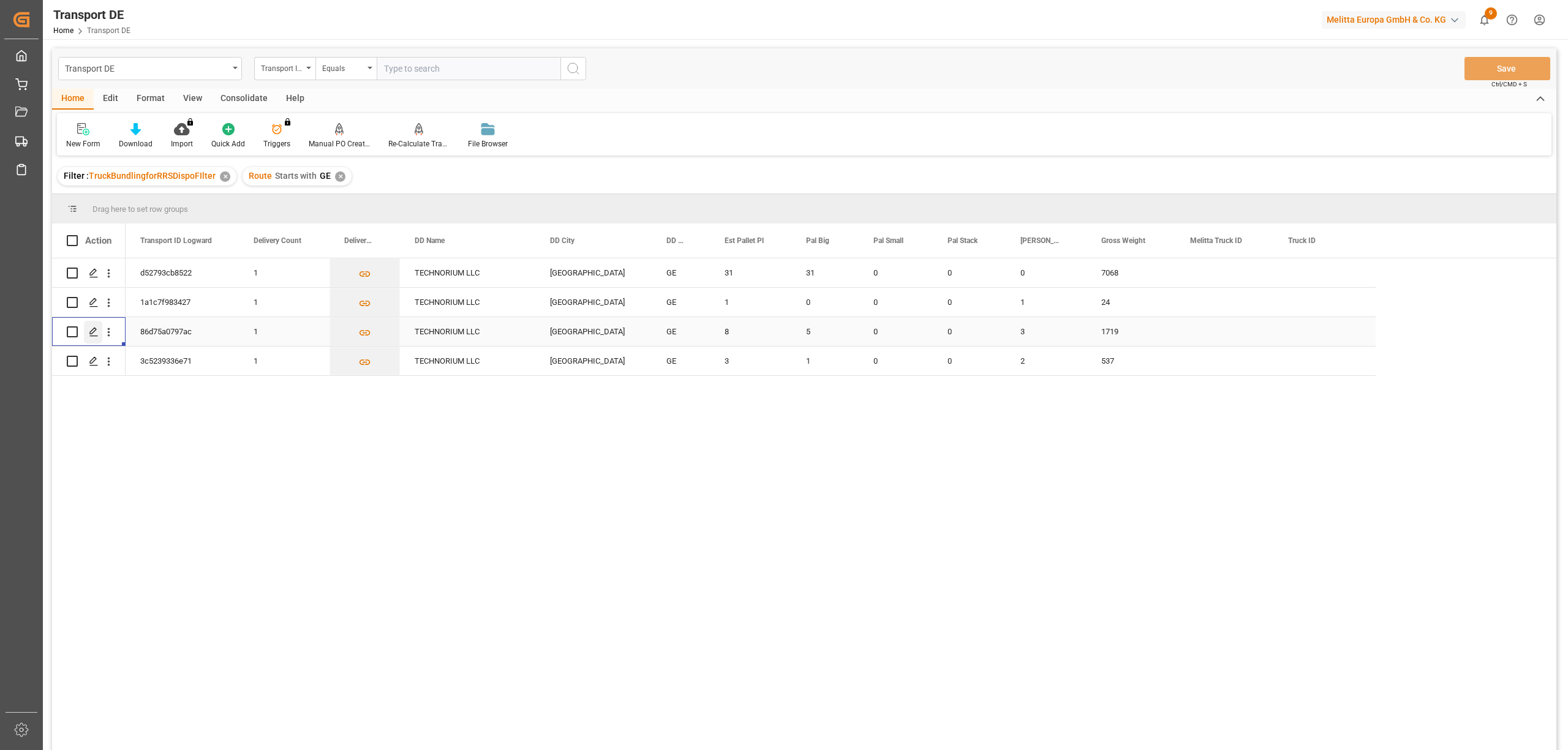
click at [91, 331] on polygon "Press SPACE to select this row." at bounding box center [92, 331] width 6 height 6
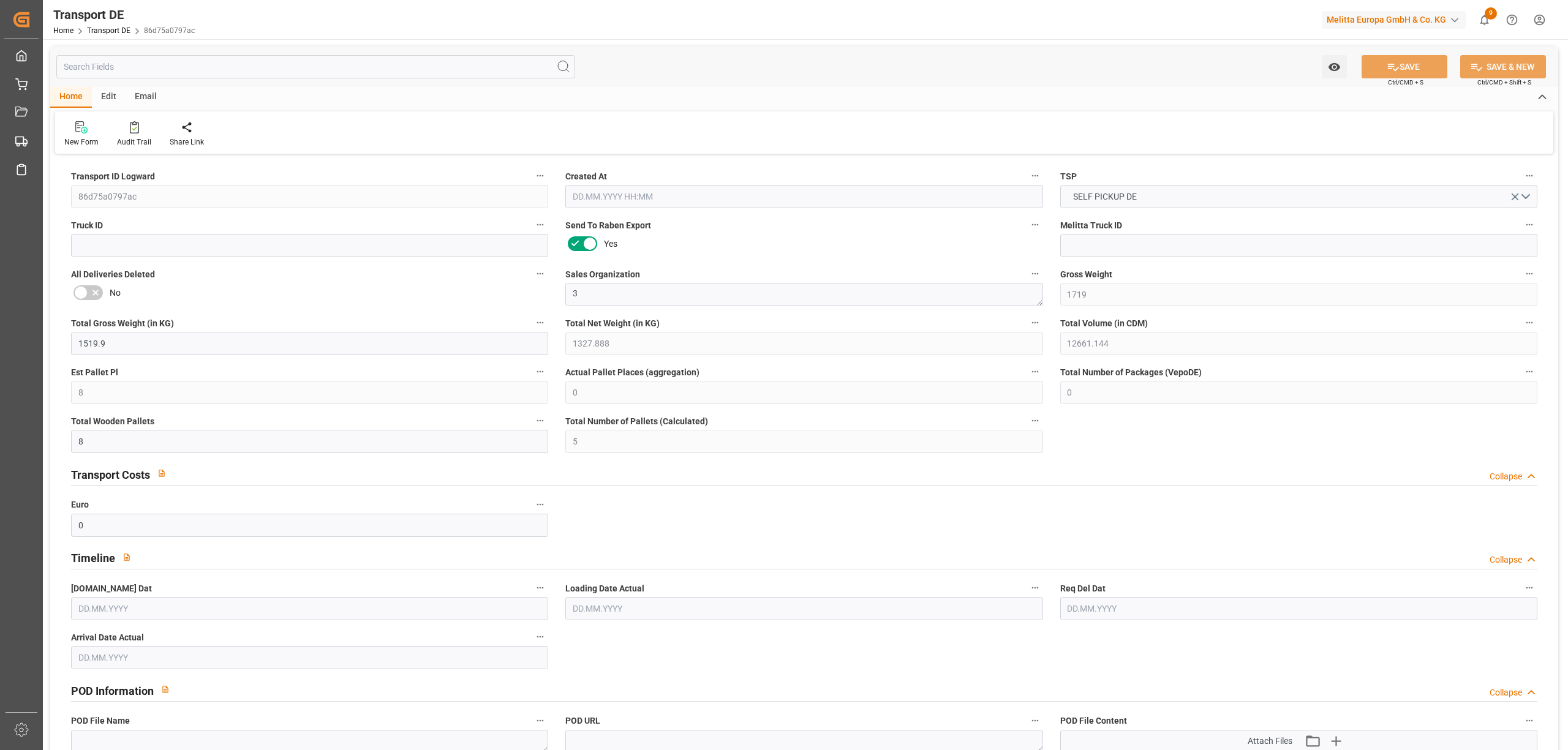
type input "1719"
type input "1519.9"
type input "1327.888"
type input "12661.144"
type input "8"
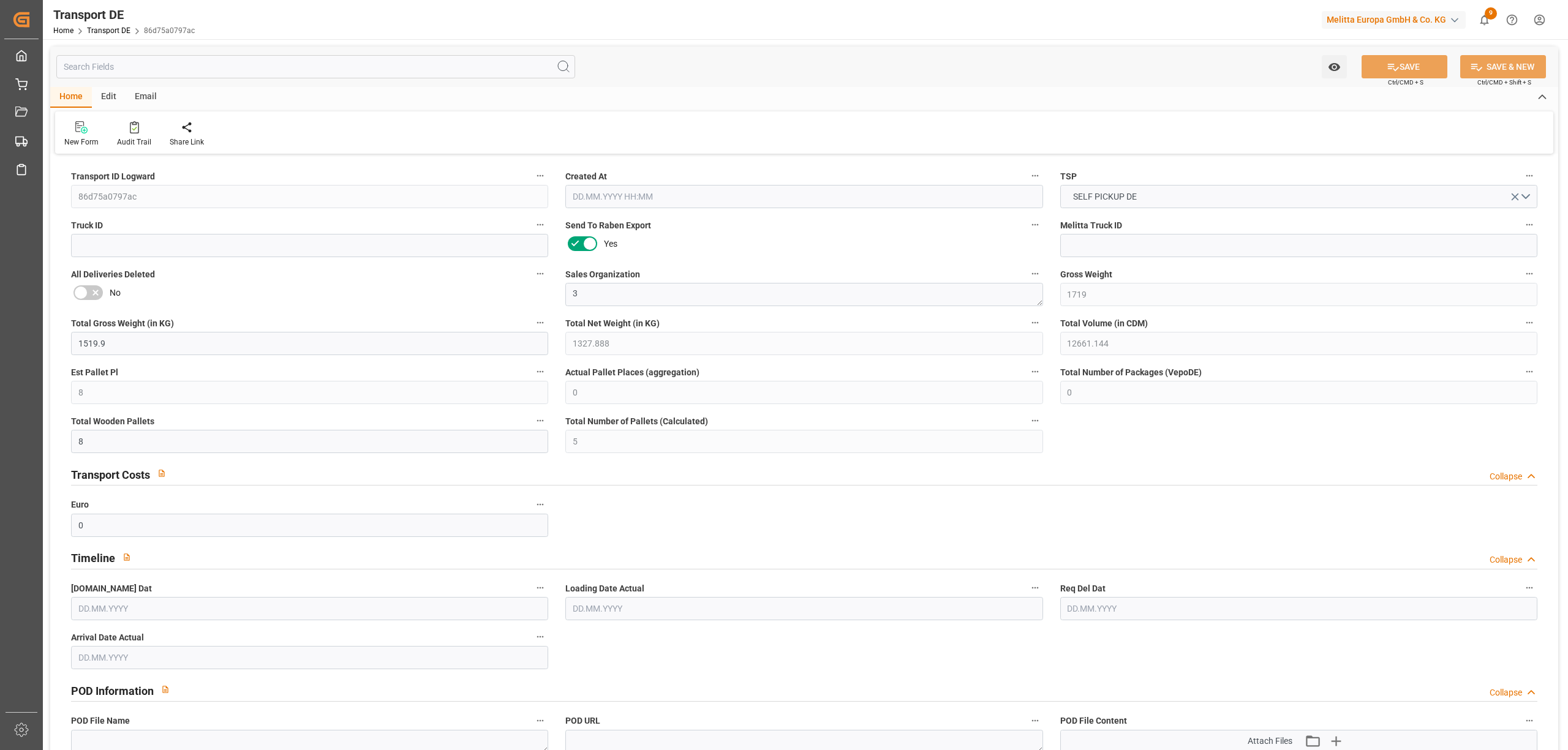
type input "0"
type input "8"
type input "5"
type input "0"
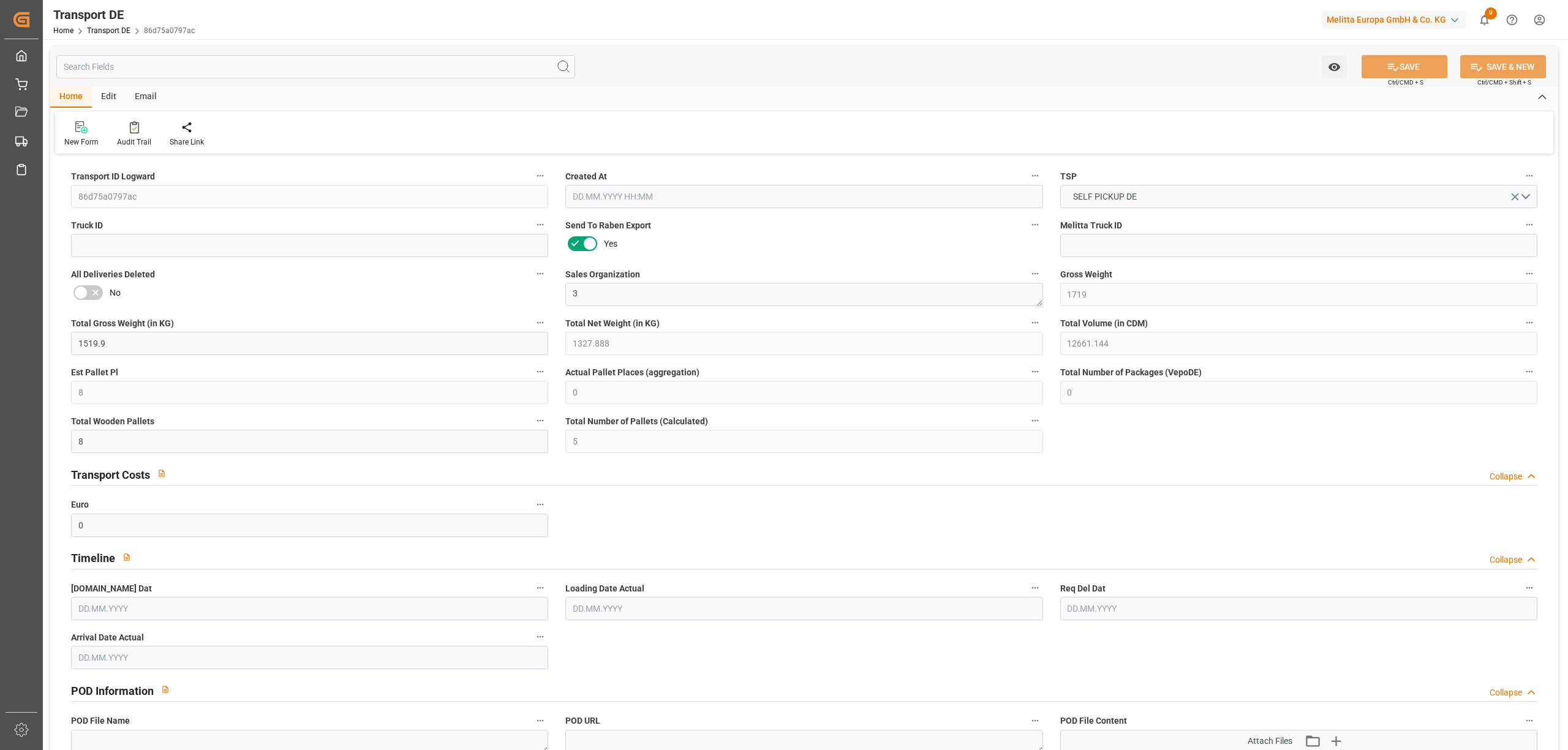
type input "1"
type input "0"
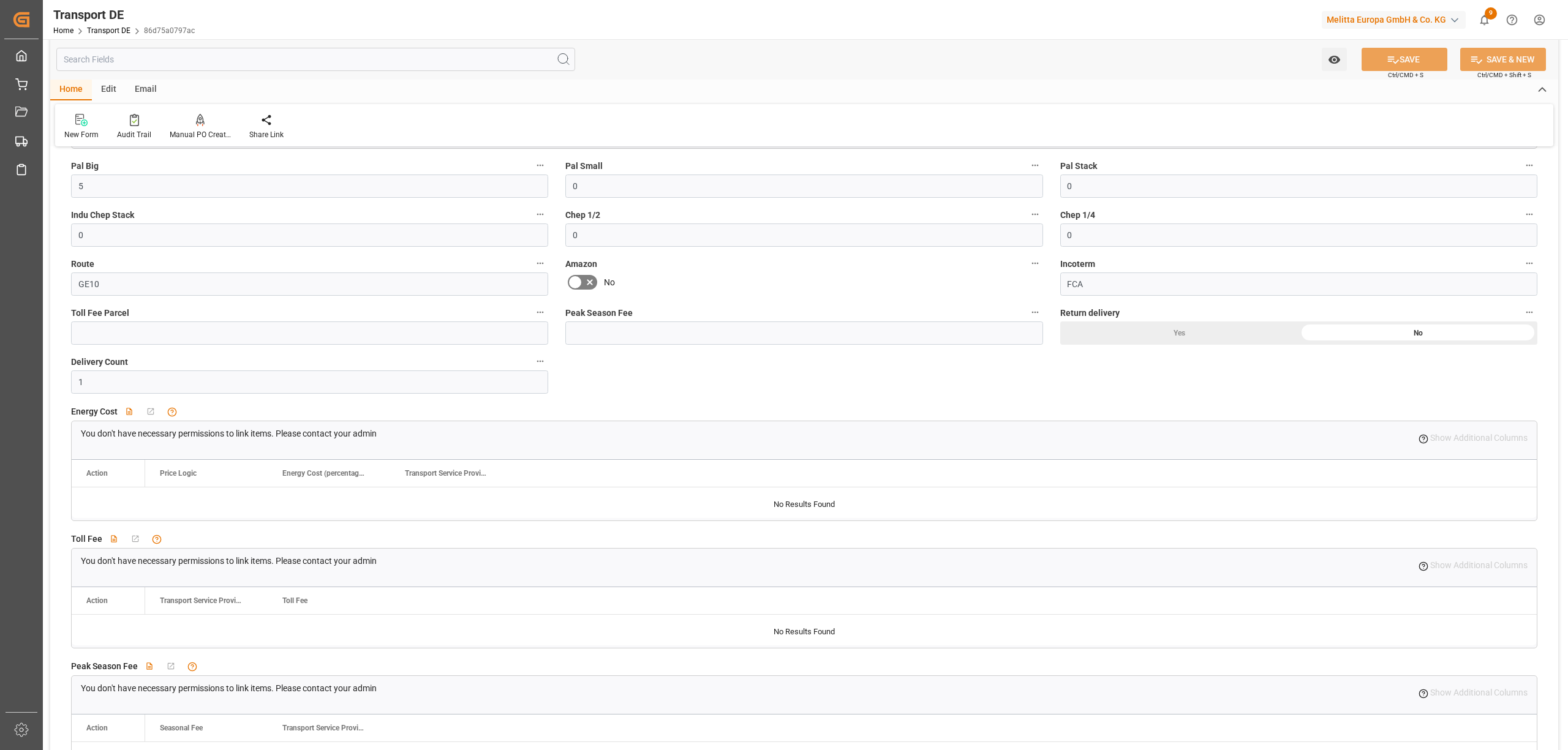
scroll to position [993, 0]
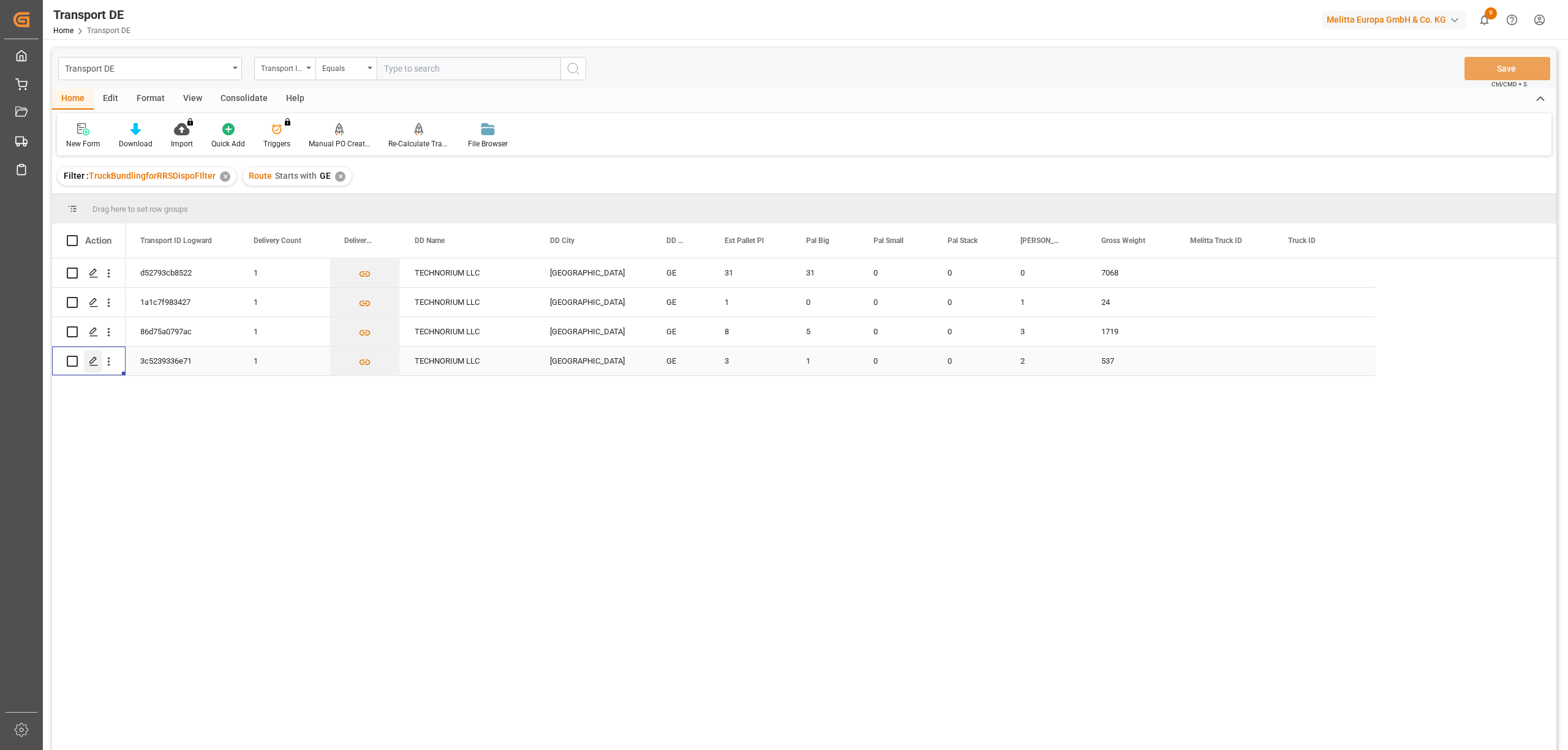
click at [93, 361] on polygon "Press SPACE to select this row." at bounding box center [92, 360] width 6 height 6
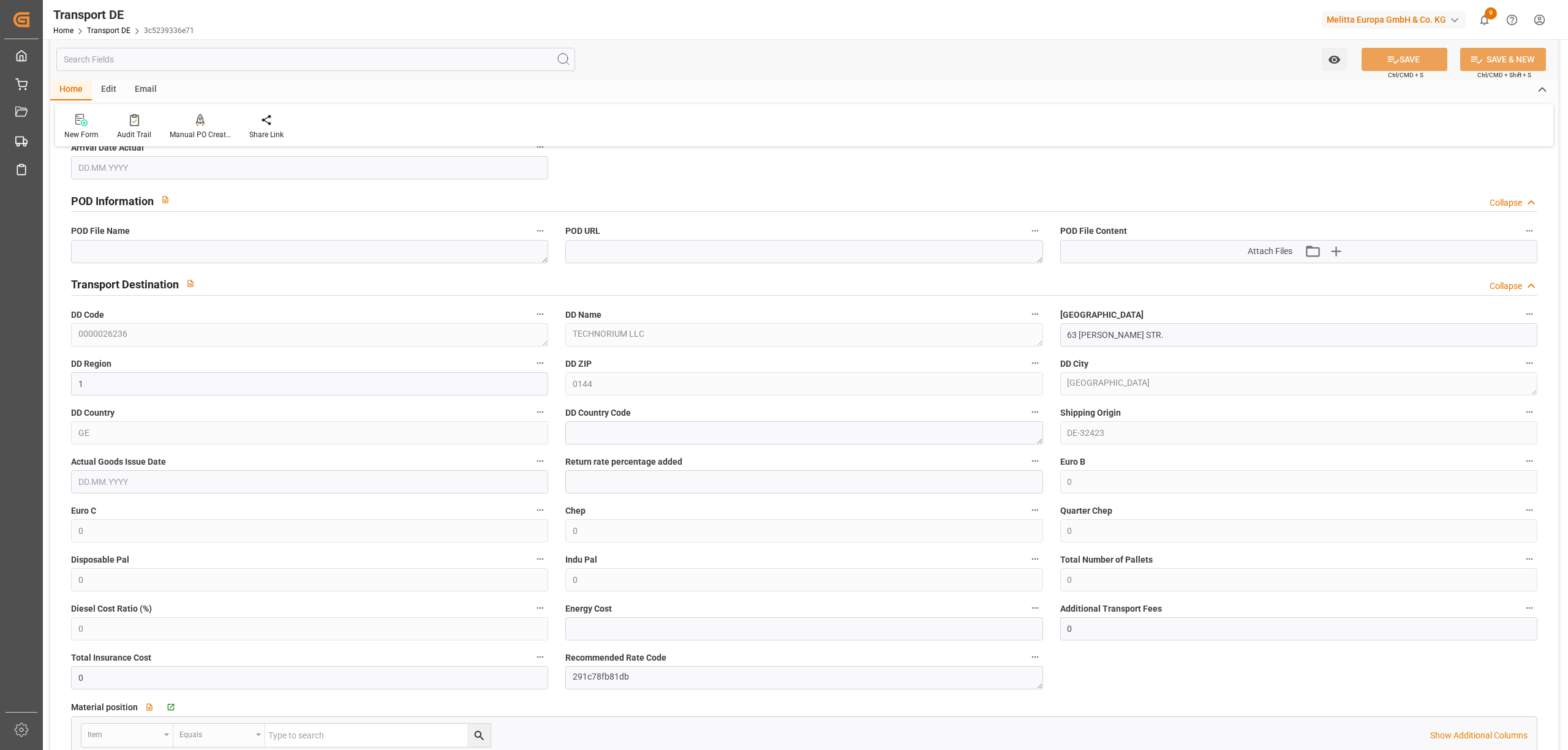
scroll to position [817, 0]
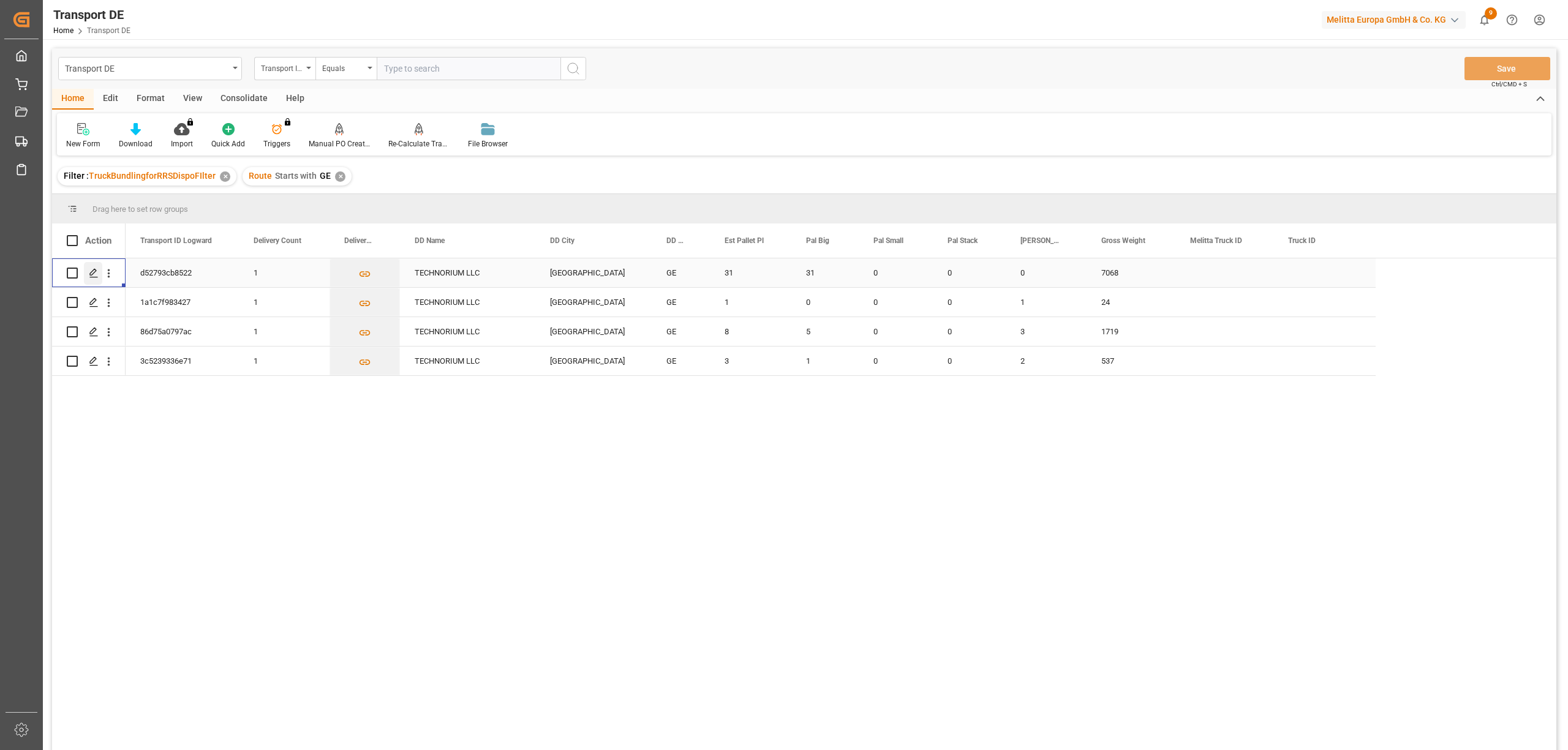
click at [93, 271] on polygon "Press SPACE to select this row." at bounding box center [92, 272] width 6 height 6
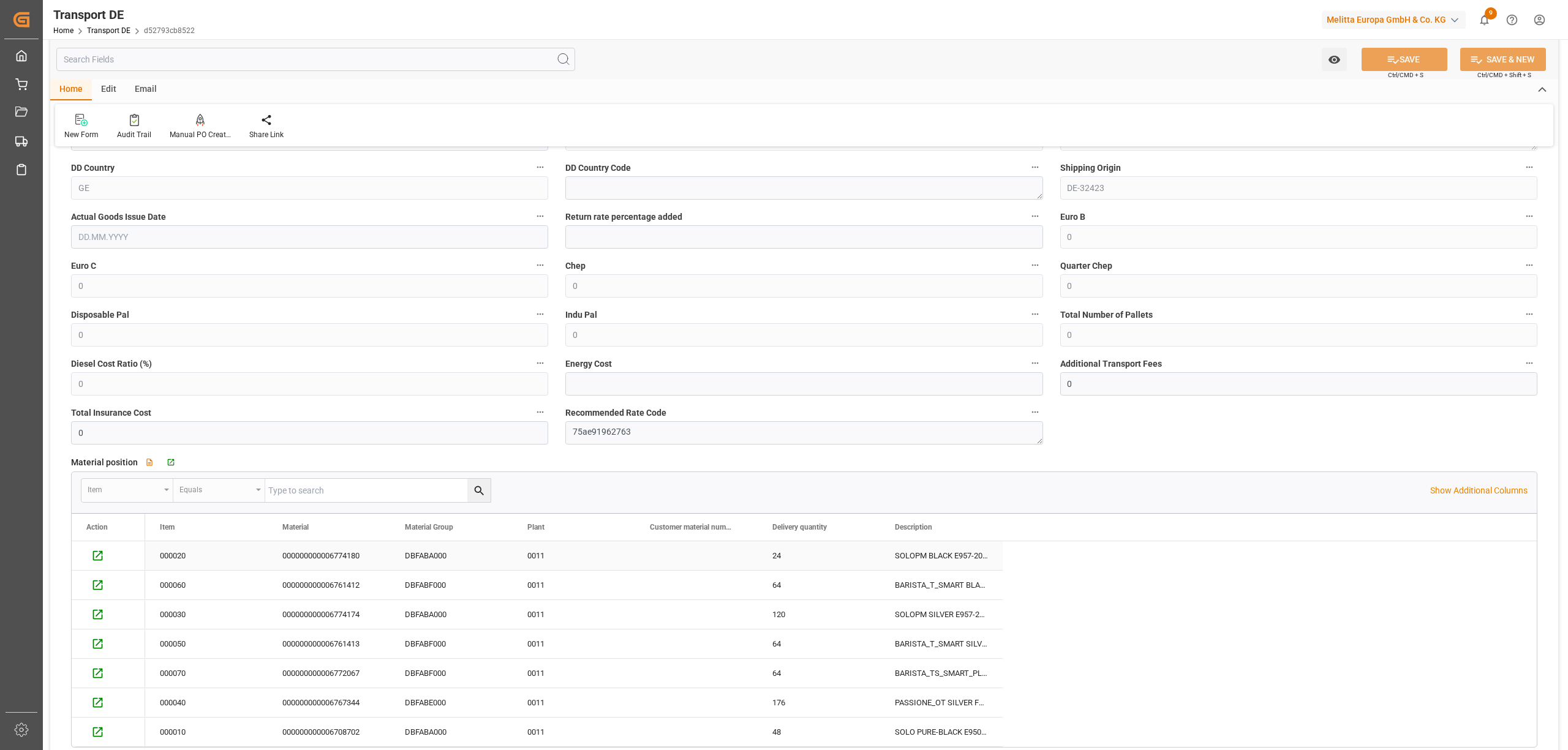
scroll to position [817, 0]
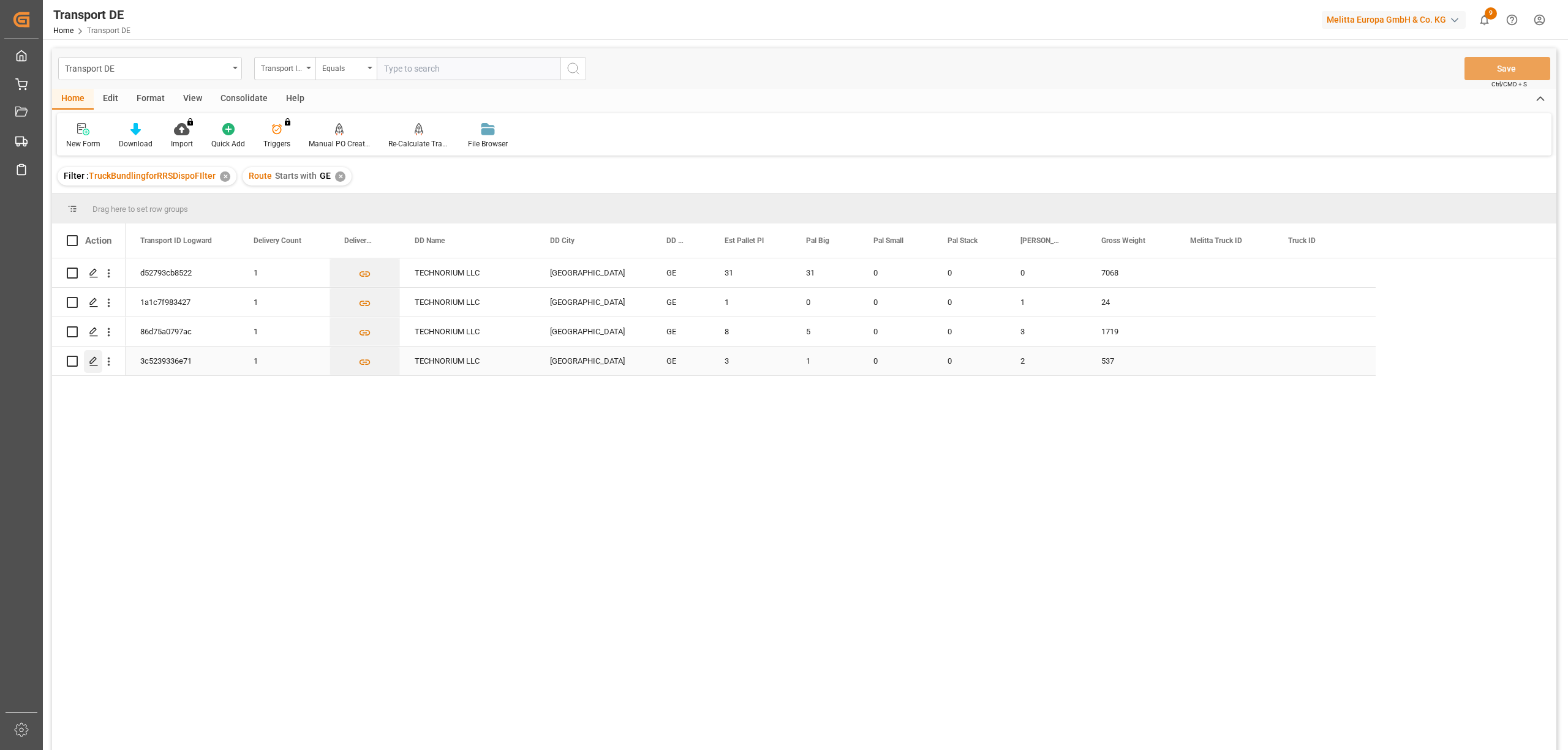
click at [91, 362] on polygon "Press SPACE to select this row." at bounding box center [92, 360] width 6 height 6
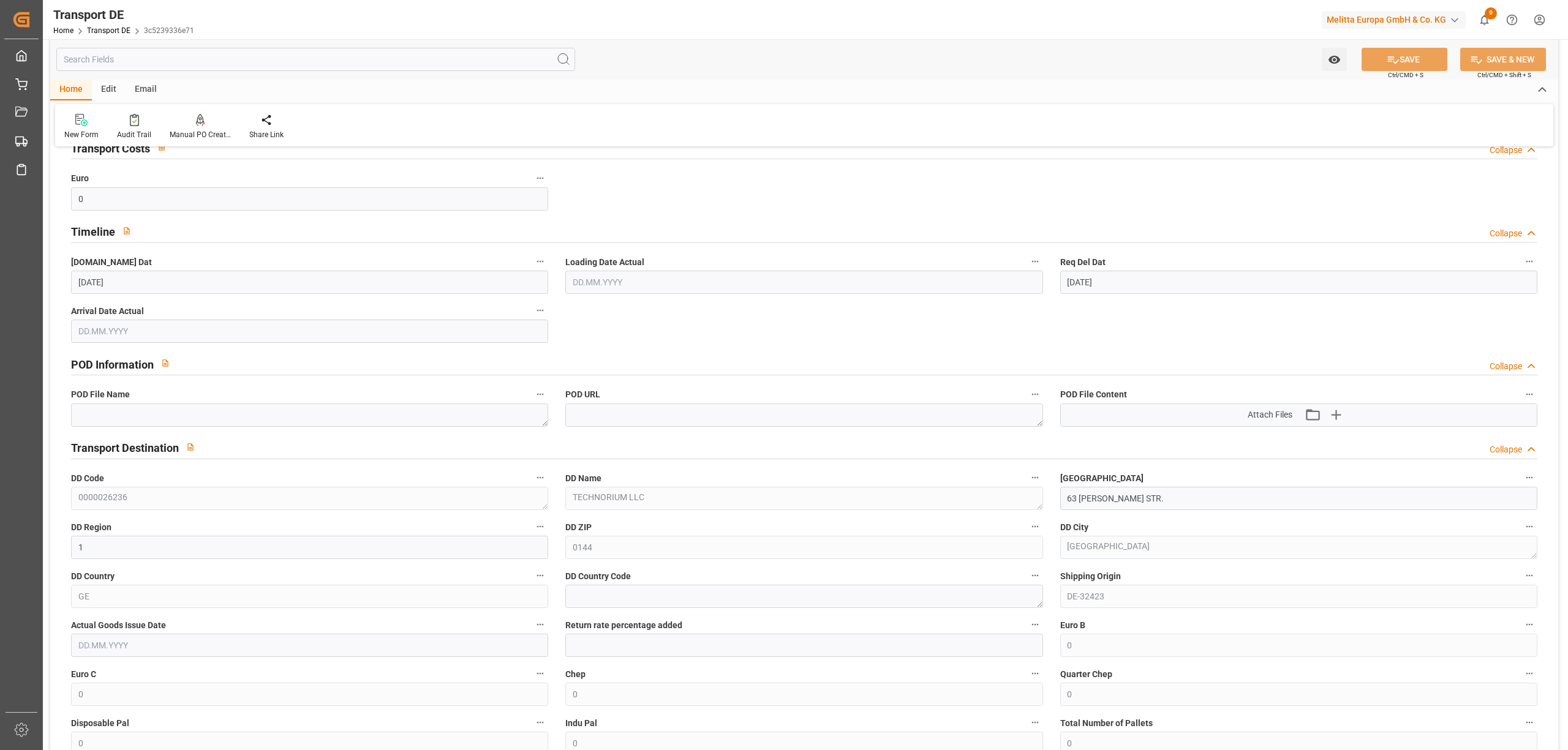
scroll to position [653, 0]
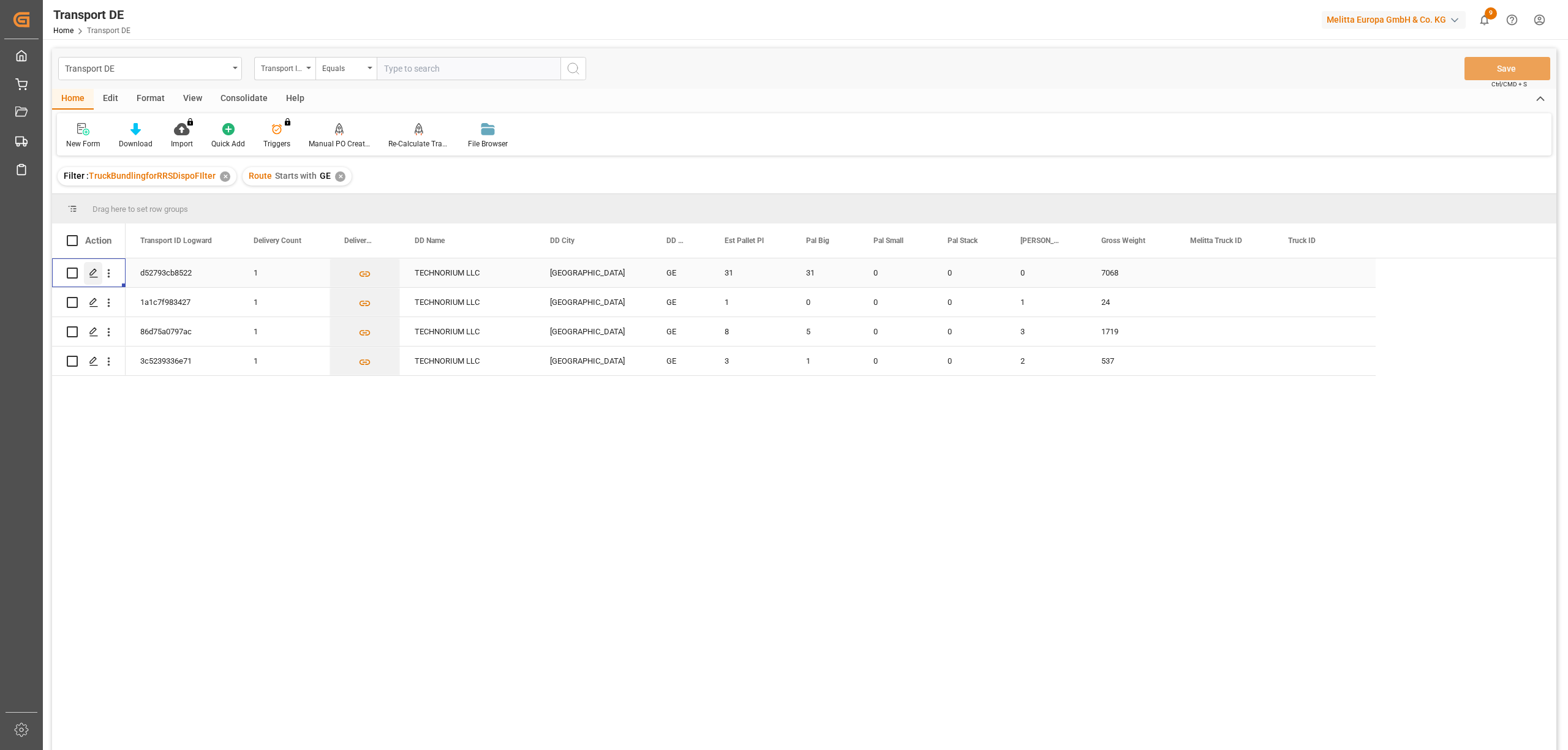
click at [94, 275] on icon "Press SPACE to select this row." at bounding box center [93, 272] width 10 height 10
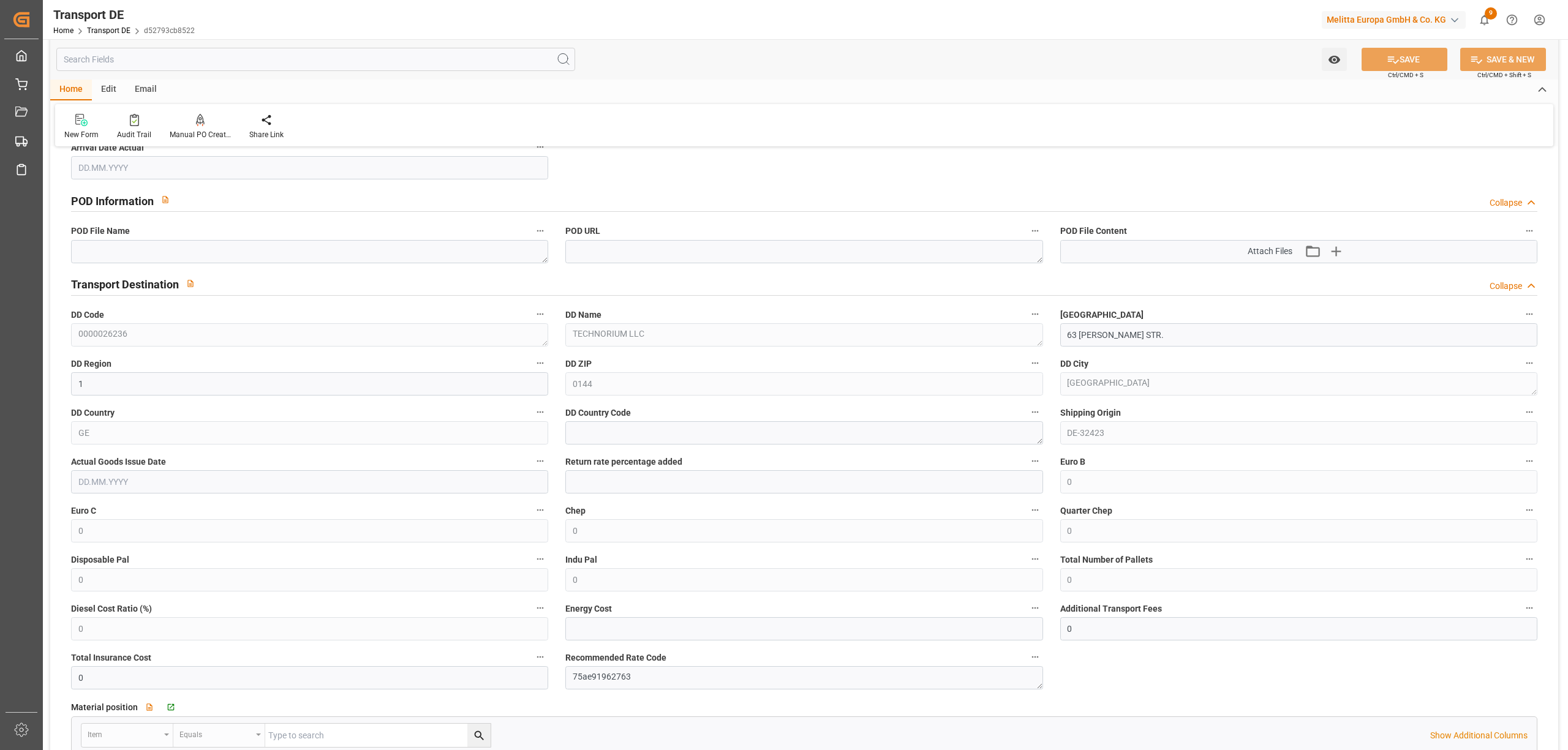
scroll to position [898, 0]
